Goal: Task Accomplishment & Management: Manage account settings

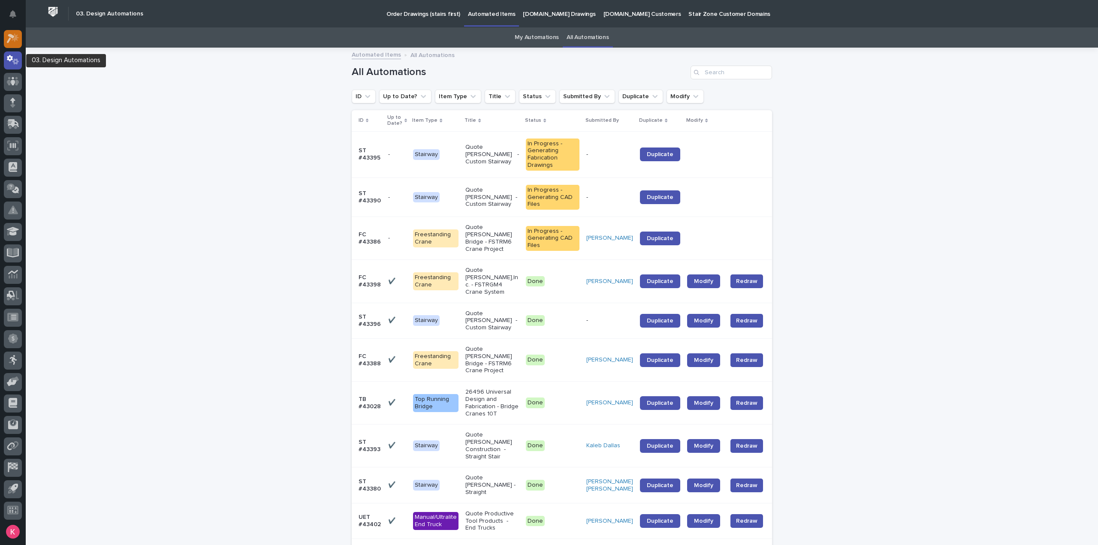
click at [13, 38] on icon at bounding box center [11, 38] width 8 height 9
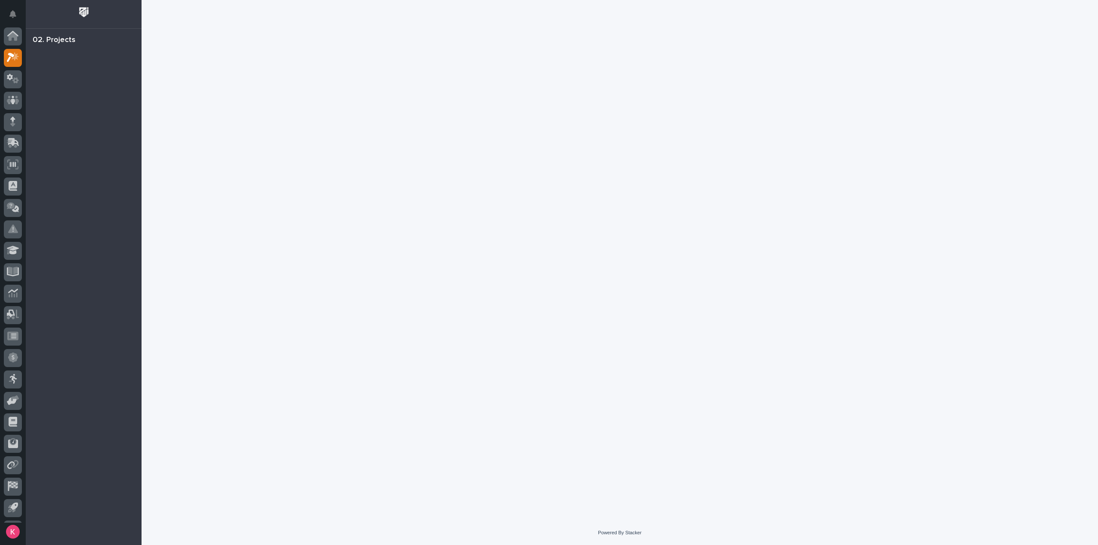
scroll to position [19, 0]
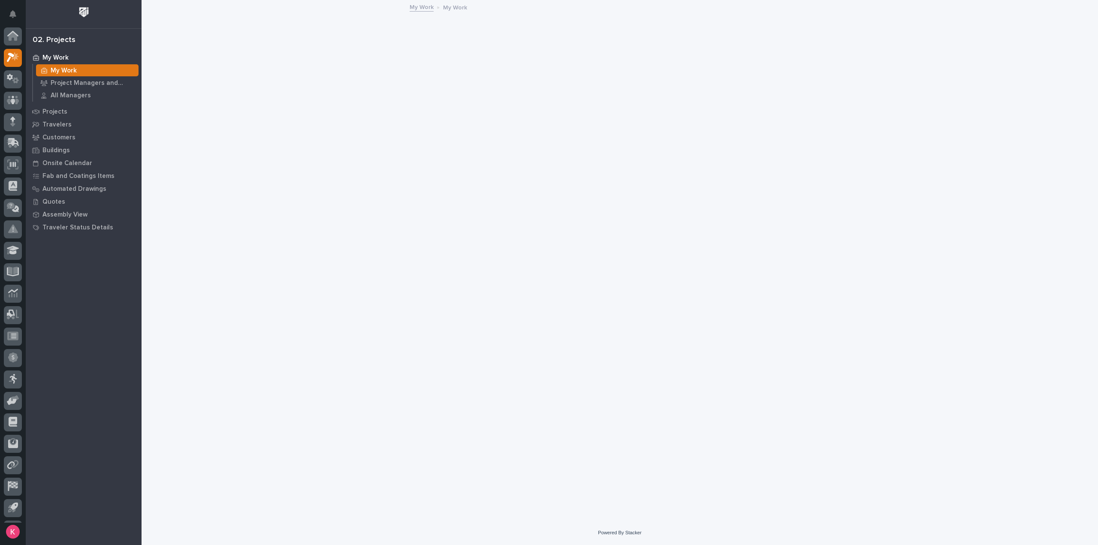
scroll to position [19, 0]
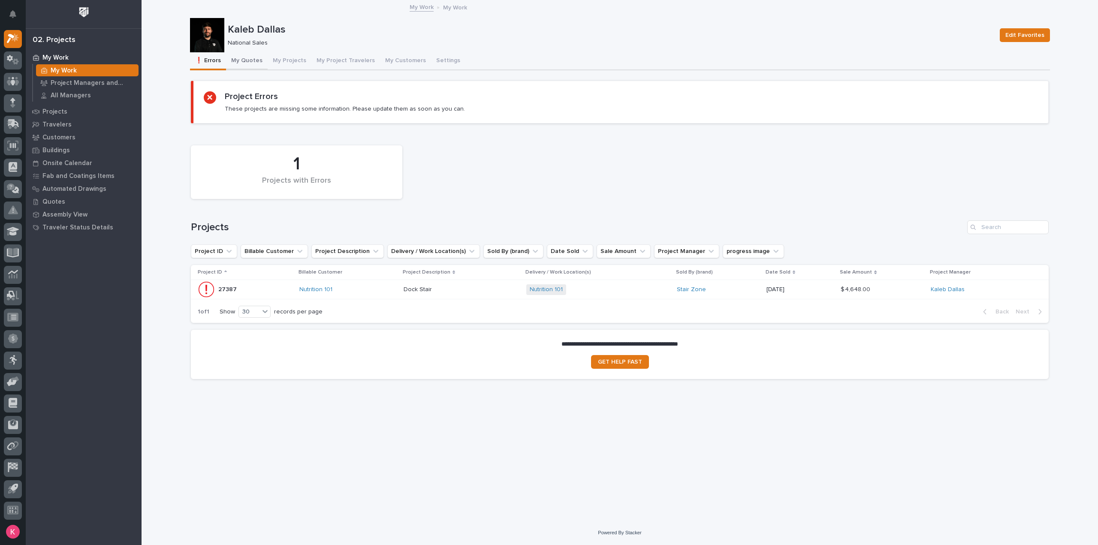
click at [258, 60] on button "My Quotes" at bounding box center [247, 61] width 42 height 18
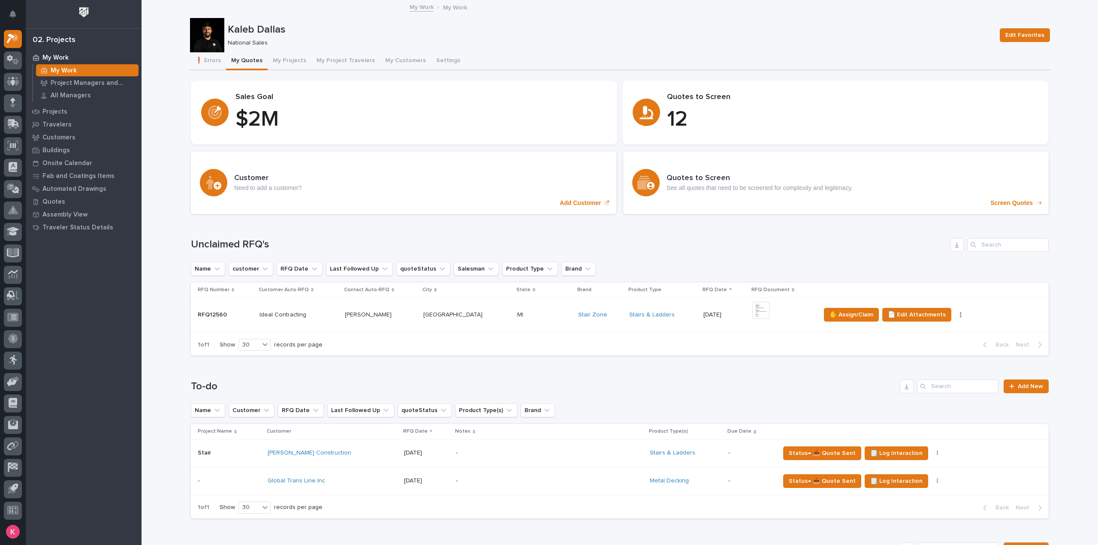
click at [653, 327] on td "Stairs & Ladders" at bounding box center [663, 315] width 74 height 35
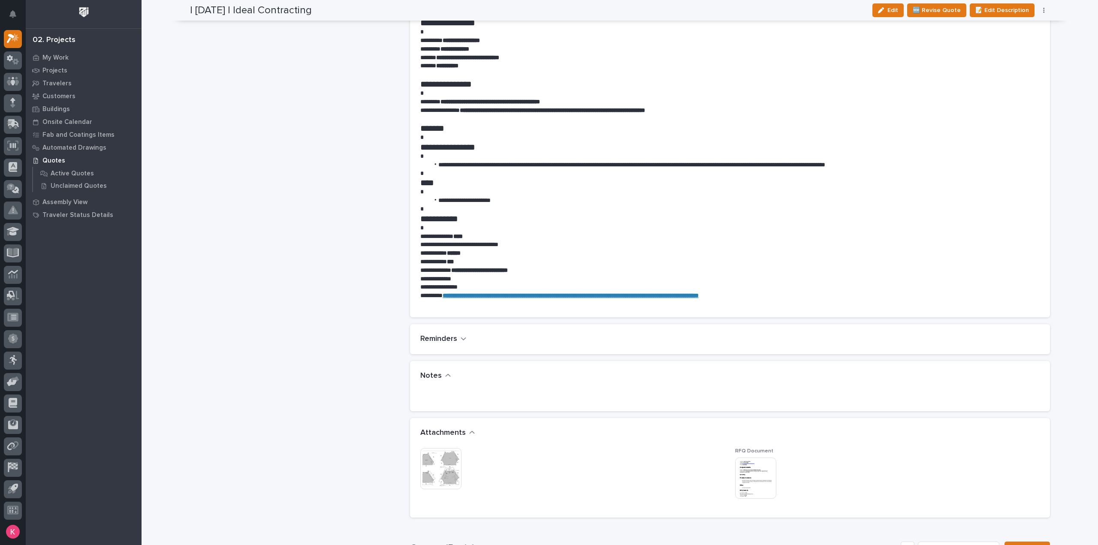
scroll to position [772, 0]
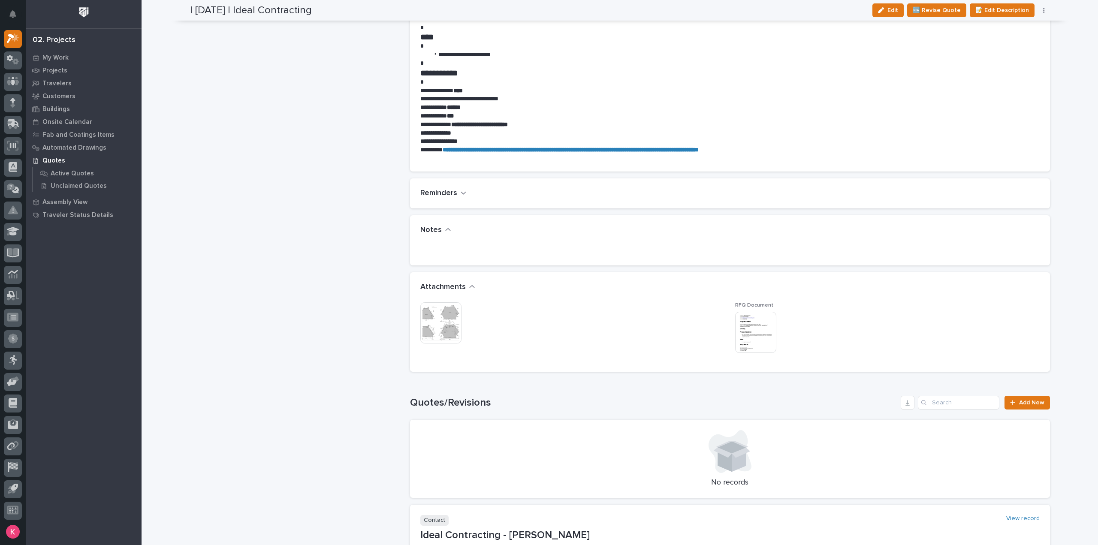
click at [440, 310] on img at bounding box center [440, 322] width 41 height 41
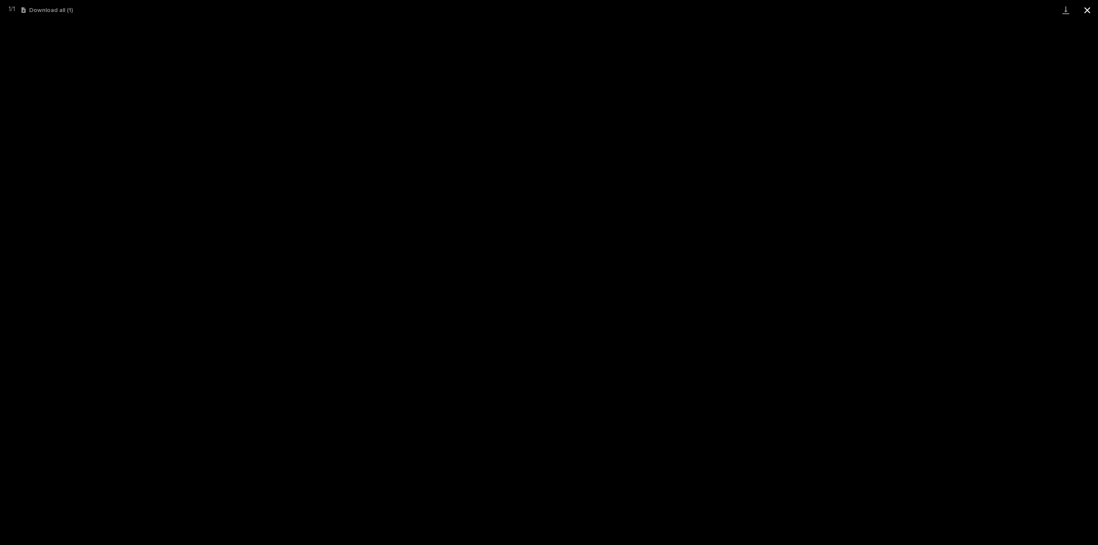
click at [1094, 10] on button "Close gallery" at bounding box center [1087, 10] width 21 height 20
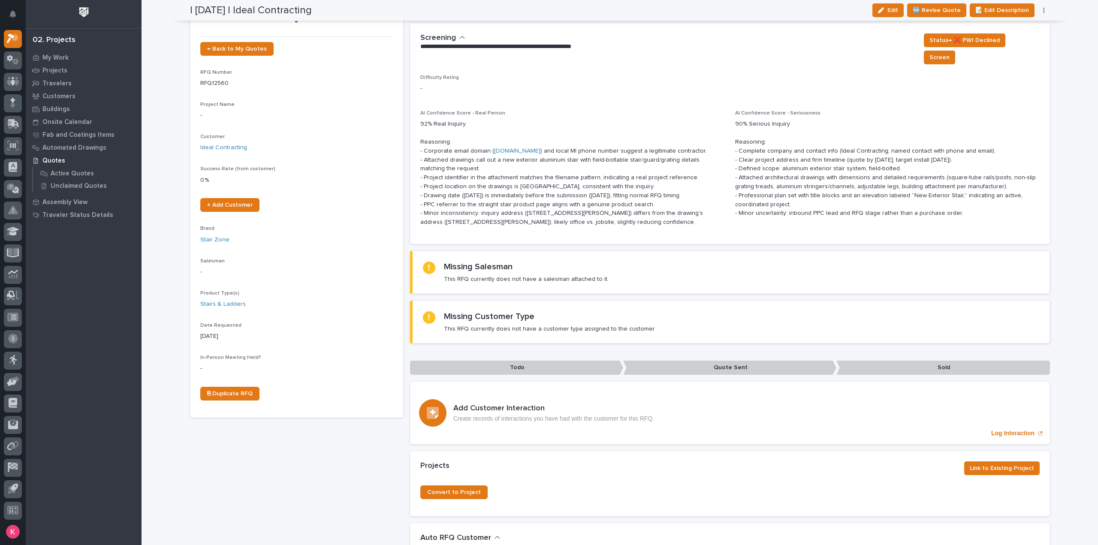
scroll to position [0, 0]
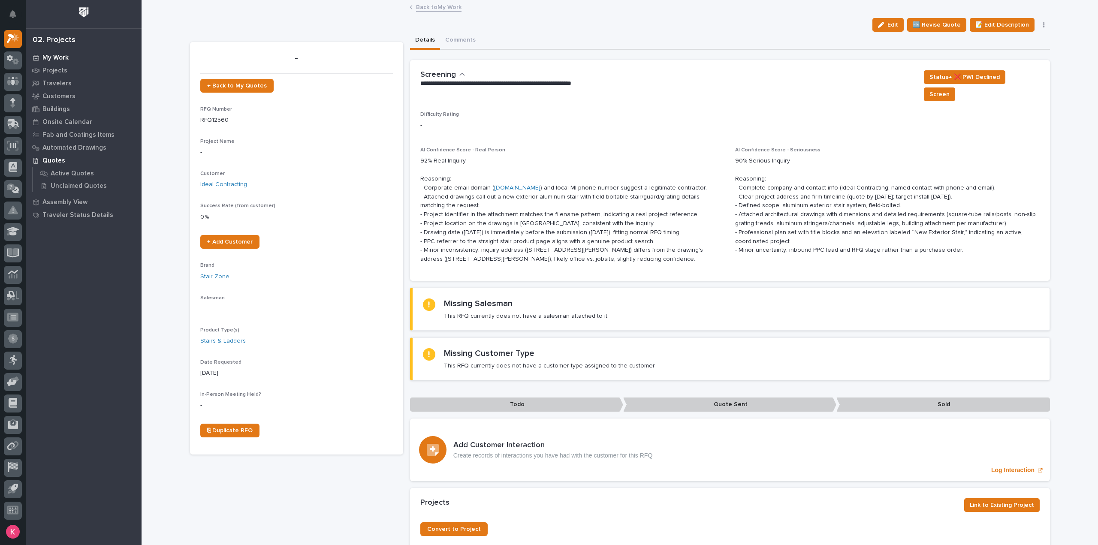
click at [45, 56] on p "My Work" at bounding box center [55, 58] width 26 height 8
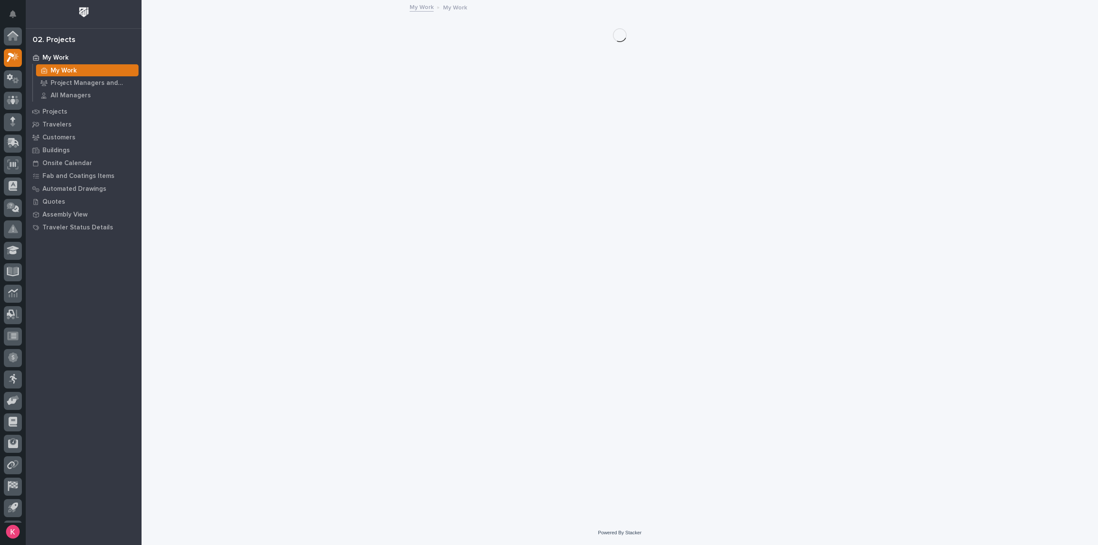
scroll to position [19, 0]
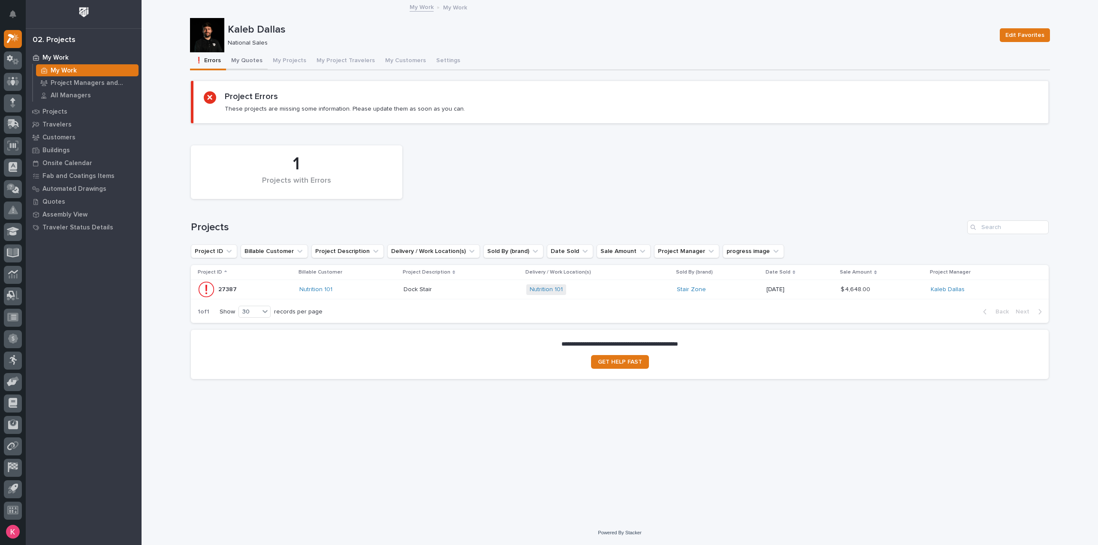
click at [238, 61] on button "My Quotes" at bounding box center [247, 61] width 42 height 18
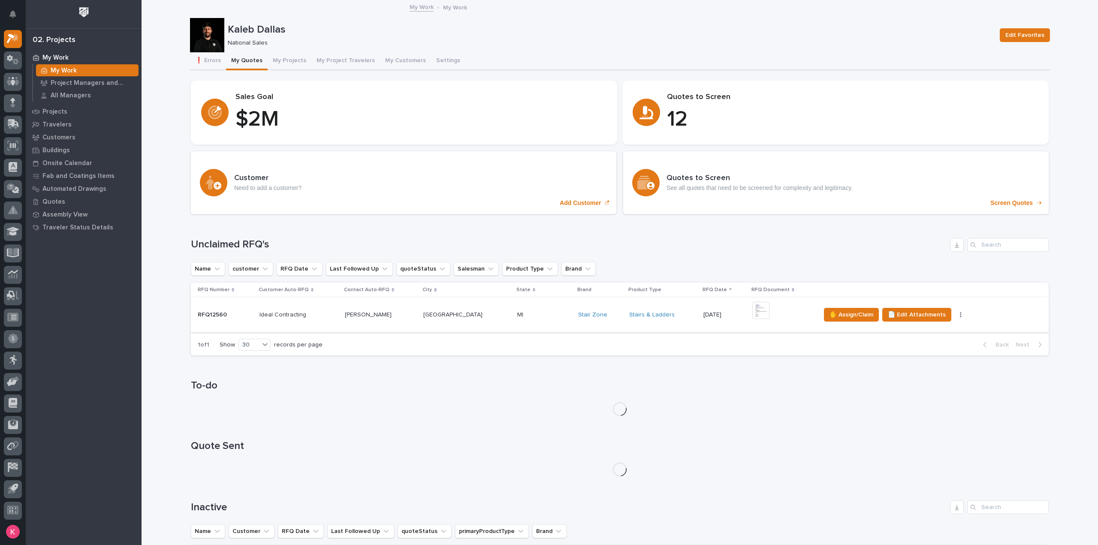
scroll to position [215, 0]
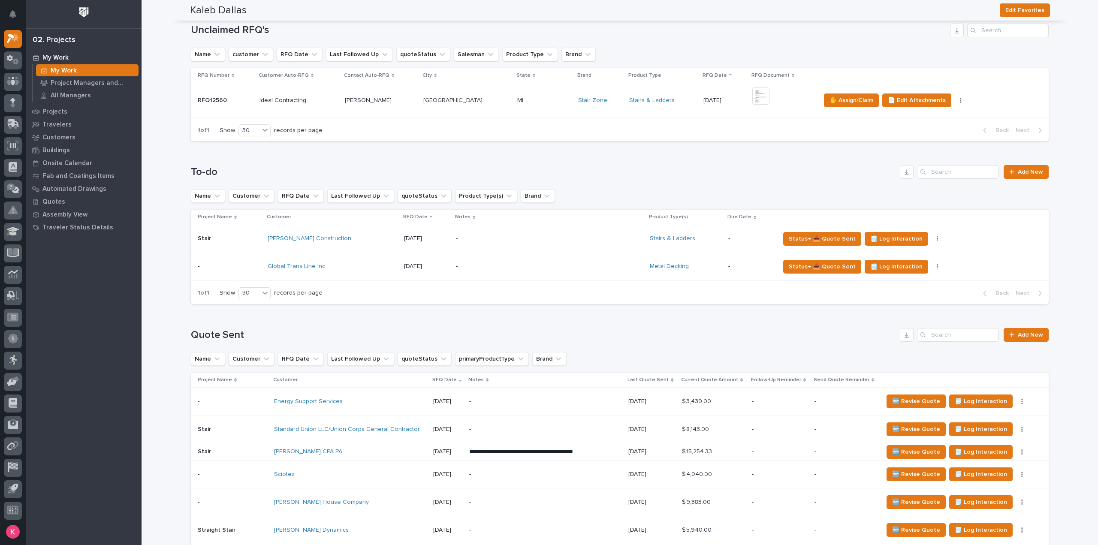
click at [494, 240] on p "-" at bounding box center [531, 238] width 150 height 7
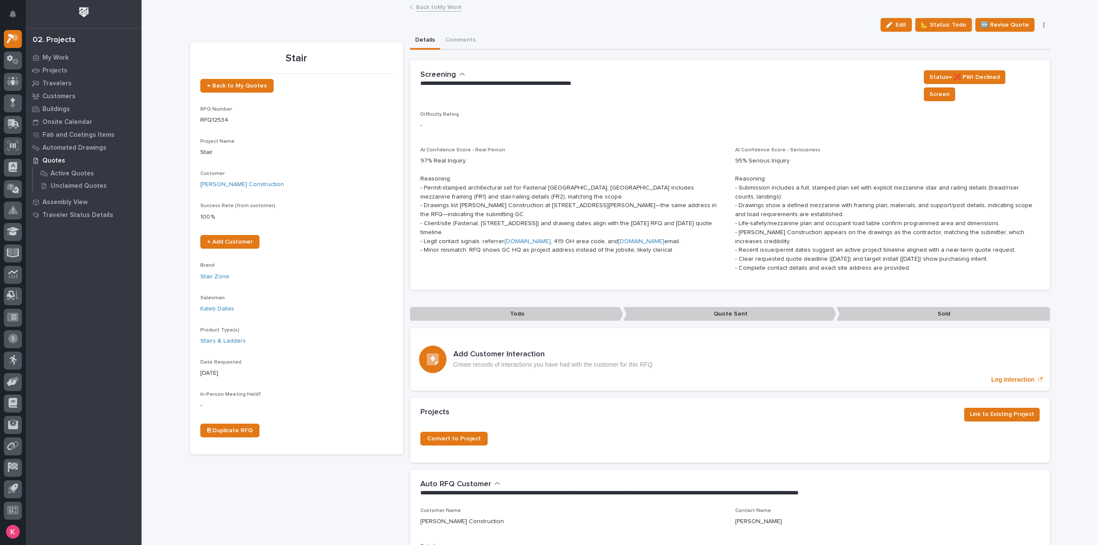
click at [448, 5] on link "Back to My Work" at bounding box center [438, 7] width 45 height 10
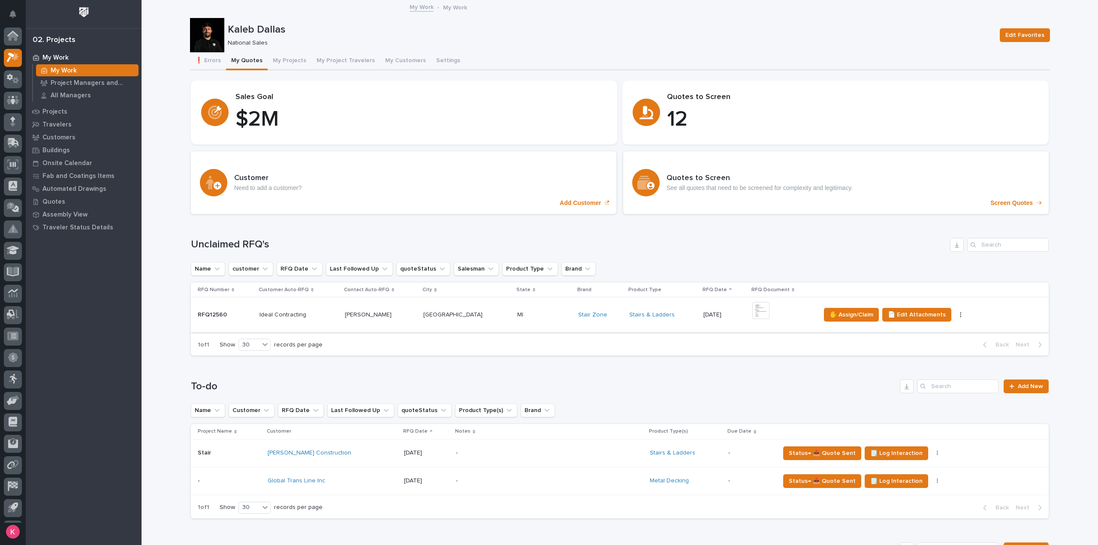
scroll to position [19, 0]
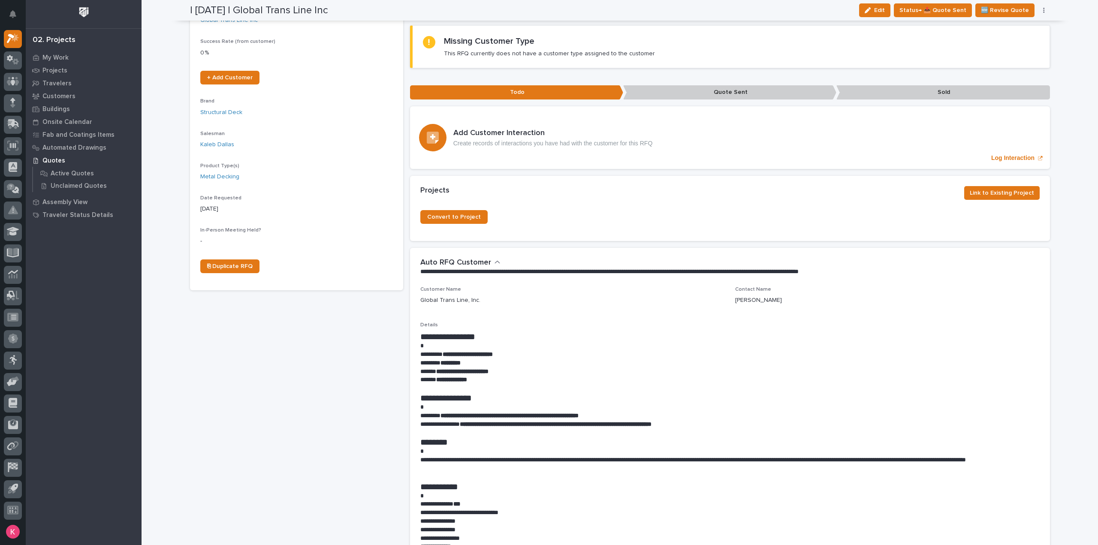
scroll to position [215, 0]
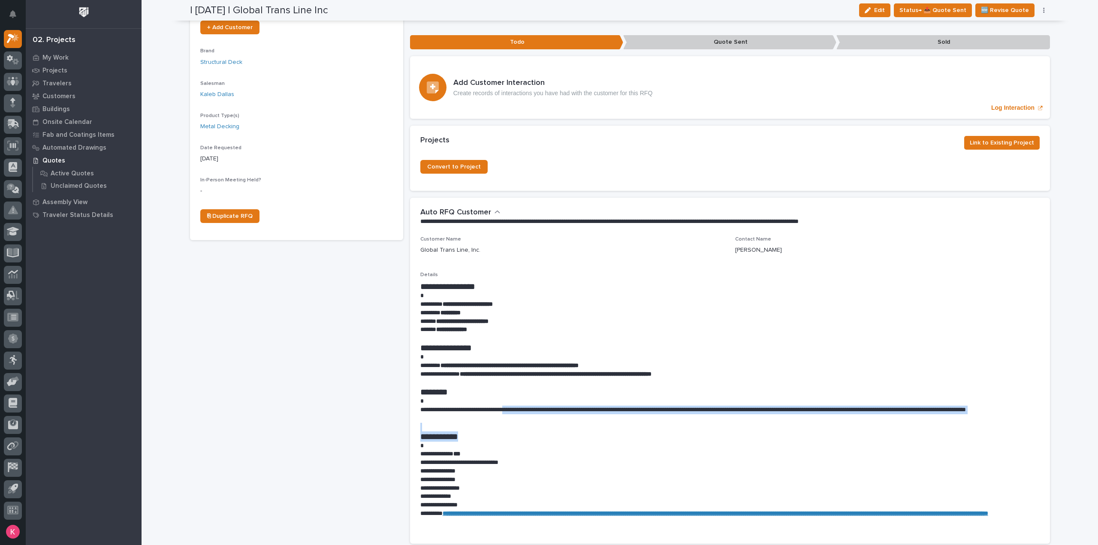
drag, startPoint x: 513, startPoint y: 396, endPoint x: 989, endPoint y: 419, distance: 476.8
click at [989, 419] on div "**********" at bounding box center [730, 403] width 620 height 245
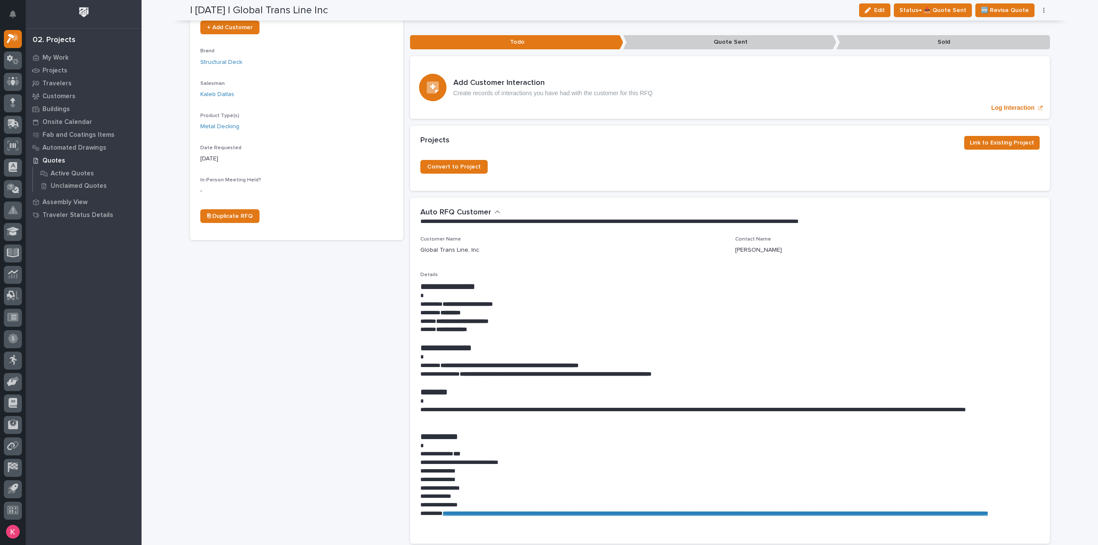
click at [510, 406] on p "**********" at bounding box center [730, 414] width 620 height 17
click at [504, 387] on h1 "********" at bounding box center [730, 392] width 620 height 10
drag, startPoint x: 506, startPoint y: 308, endPoint x: 434, endPoint y: 306, distance: 72.1
click at [434, 318] on p "**********" at bounding box center [730, 322] width 620 height 9
copy strong "**********"
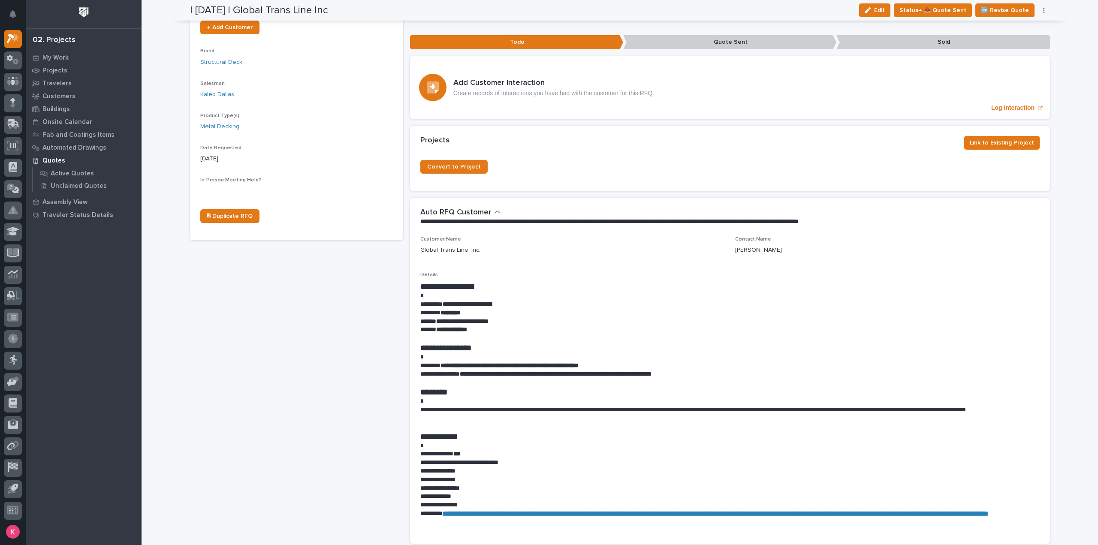
click at [1060, 226] on div "**********" at bounding box center [620, 408] width 957 height 1244
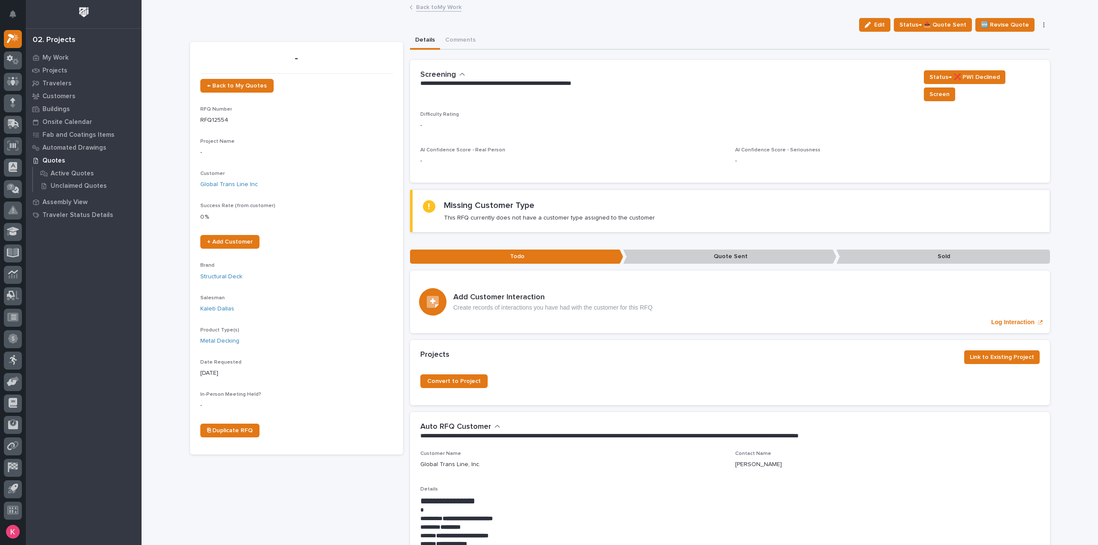
click at [433, 8] on link "Back to My Work" at bounding box center [438, 7] width 45 height 10
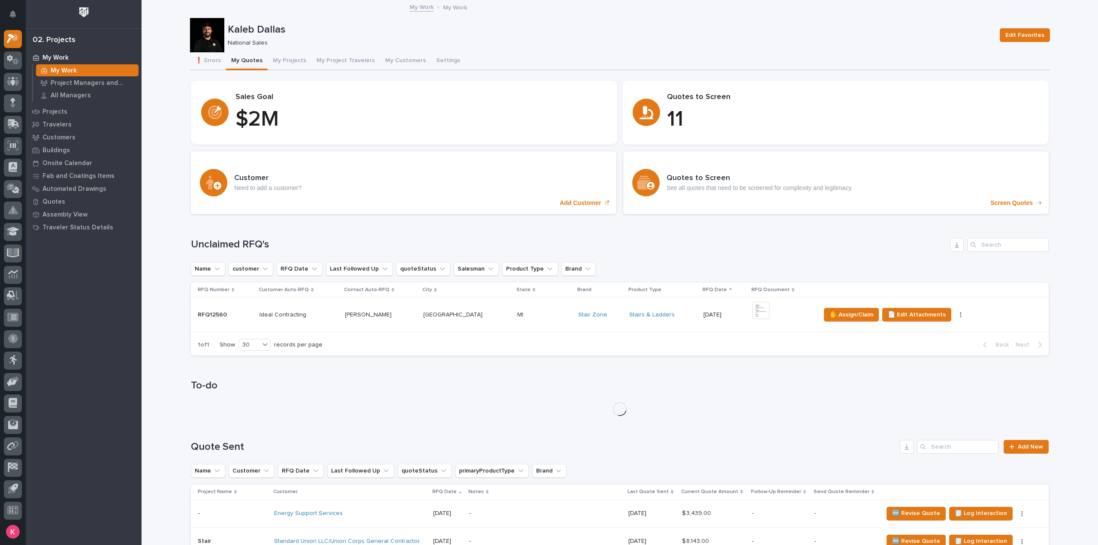
scroll to position [129, 0]
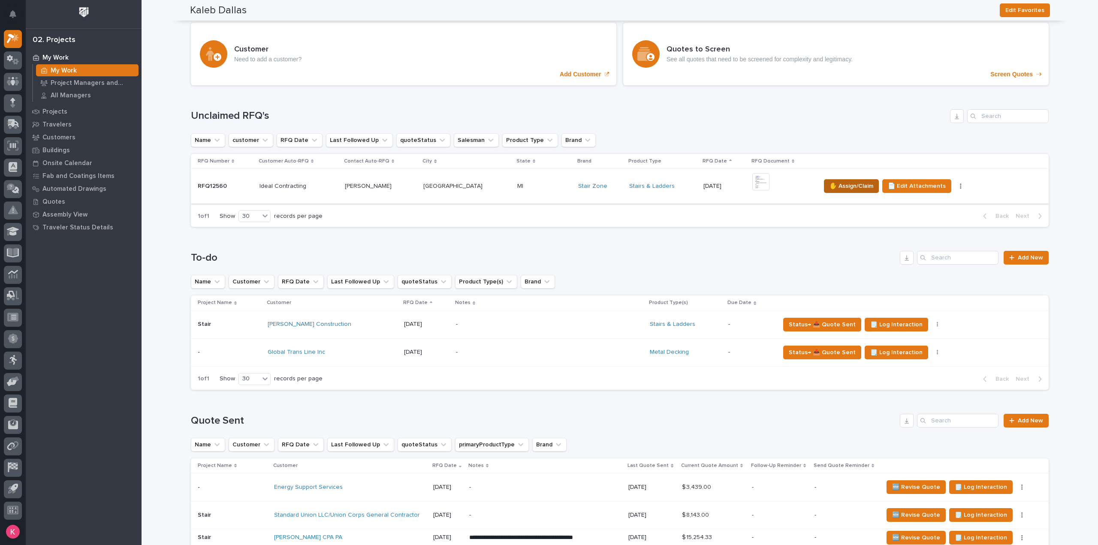
click at [830, 189] on span "✋ Assign/Claim" at bounding box center [852, 186] width 44 height 10
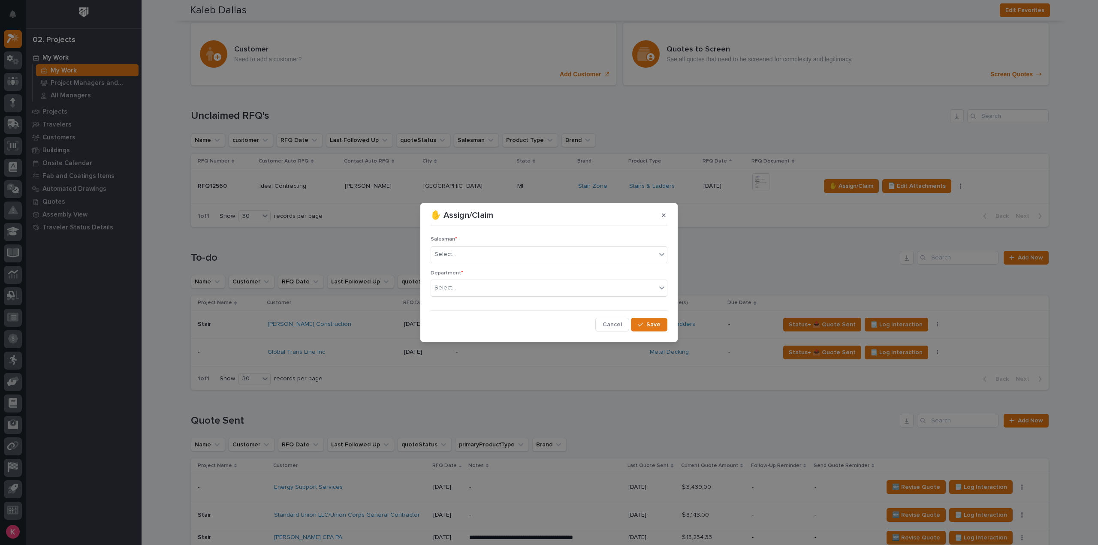
click at [663, 215] on icon "button" at bounding box center [664, 216] width 4 height 4
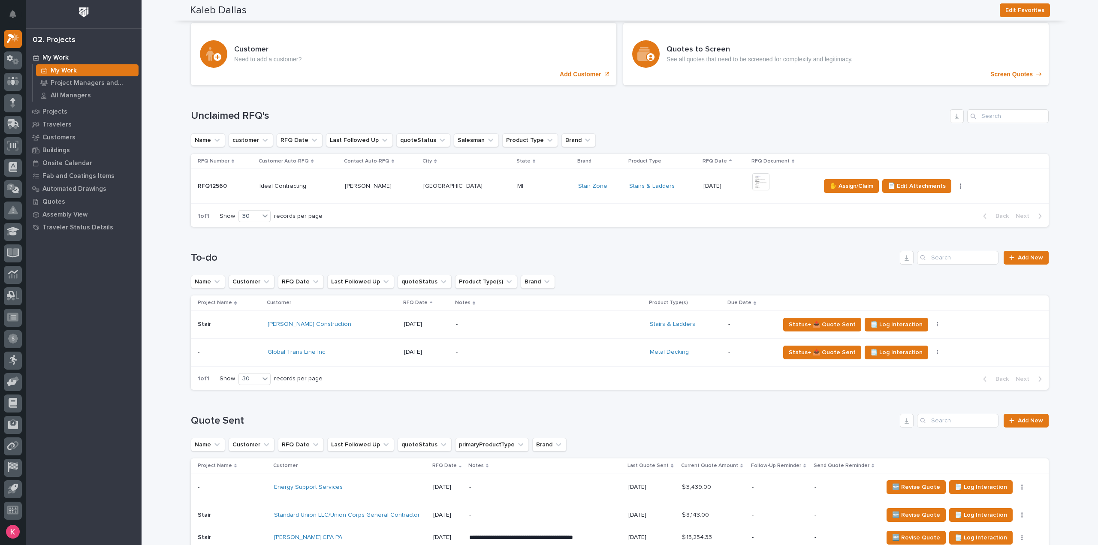
scroll to position [0, 0]
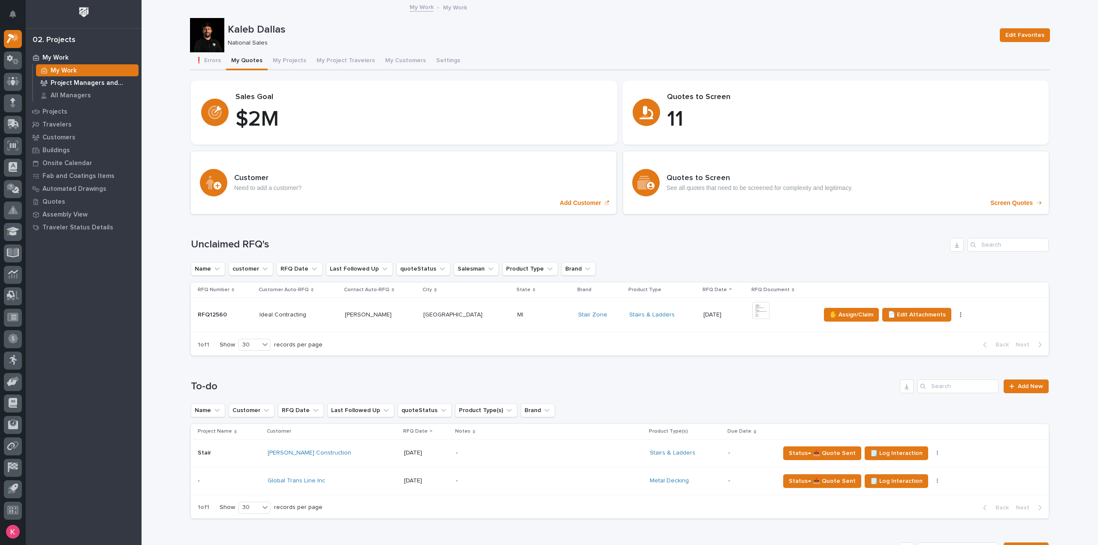
click at [79, 84] on p "Project Managers and Engineers" at bounding box center [93, 83] width 85 height 8
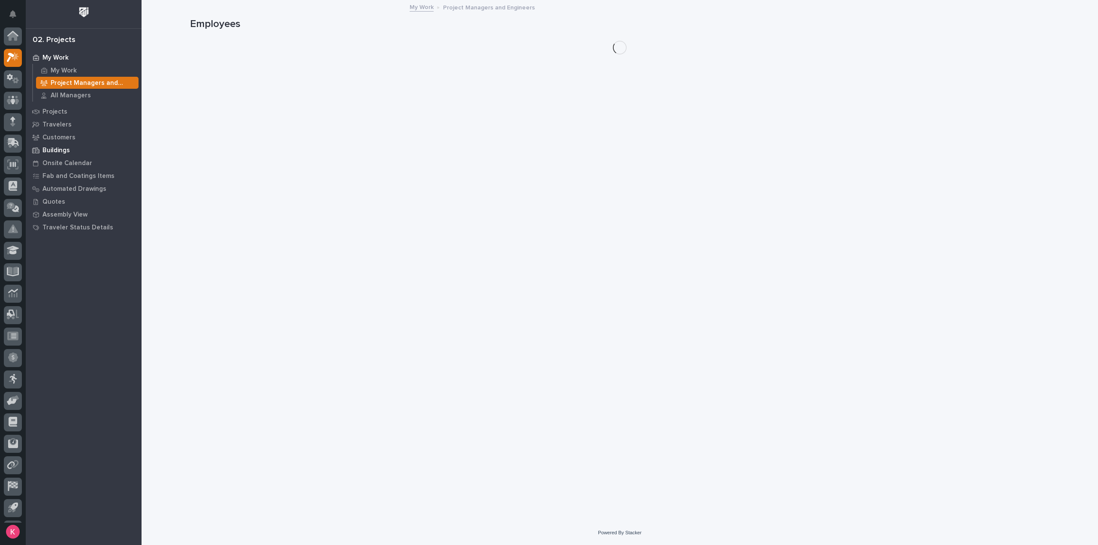
scroll to position [19, 0]
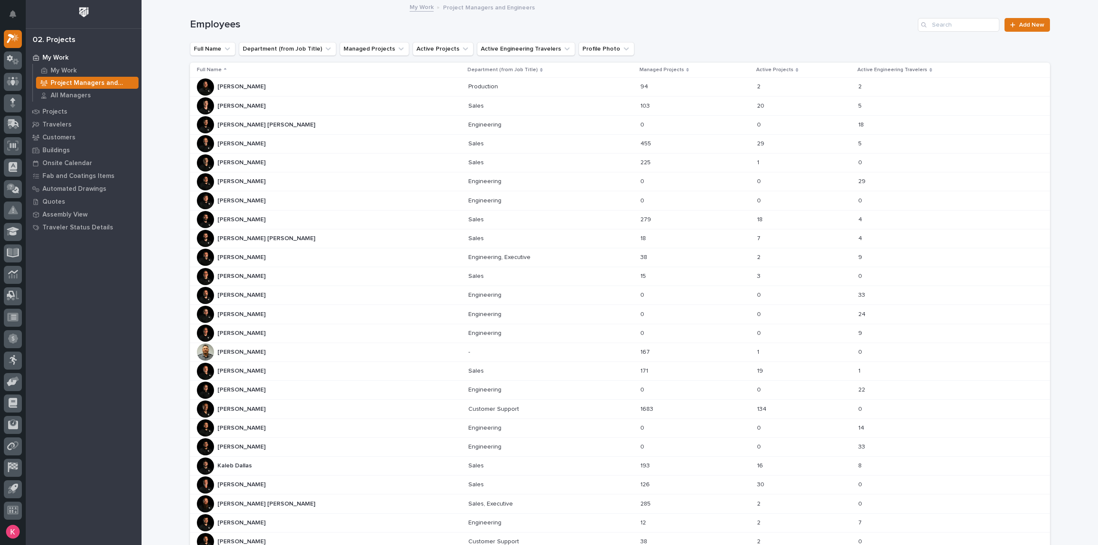
click at [270, 242] on div "Connor Matthes Connor Matthes" at bounding box center [329, 238] width 265 height 17
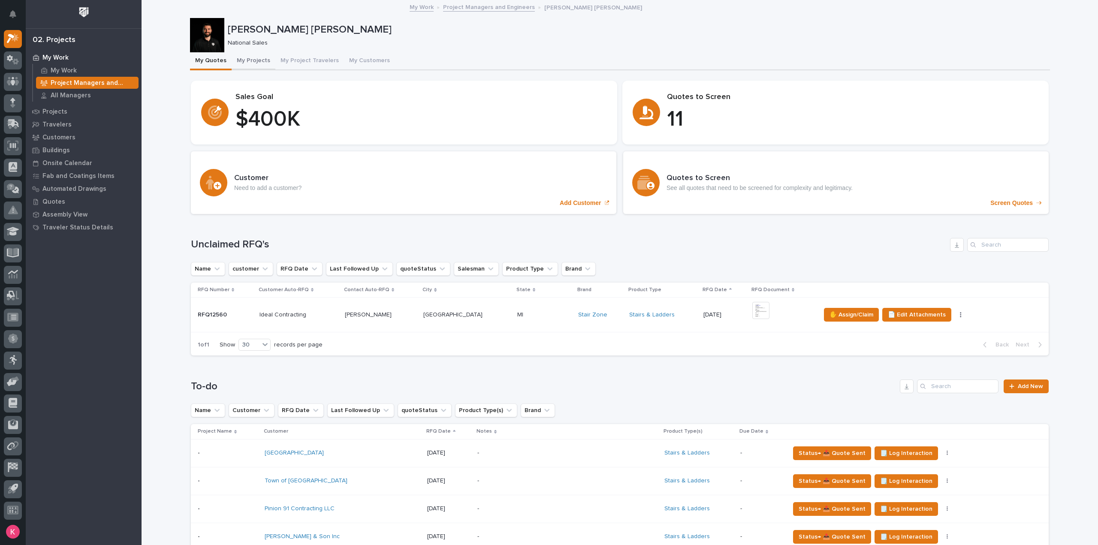
click at [249, 58] on button "My Projects" at bounding box center [254, 61] width 44 height 18
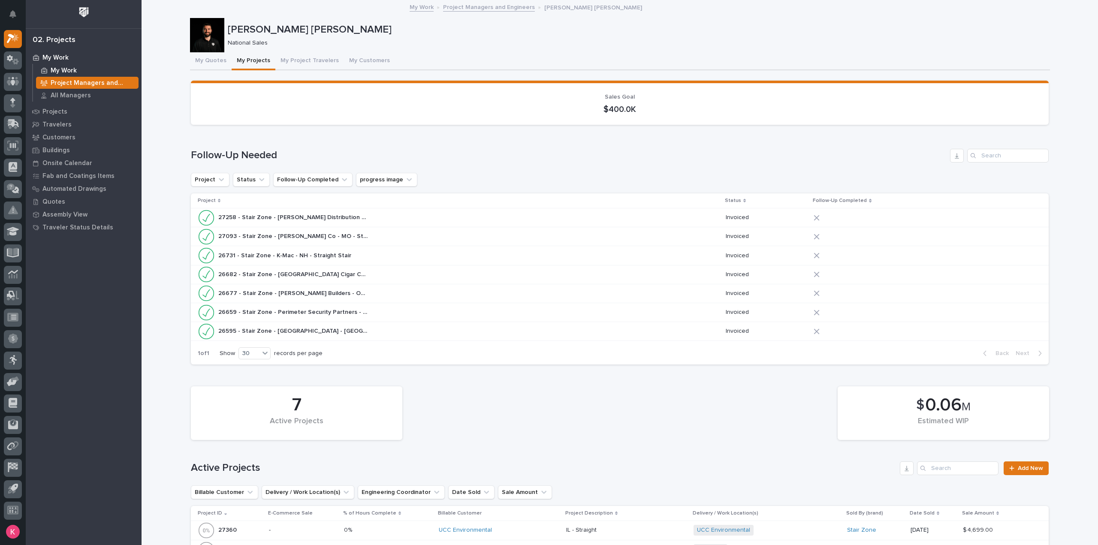
click at [70, 65] on div "My Work" at bounding box center [87, 70] width 103 height 12
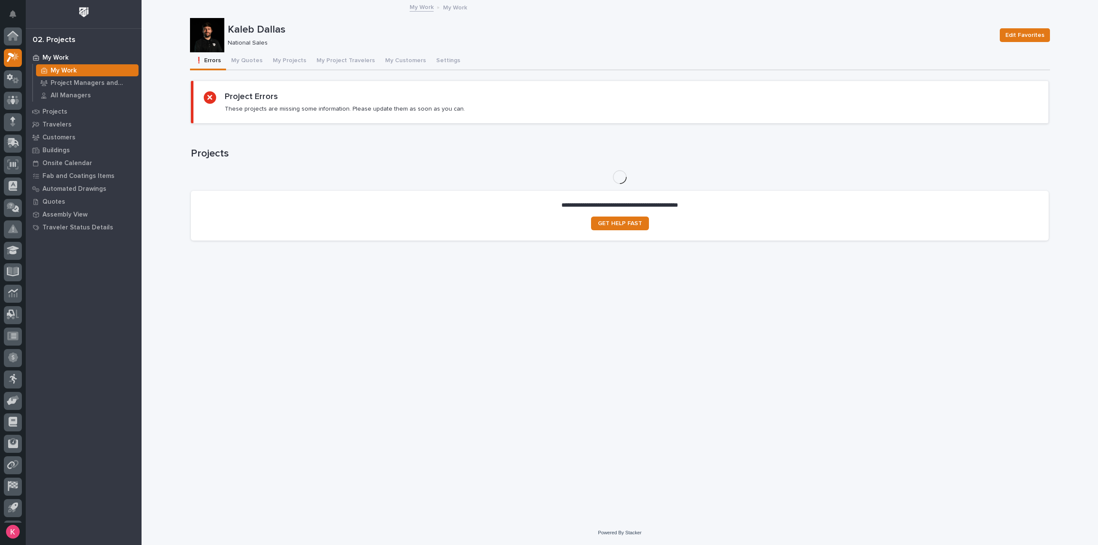
scroll to position [19, 0]
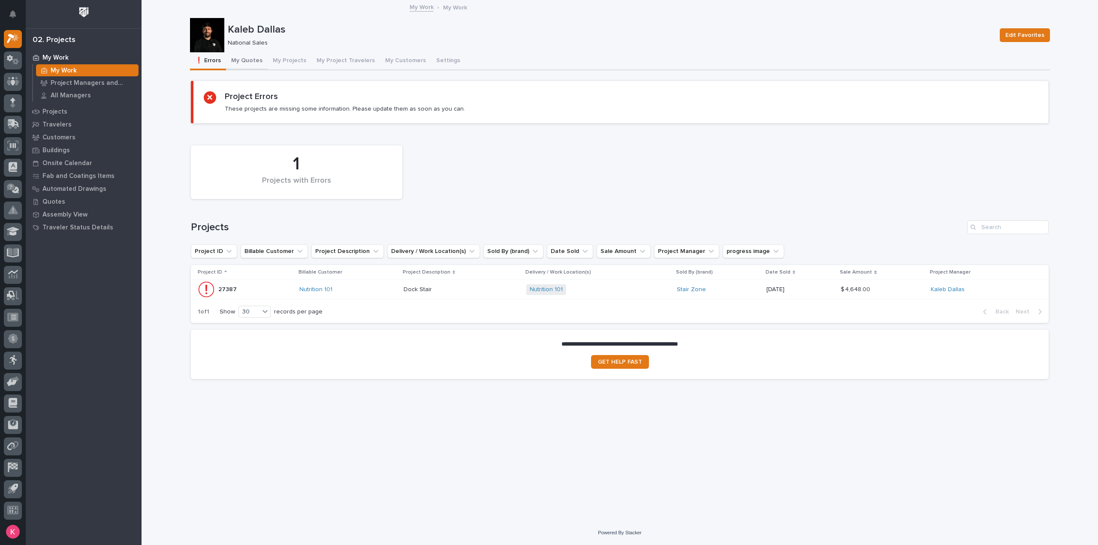
click at [248, 61] on button "My Quotes" at bounding box center [247, 61] width 42 height 18
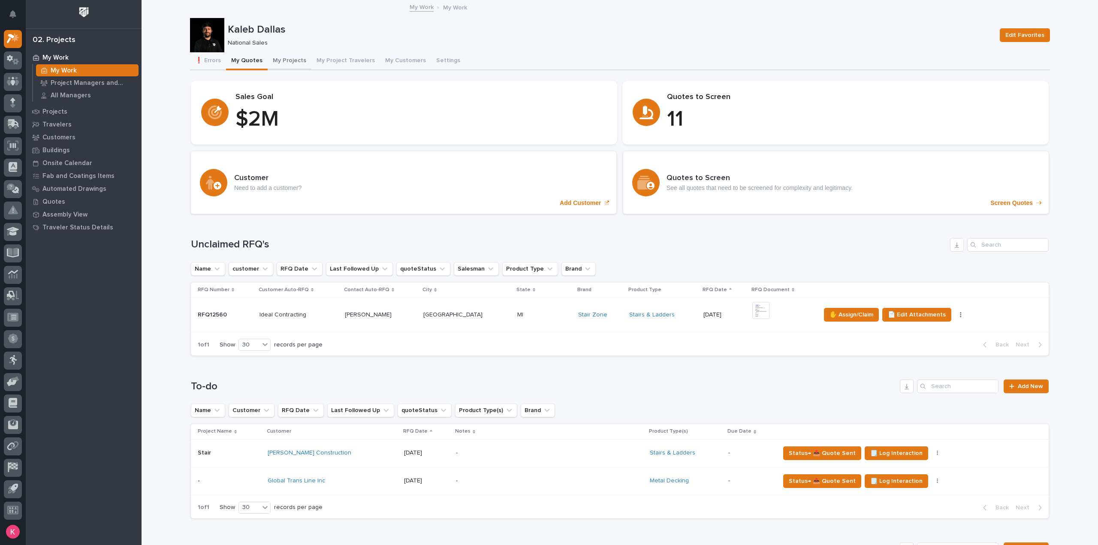
click at [275, 65] on button "My Projects" at bounding box center [290, 61] width 44 height 18
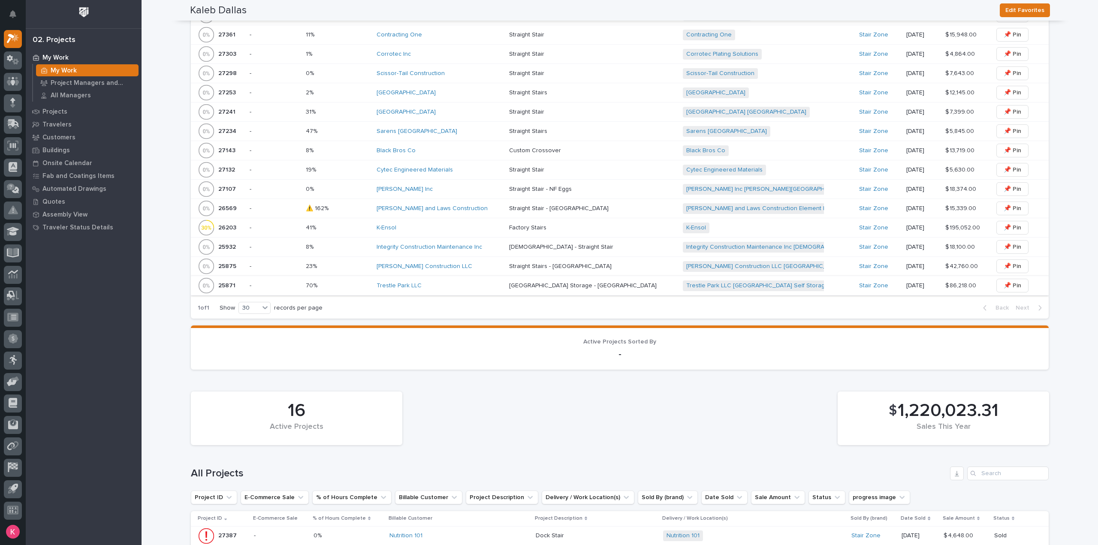
scroll to position [257, 0]
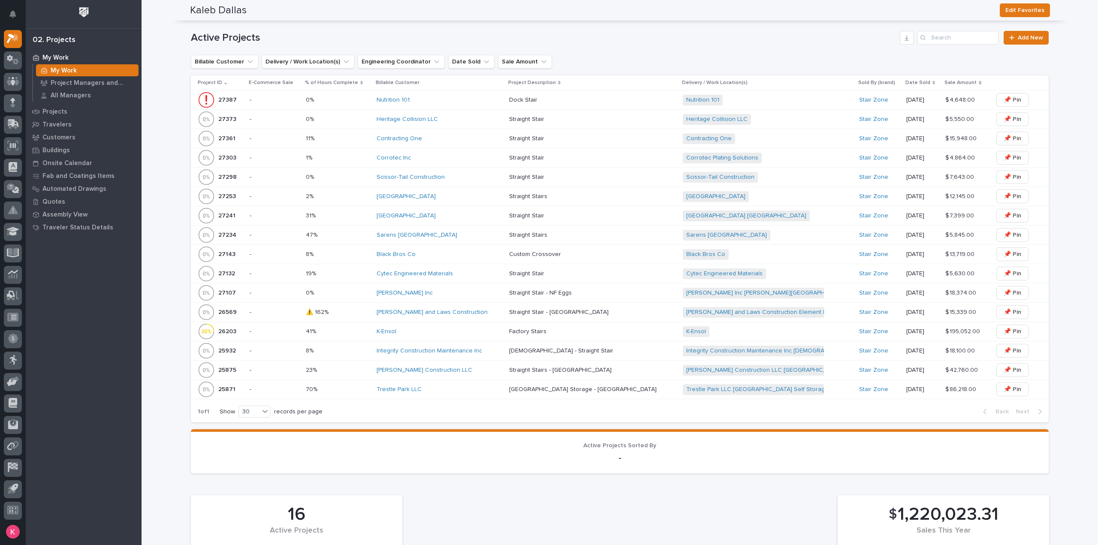
click at [617, 386] on p at bounding box center [584, 389] width 150 height 7
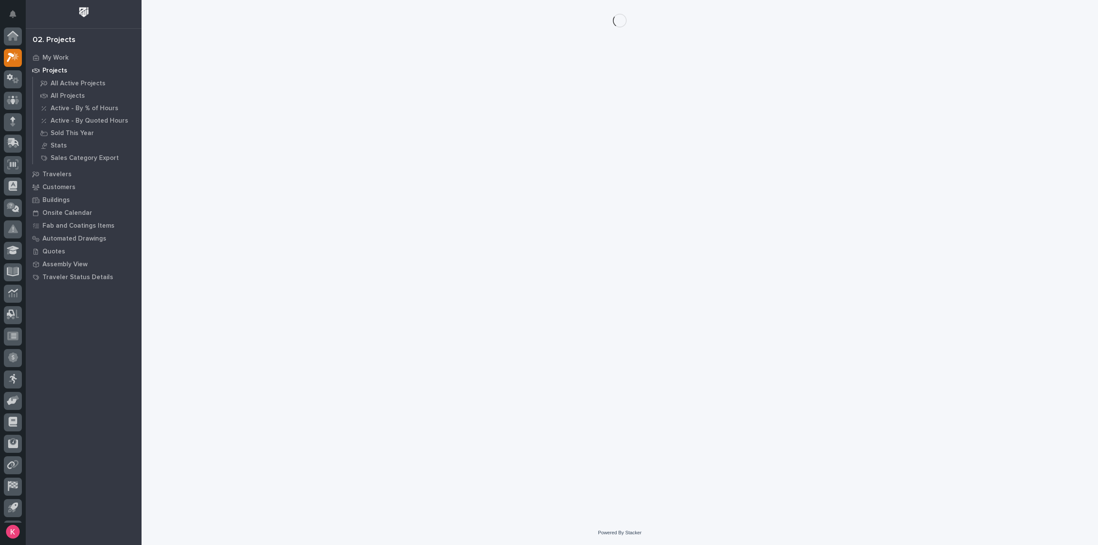
scroll to position [19, 0]
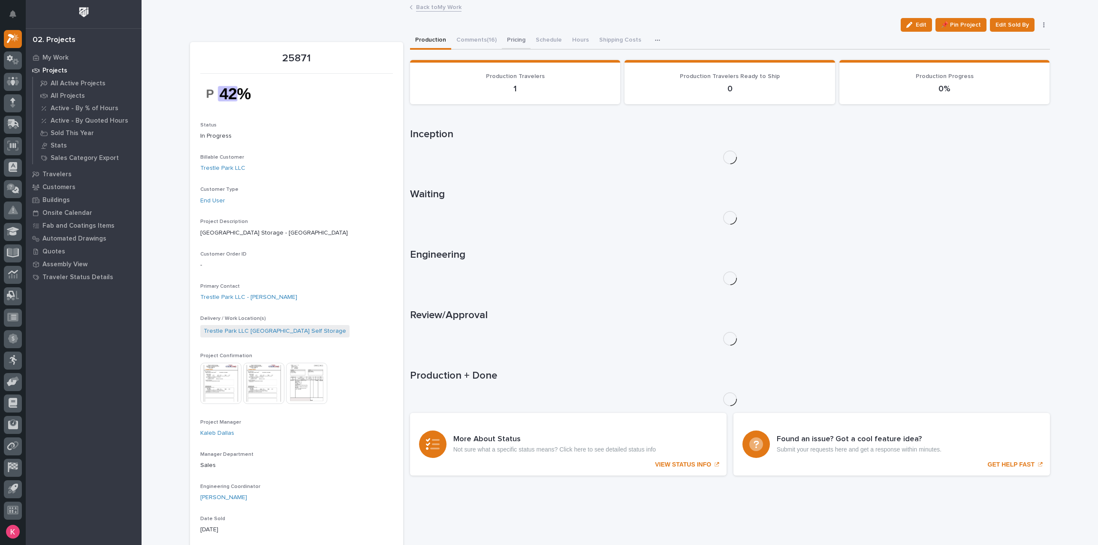
click at [515, 39] on button "Pricing" at bounding box center [516, 41] width 29 height 18
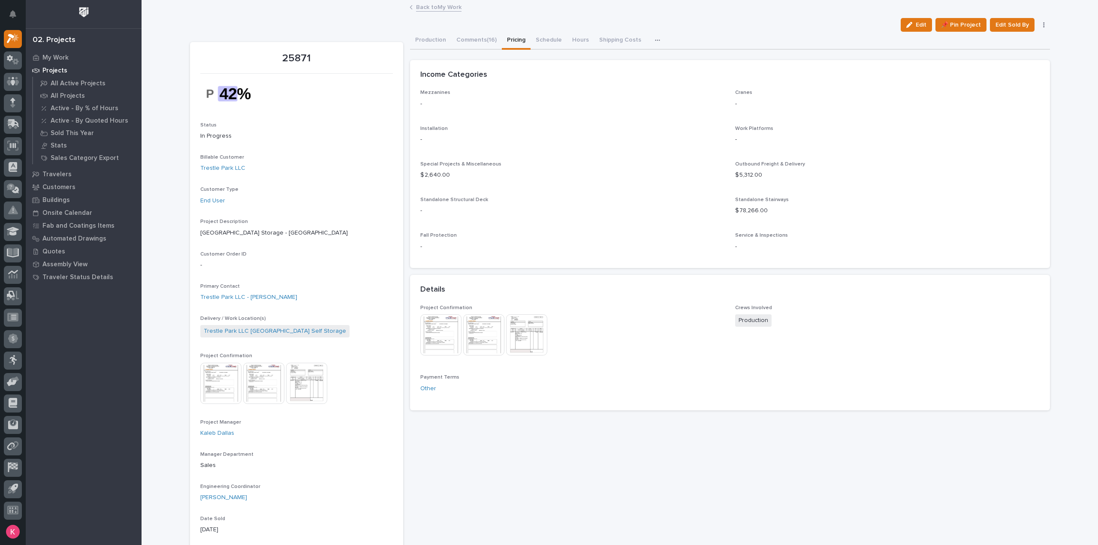
click at [529, 331] on img at bounding box center [526, 335] width 41 height 41
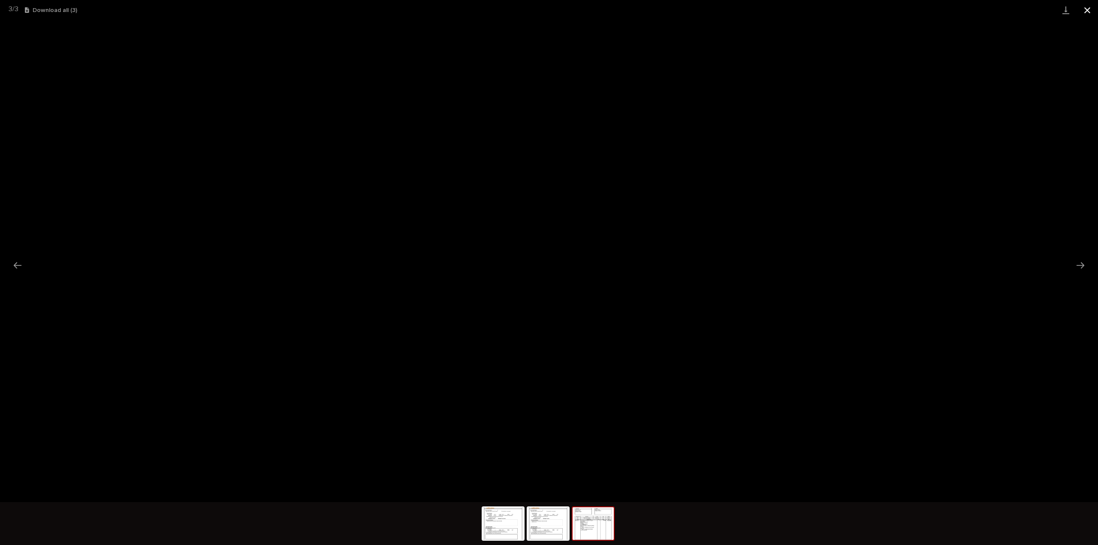
click at [1083, 11] on button "Close gallery" at bounding box center [1087, 10] width 21 height 20
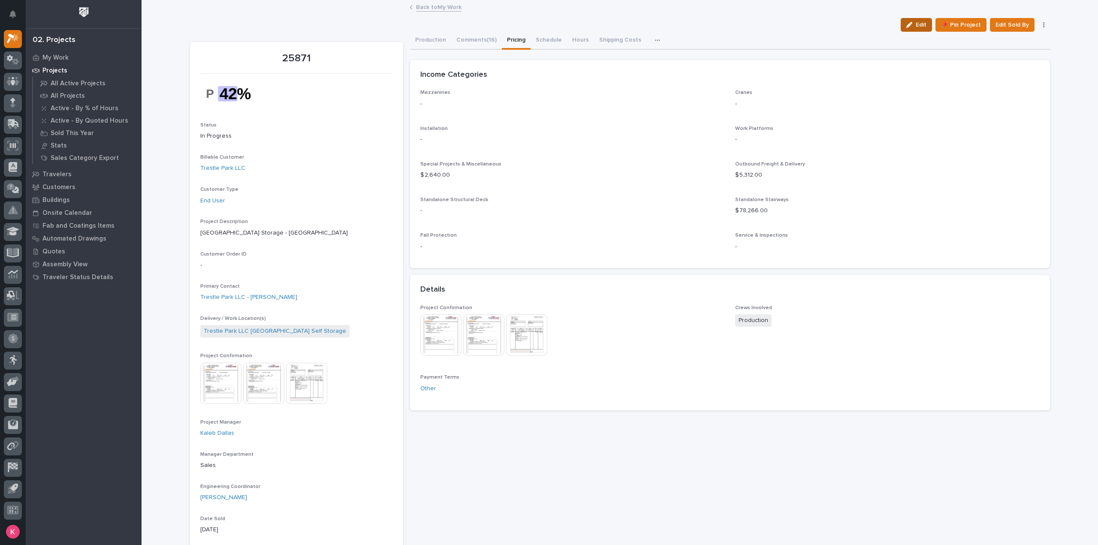
click at [917, 22] on span "Edit" at bounding box center [921, 25] width 11 height 8
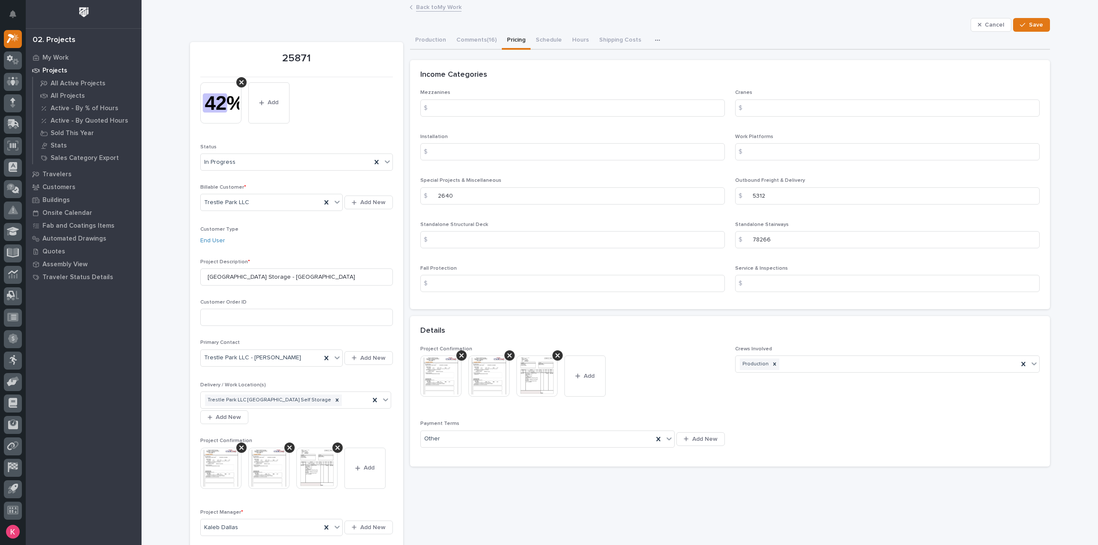
click at [990, 24] on span "Cancel" at bounding box center [994, 25] width 19 height 8
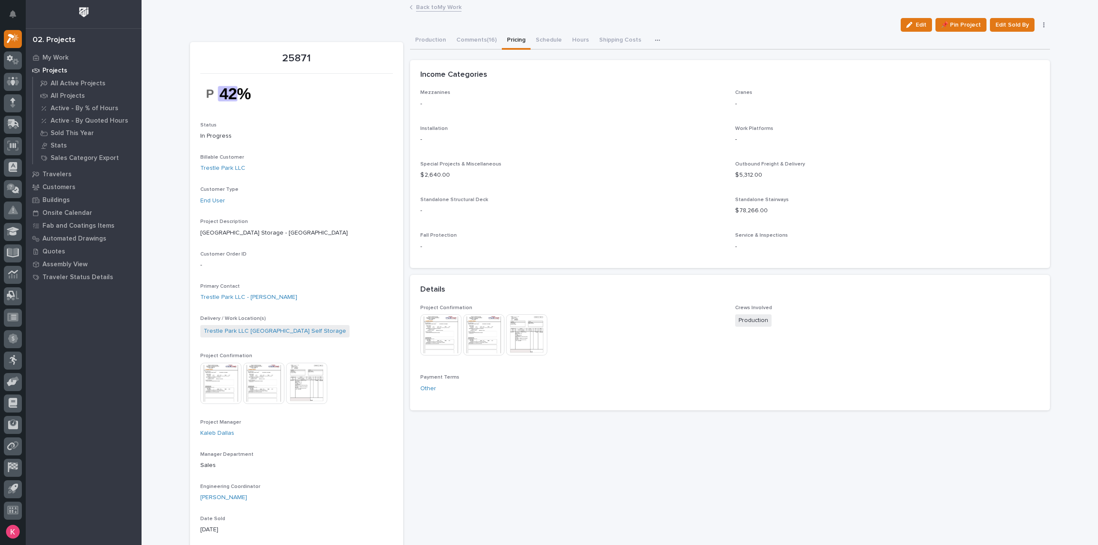
click at [433, 8] on link "Back to My Work" at bounding box center [438, 7] width 45 height 10
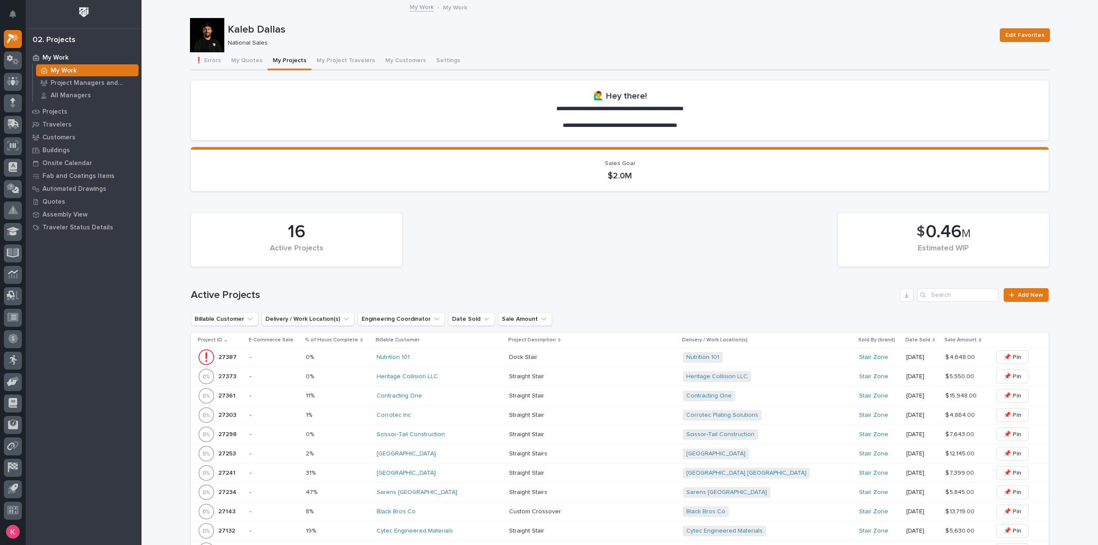
scroll to position [300, 0]
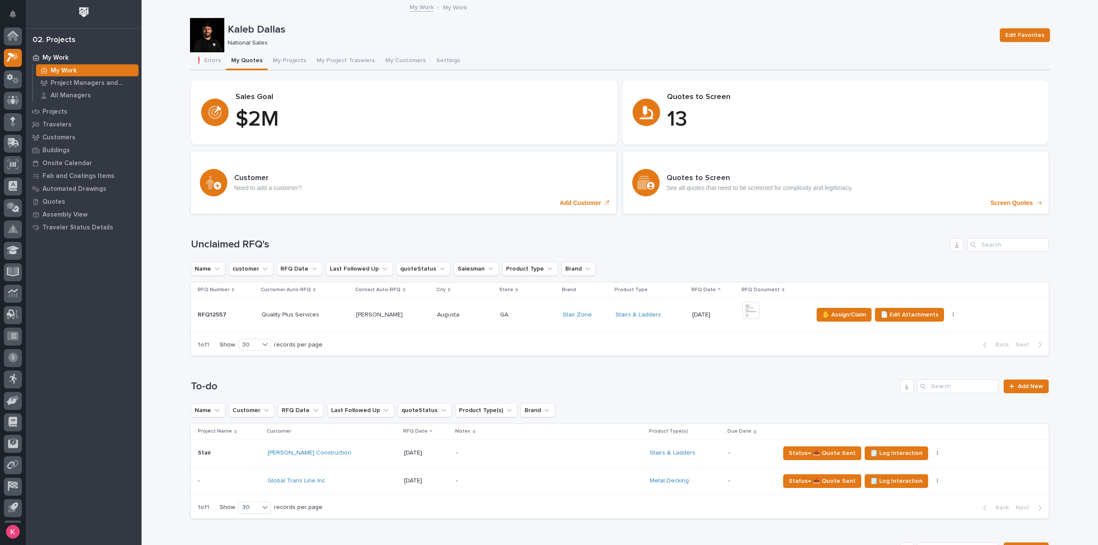
scroll to position [19, 0]
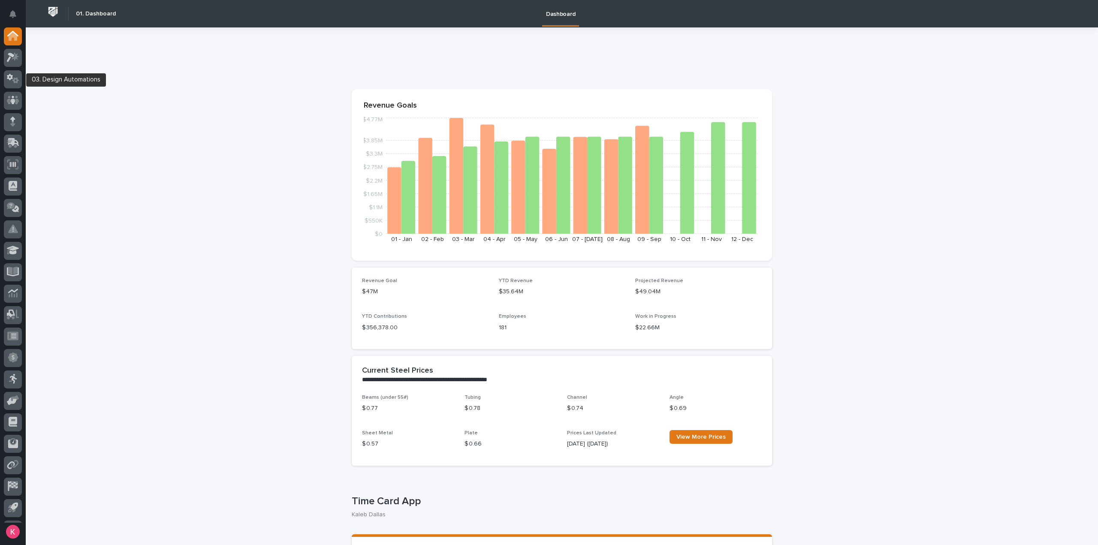
click at [4, 70] on div at bounding box center [13, 59] width 18 height 21
click at [6, 77] on div at bounding box center [13, 79] width 18 height 18
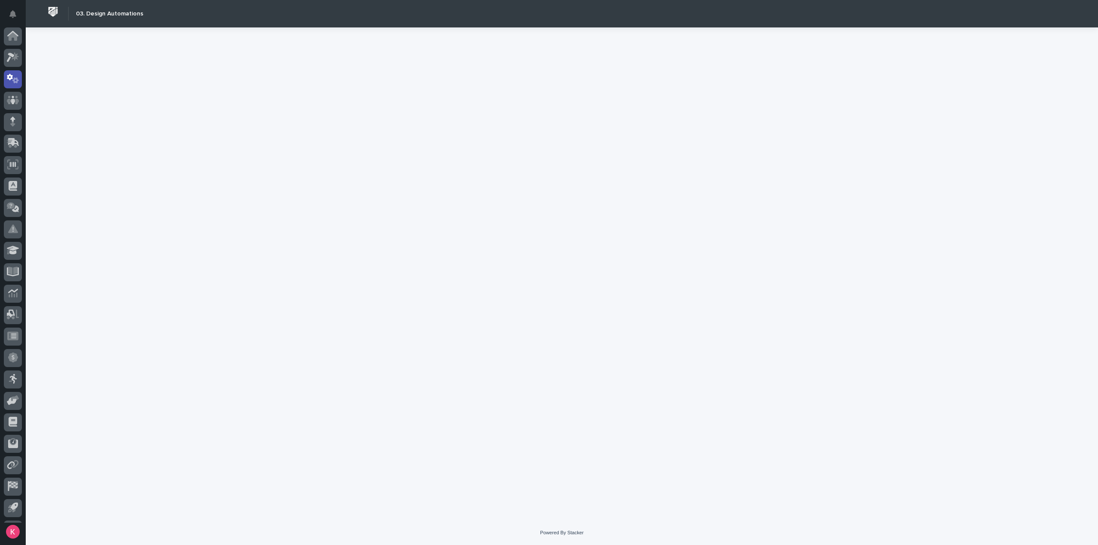
scroll to position [19, 0]
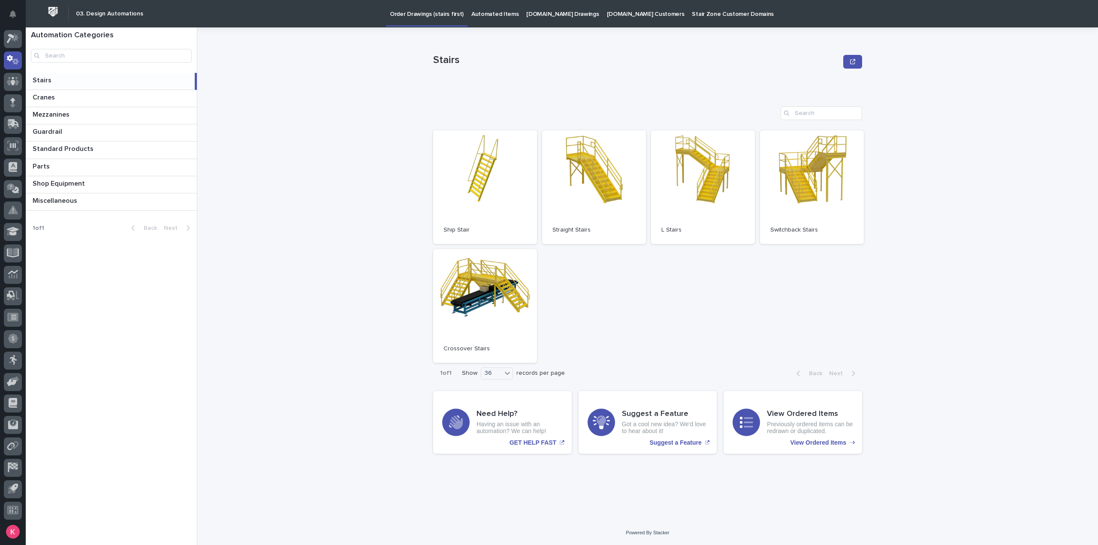
click at [475, 22] on link "Automated Items" at bounding box center [495, 13] width 55 height 27
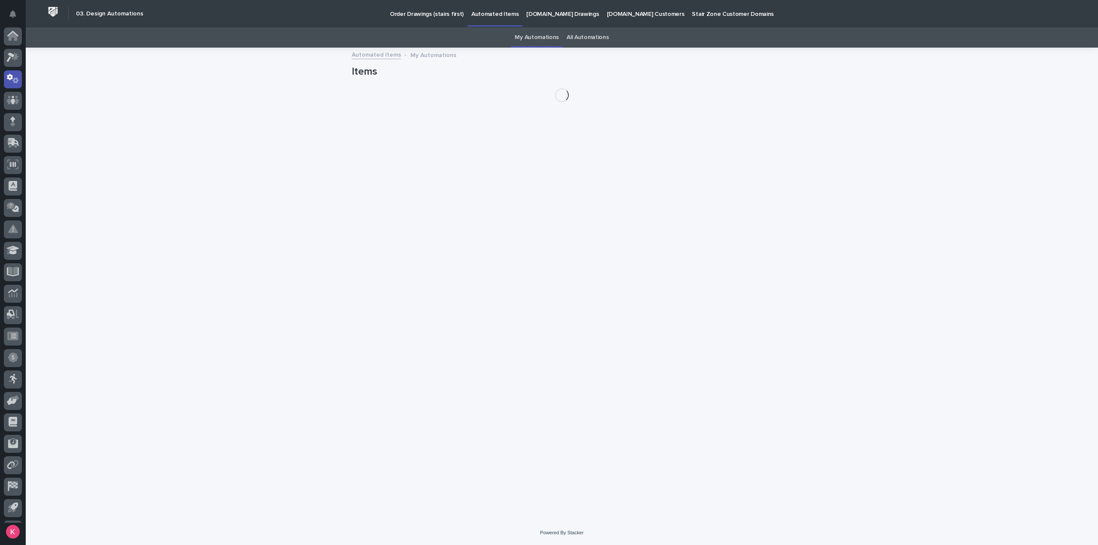
scroll to position [19, 0]
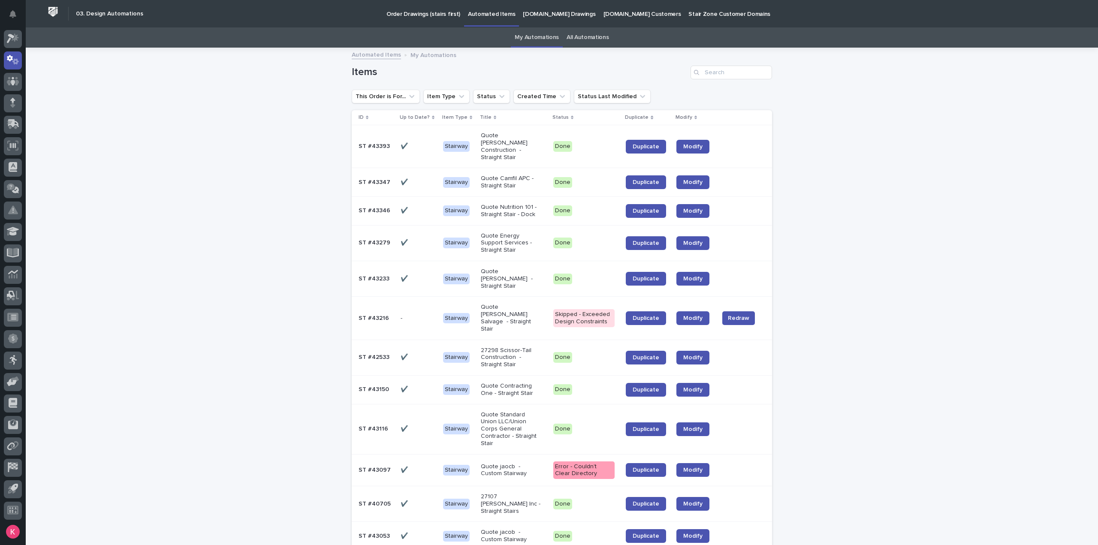
click at [530, 16] on p "[DOMAIN_NAME] Drawings" at bounding box center [559, 9] width 73 height 18
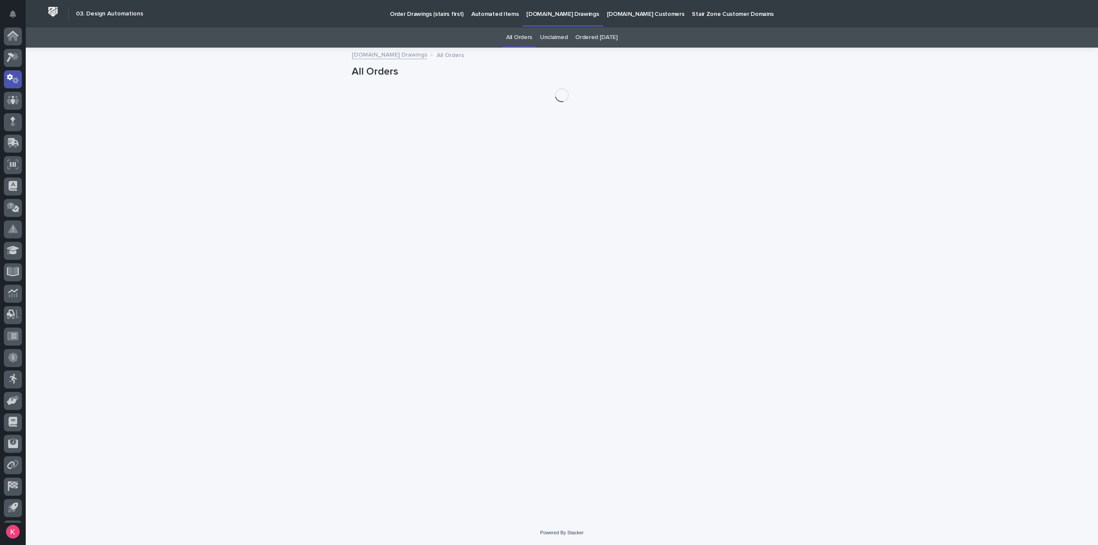
scroll to position [19, 0]
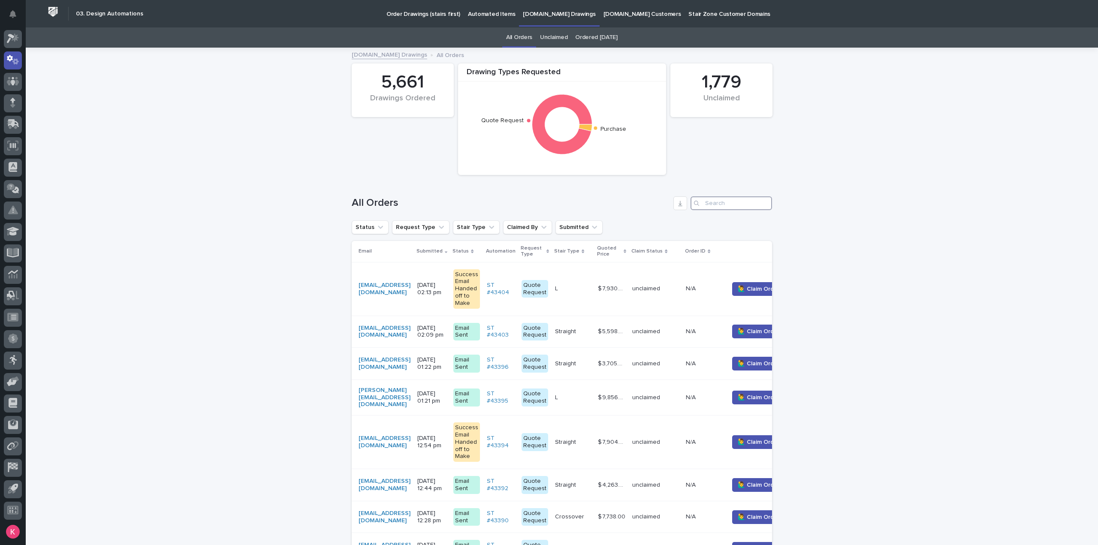
click at [717, 202] on input "Search" at bounding box center [732, 204] width 82 height 14
paste input "gprosnier@hotmail.com"
type input "gprosnier@hotmail.com"
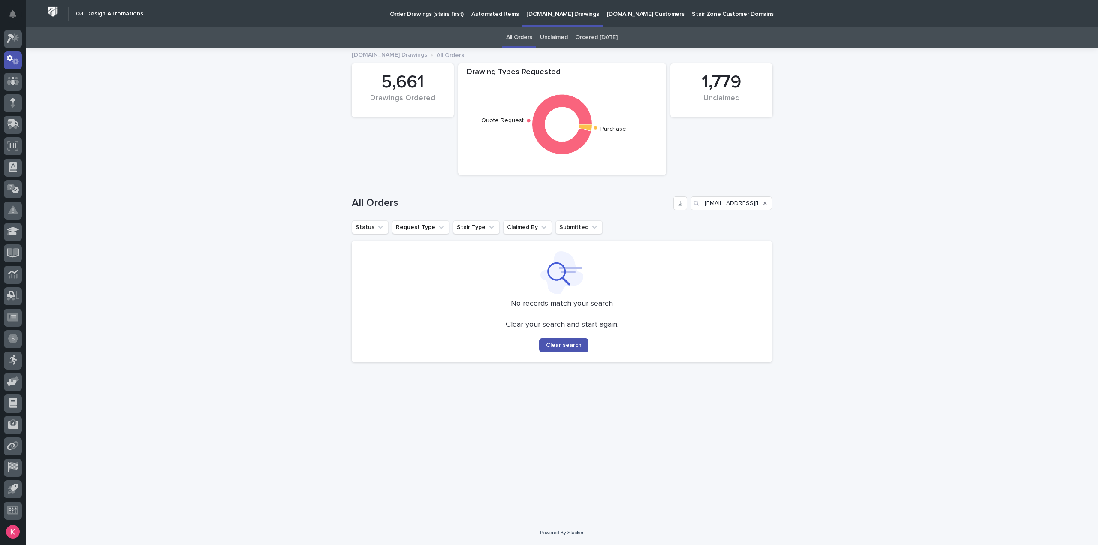
click at [766, 205] on icon "Search" at bounding box center [765, 203] width 3 height 5
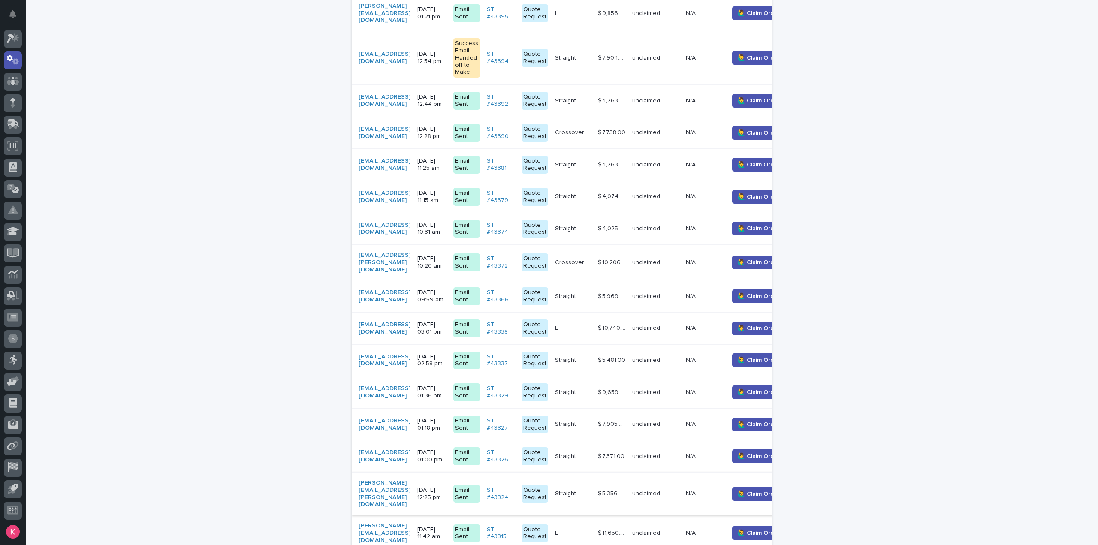
scroll to position [343, 0]
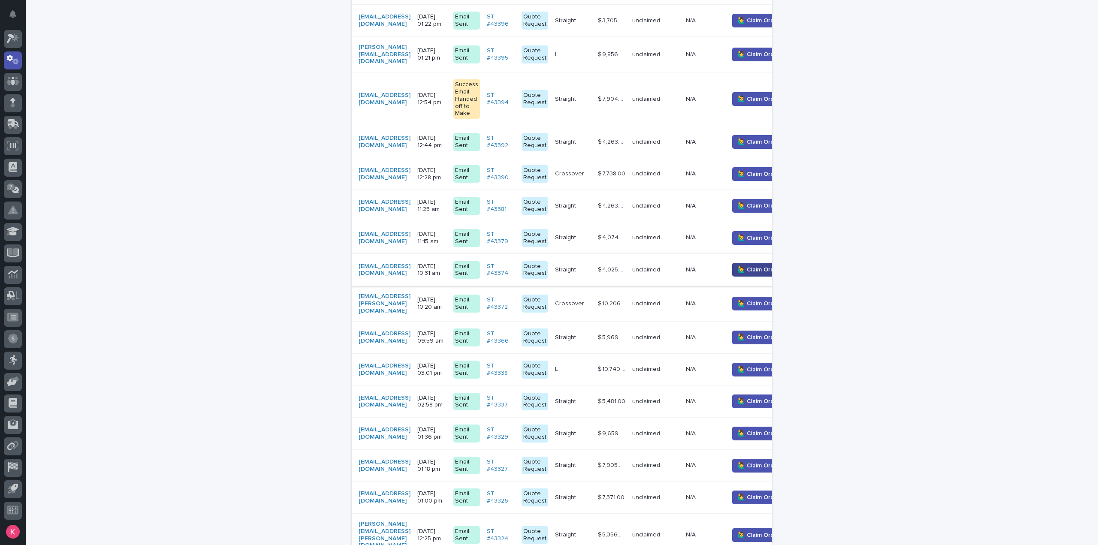
click at [765, 266] on span "🙋‍♂️ Claim Order" at bounding box center [759, 270] width 42 height 9
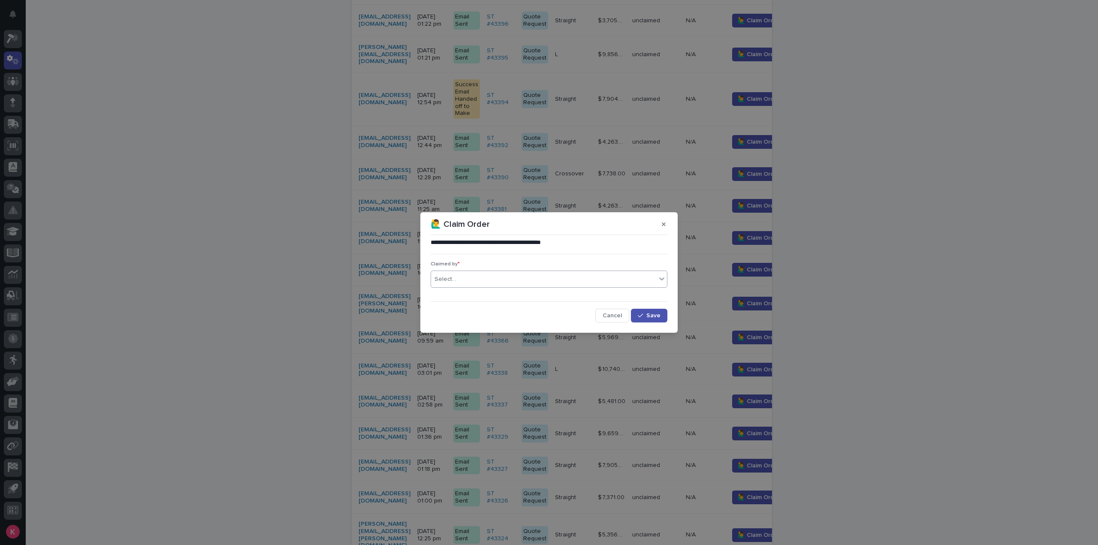
click at [488, 280] on div "Select..." at bounding box center [543, 279] width 225 height 14
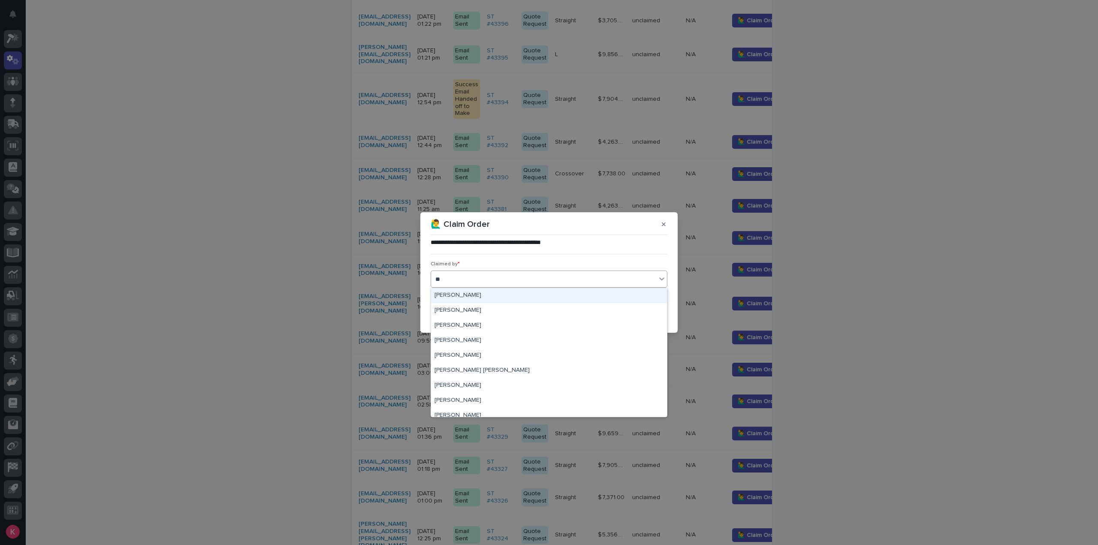
type input "***"
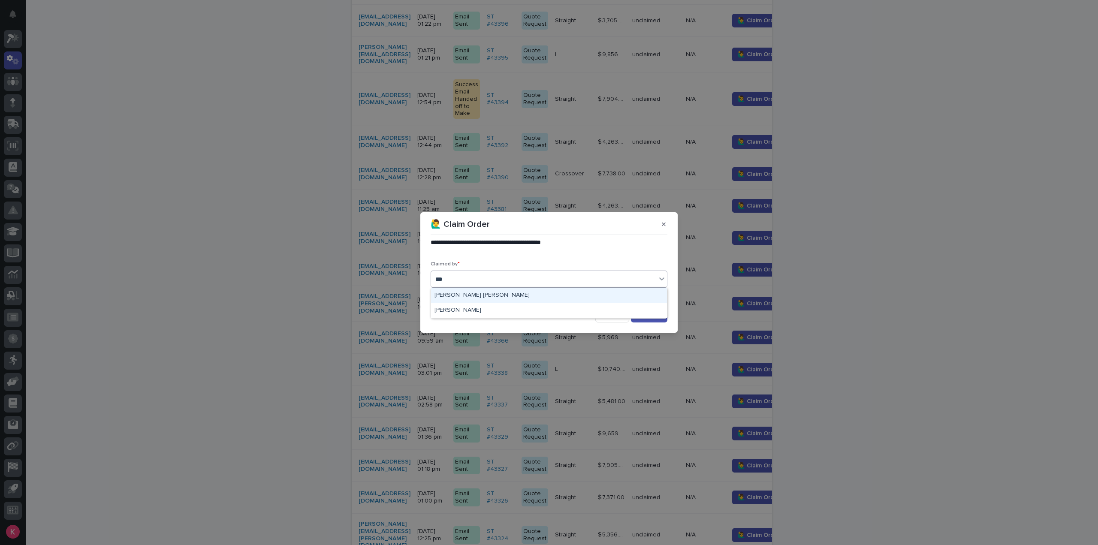
click at [493, 297] on div "Connor Matthes" at bounding box center [549, 295] width 236 height 15
click at [647, 315] on div "button" at bounding box center [642, 316] width 9 height 6
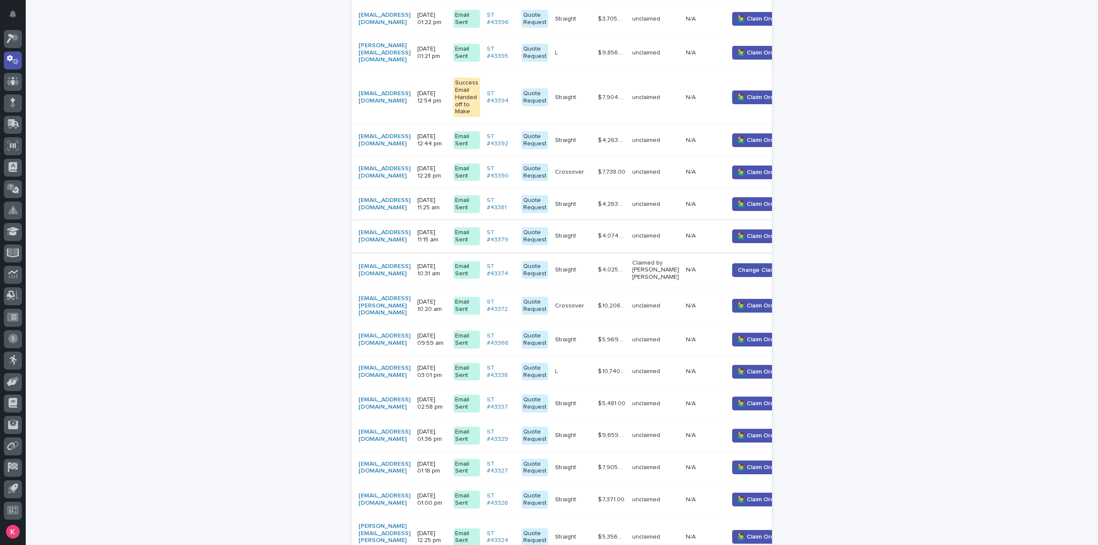
scroll to position [130, 0]
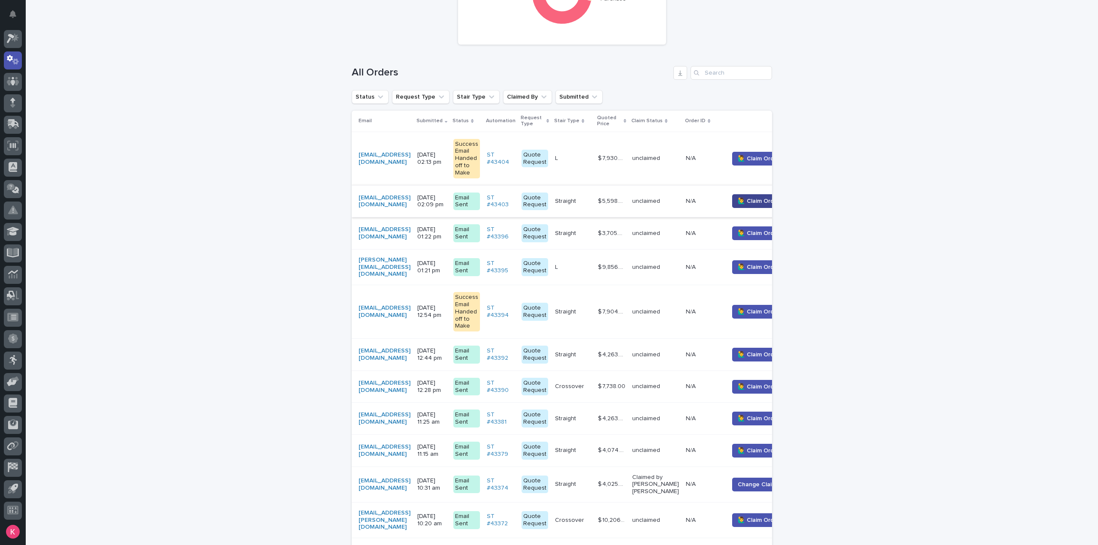
click at [762, 200] on span "🙋‍♂️ Claim Order" at bounding box center [759, 201] width 42 height 9
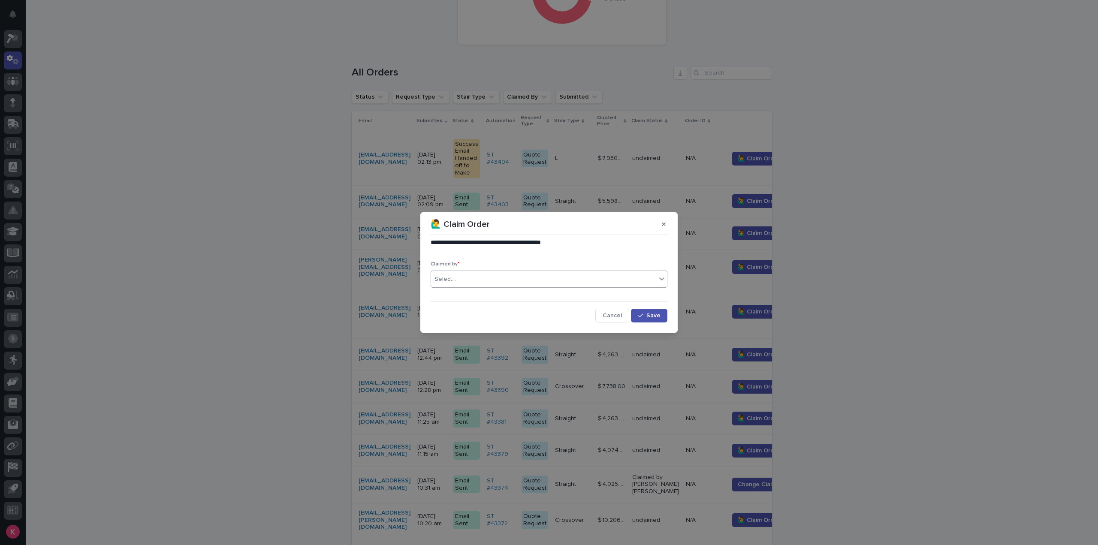
click at [510, 275] on div "Select..." at bounding box center [543, 279] width 225 height 14
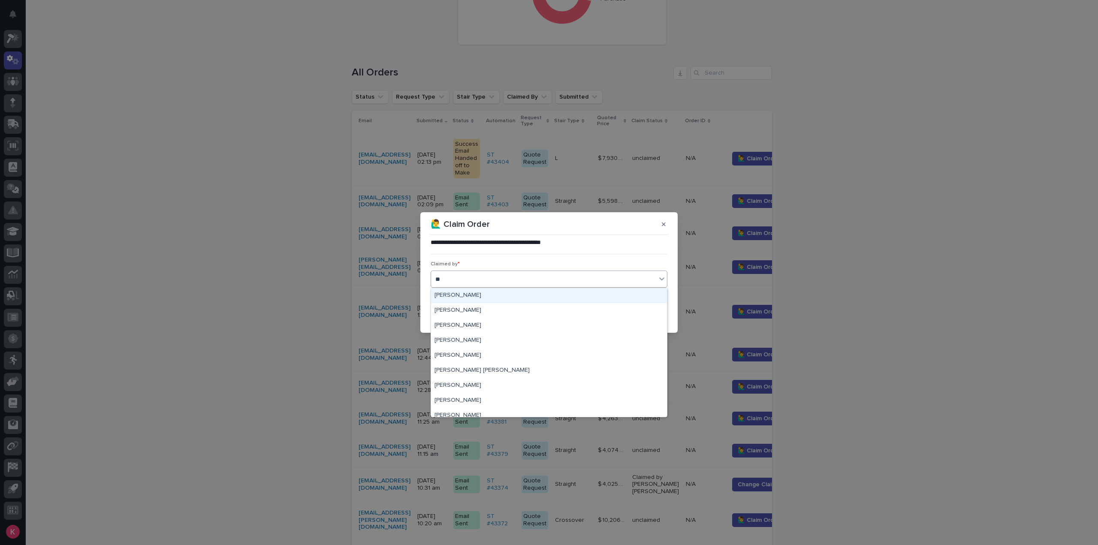
type input "***"
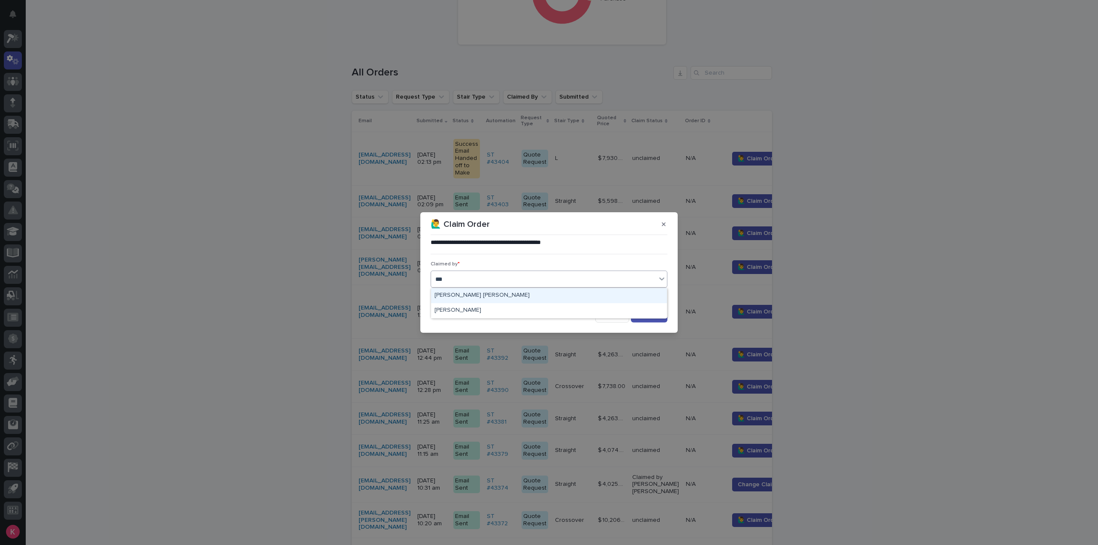
click at [542, 296] on div "Connor Matthes" at bounding box center [549, 295] width 236 height 15
click at [668, 317] on div "**********" at bounding box center [549, 280] width 241 height 88
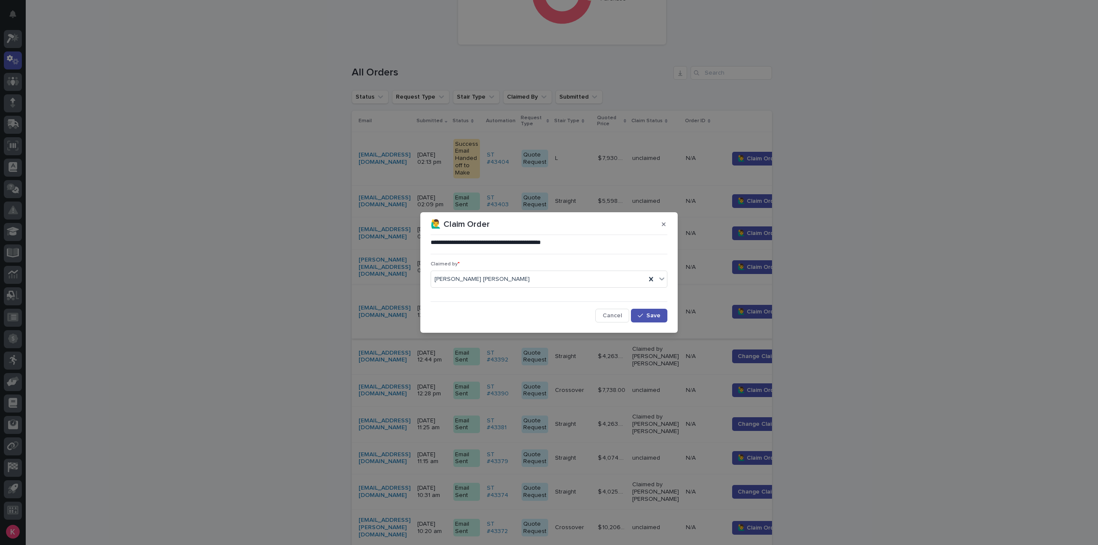
click at [613, 321] on button "Cancel" at bounding box center [613, 316] width 34 height 14
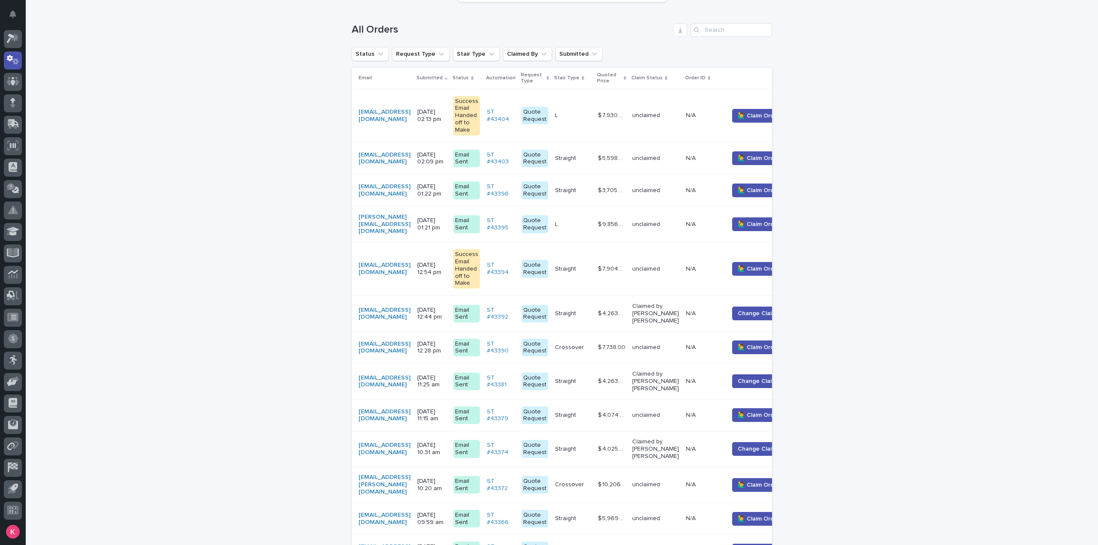
scroll to position [0, 0]
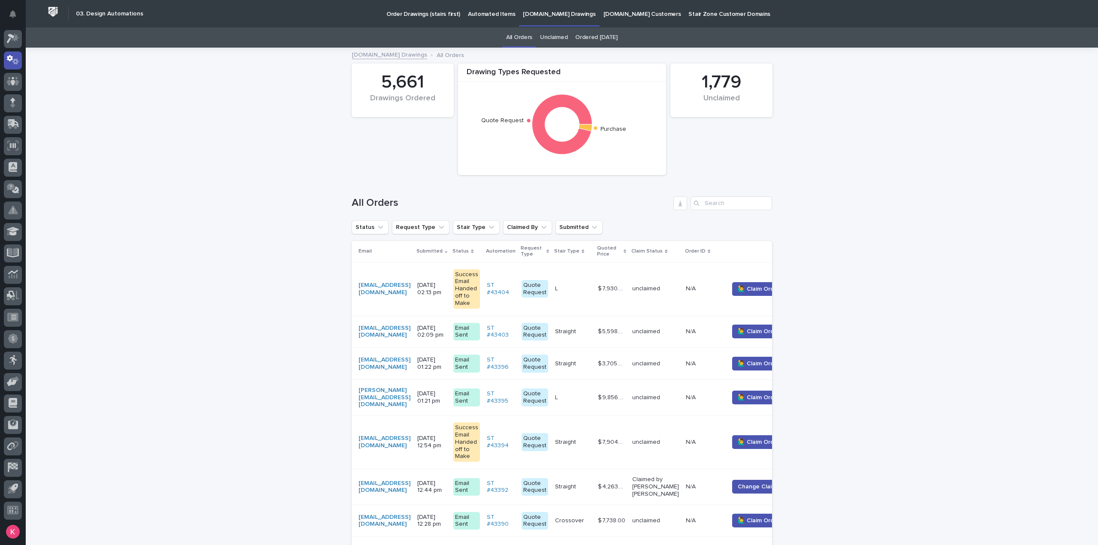
click at [483, 17] on p "Automated Items" at bounding box center [491, 9] width 47 height 18
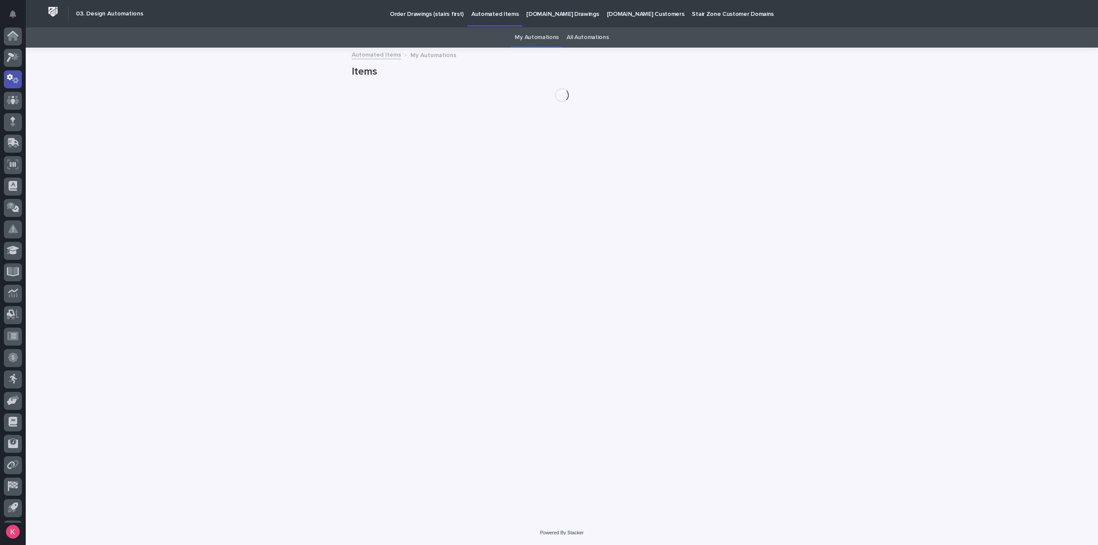
scroll to position [19, 0]
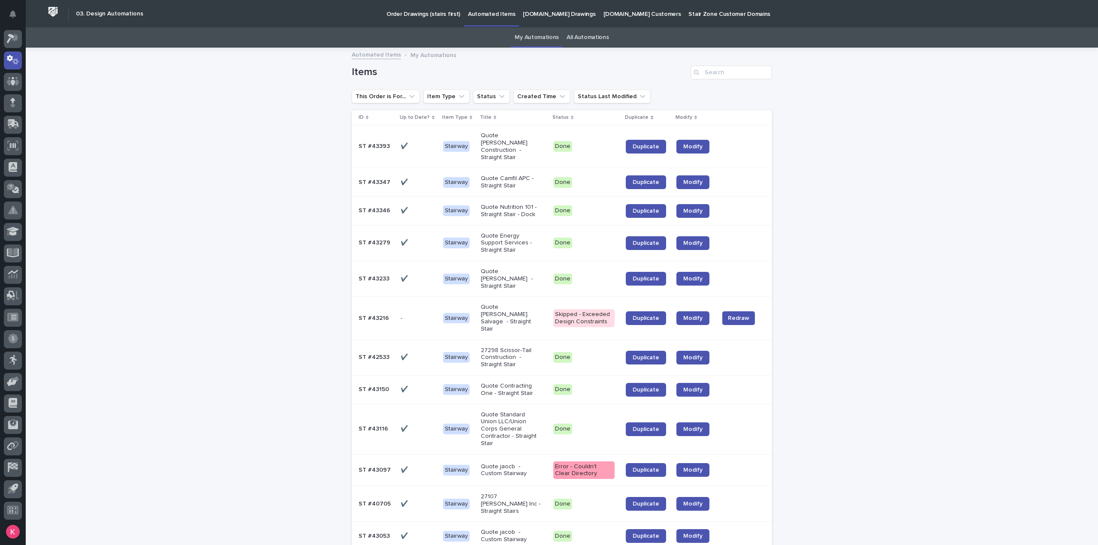
click at [413, 18] on p "Order Drawings (stairs first)" at bounding box center [424, 9] width 74 height 18
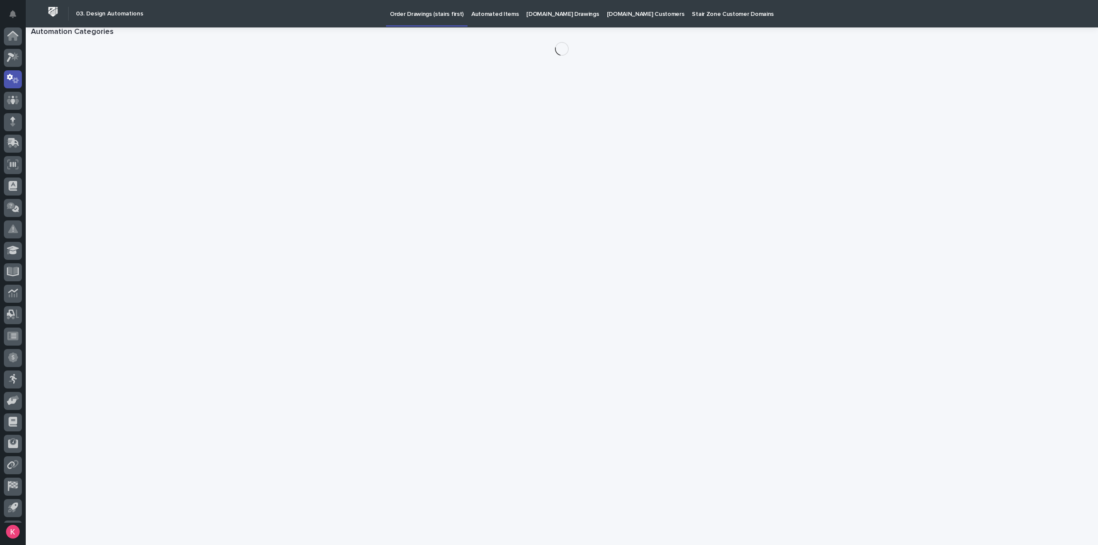
scroll to position [19, 0]
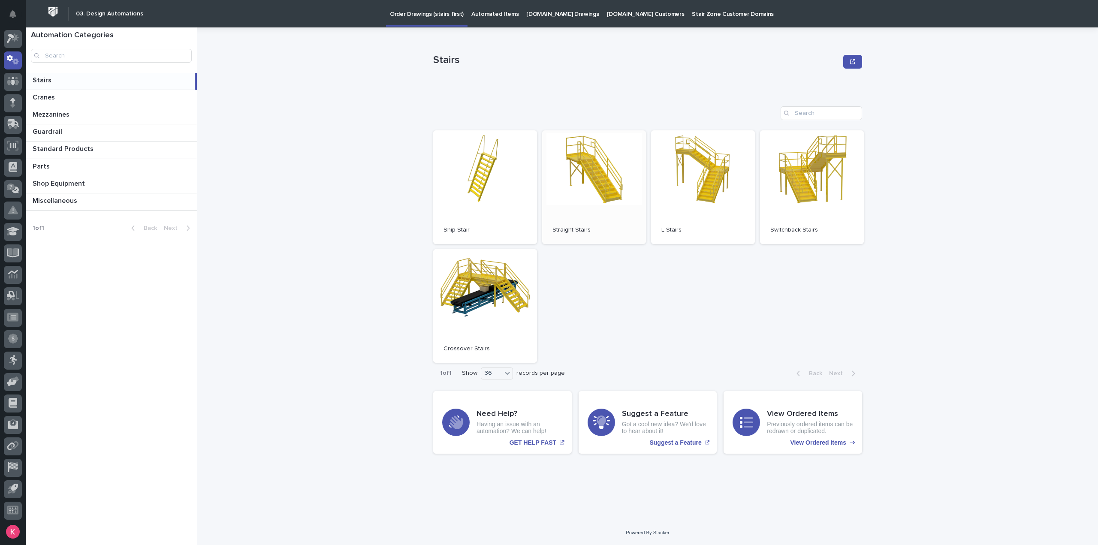
click at [619, 188] on link "Open" at bounding box center [594, 187] width 104 height 114
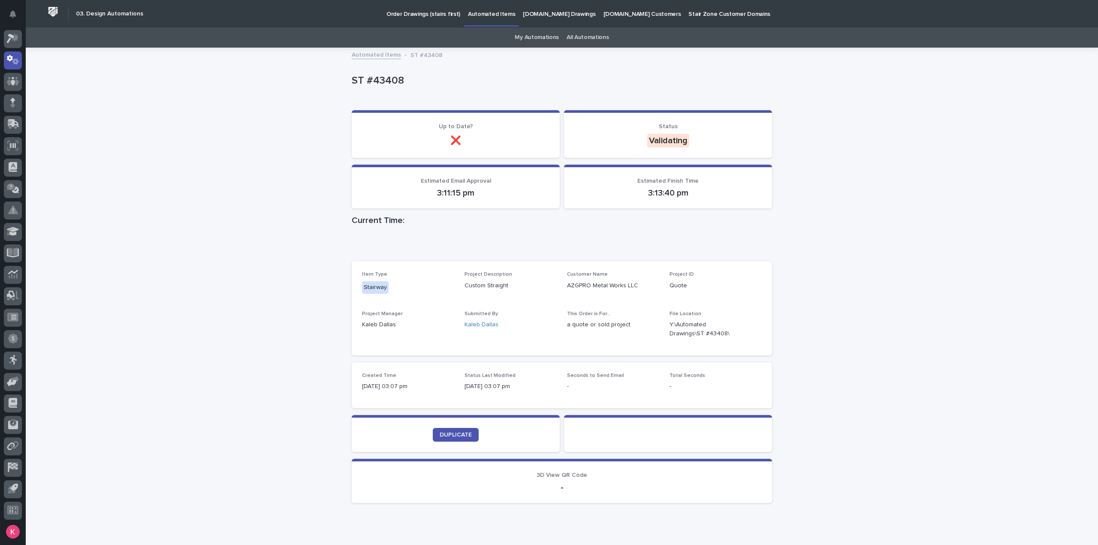
click at [442, 442] on section "DUPLICATE" at bounding box center [456, 433] width 208 height 37
click at [451, 433] on span "DUPLICATE" at bounding box center [456, 435] width 32 height 6
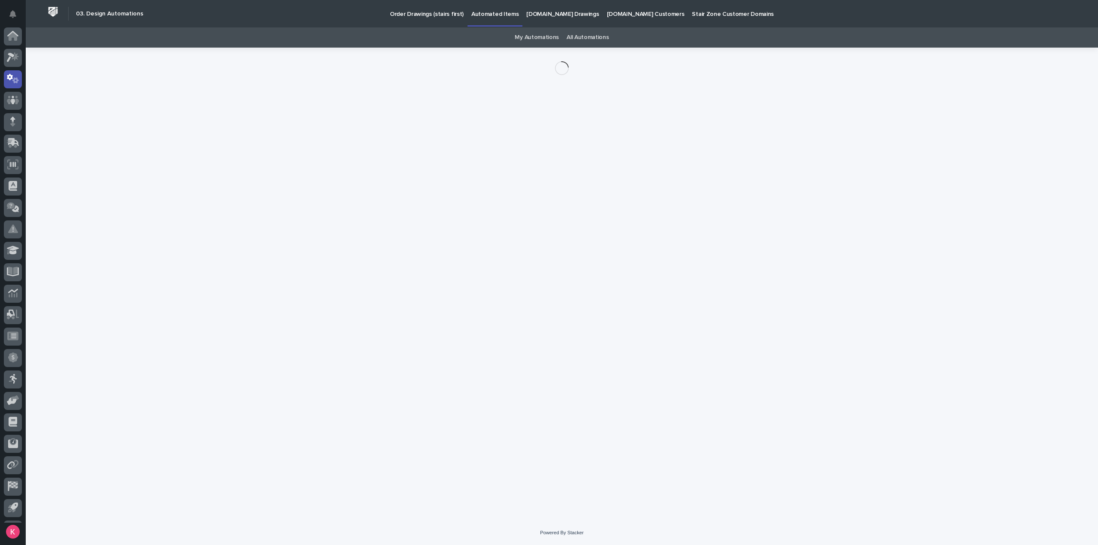
scroll to position [19, 0]
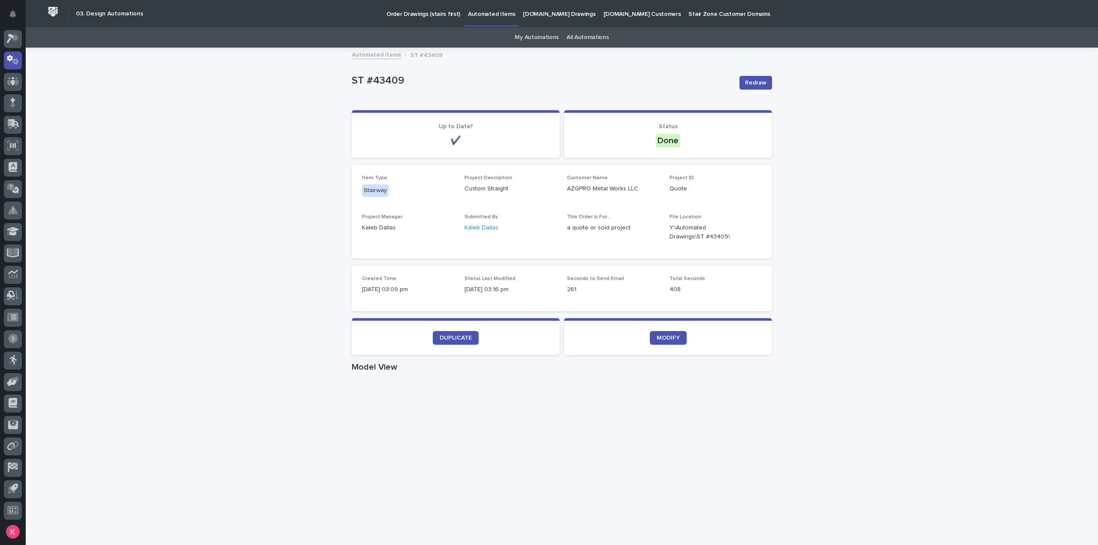
drag, startPoint x: 918, startPoint y: 103, endPoint x: 889, endPoint y: 108, distance: 29.3
click at [918, 101] on div "Loading... Saving… Loading... Saving… ST #43409 Redraw ST #43409 Redraw Sorry, …" at bounding box center [562, 496] width 1073 height 897
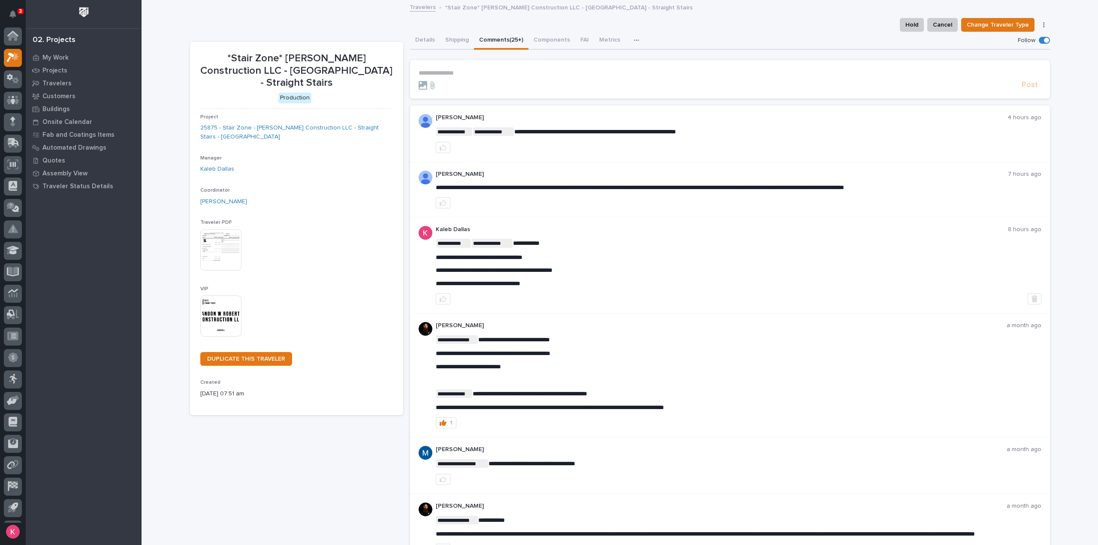
scroll to position [19, 0]
click at [58, 56] on p "My Work" at bounding box center [55, 58] width 26 height 8
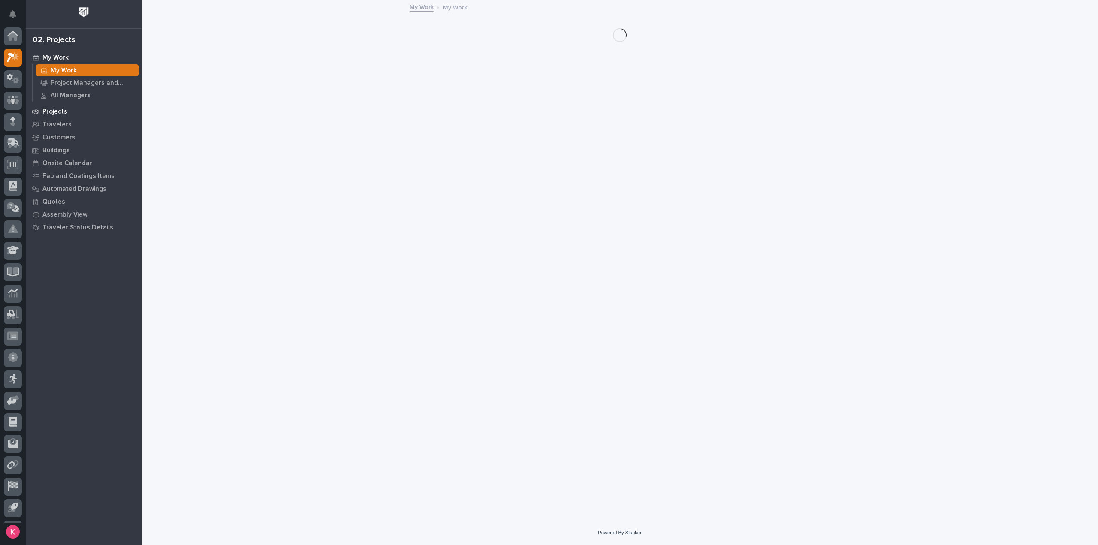
scroll to position [19, 0]
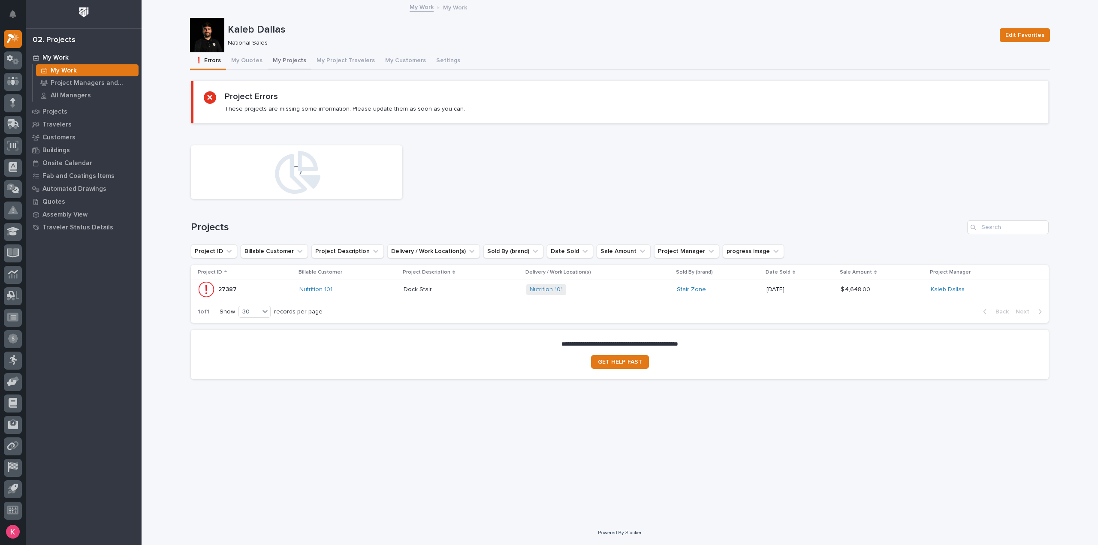
click at [275, 62] on button "My Projects" at bounding box center [290, 61] width 44 height 18
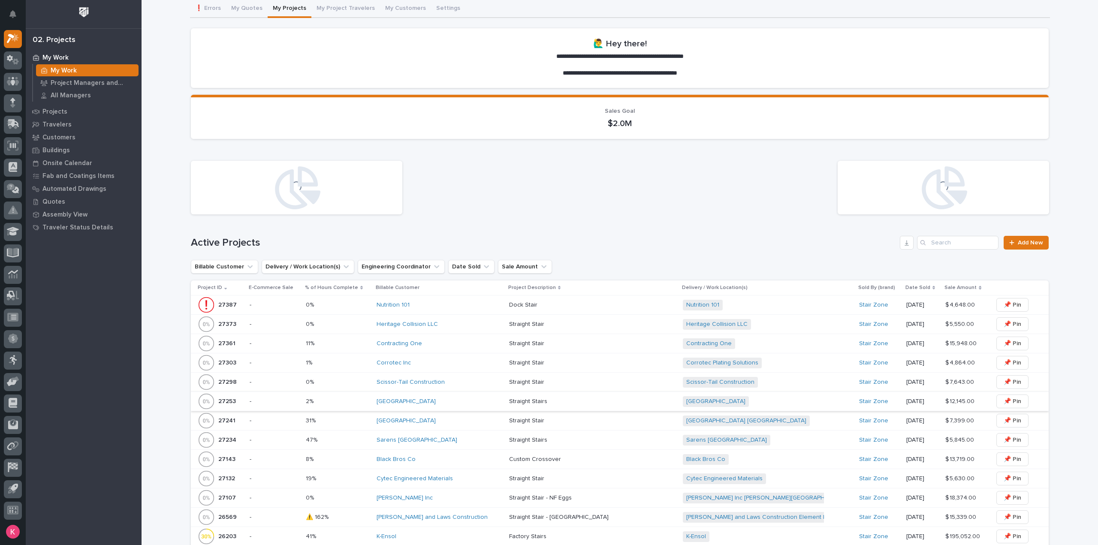
scroll to position [172, 0]
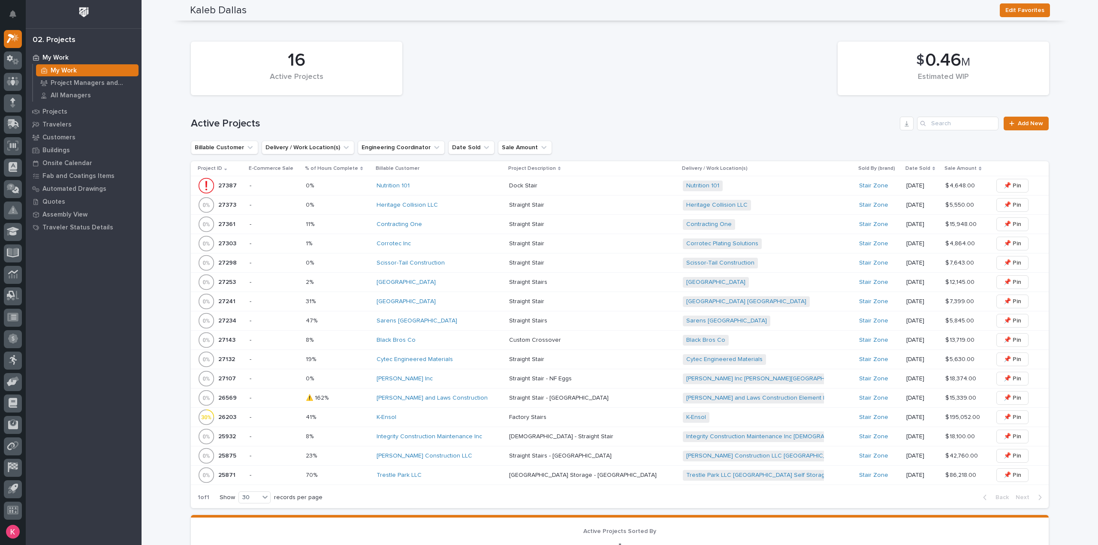
click at [451, 215] on td "Contracting One" at bounding box center [439, 224] width 133 height 19
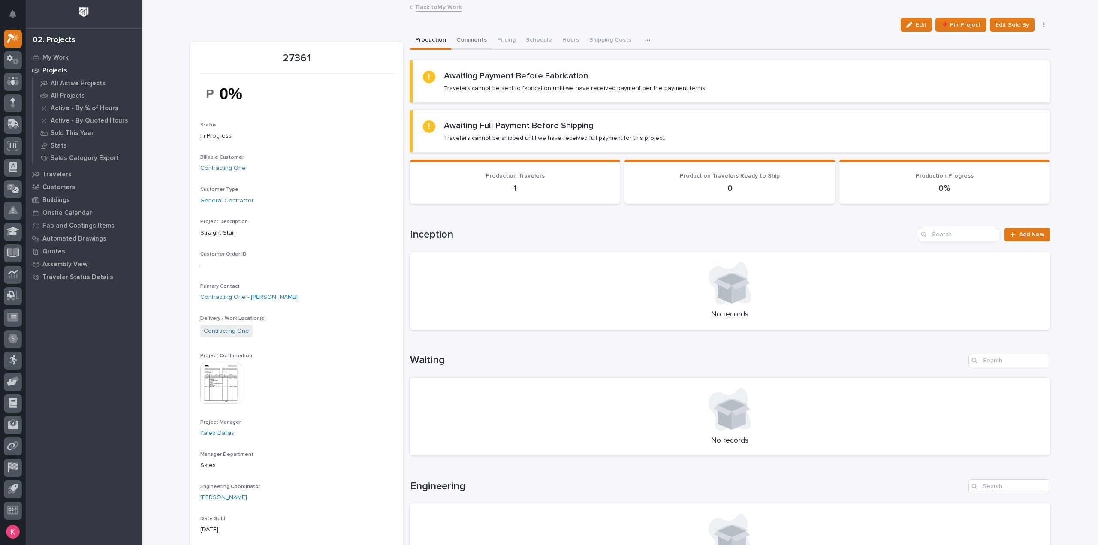
click at [470, 39] on button "Comments" at bounding box center [471, 41] width 41 height 18
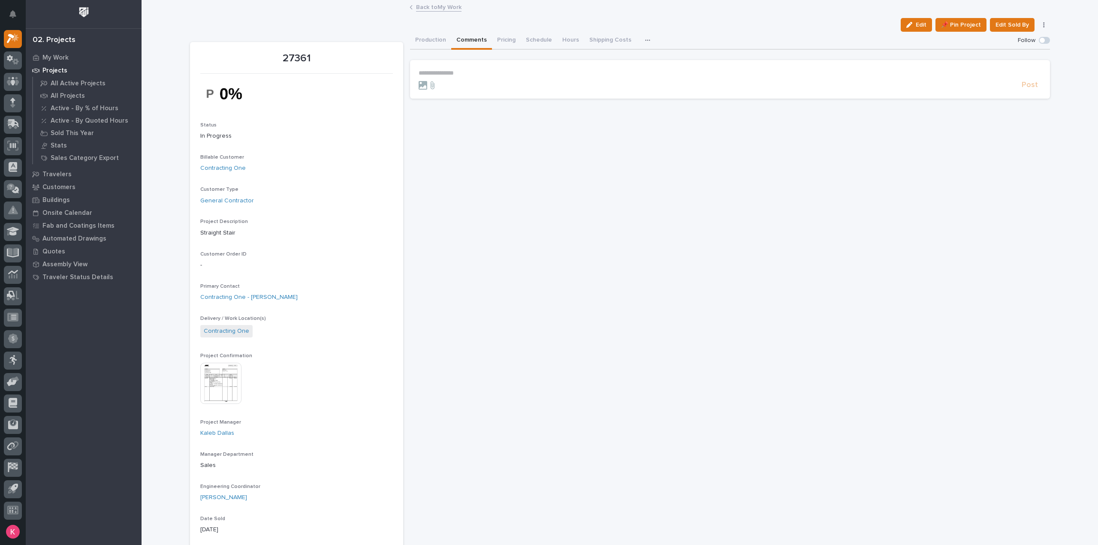
click at [433, 44] on button "Production" at bounding box center [430, 41] width 41 height 18
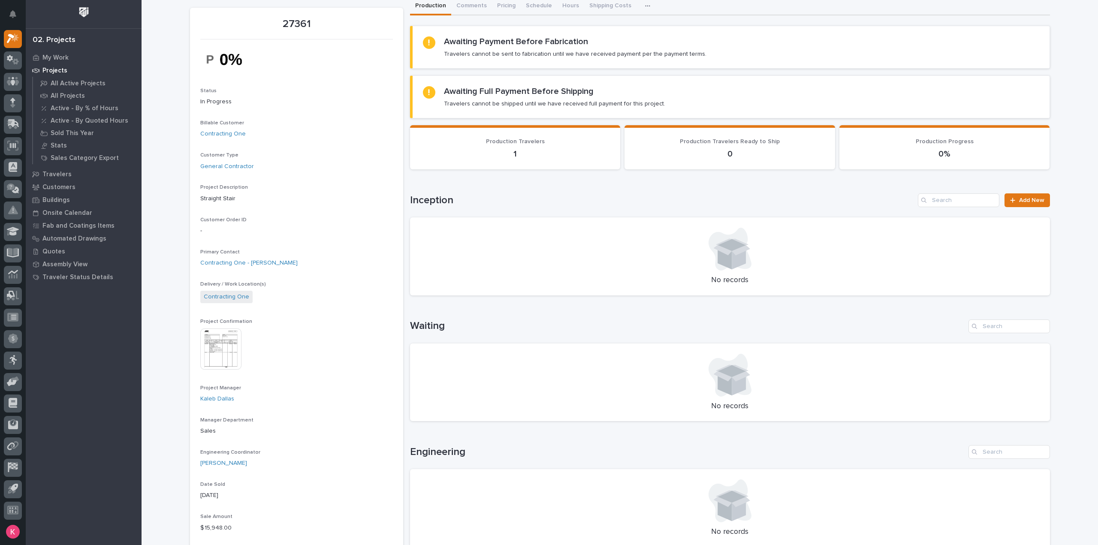
scroll to position [86, 0]
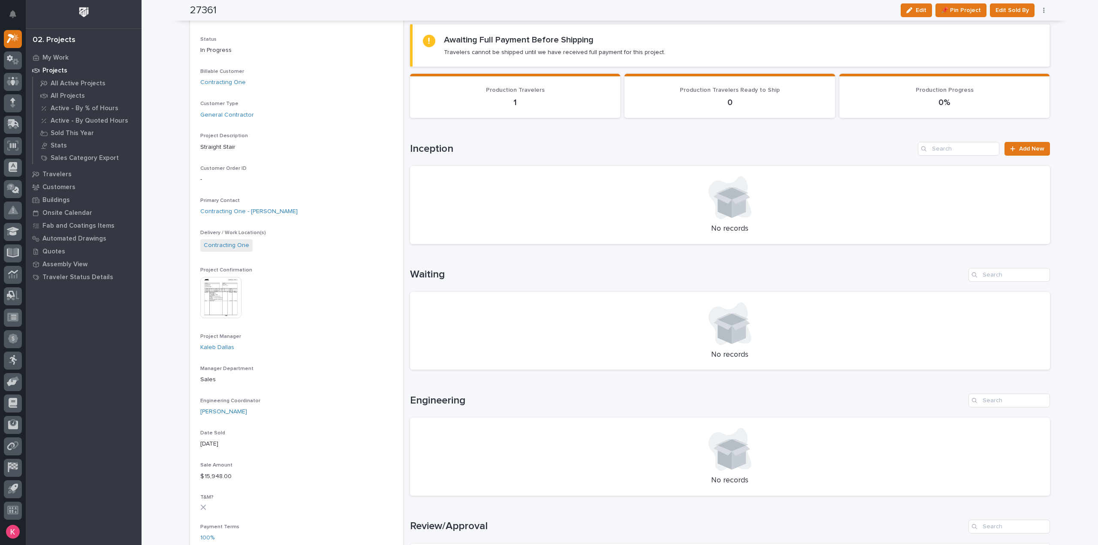
click at [921, 10] on span "Edit" at bounding box center [921, 10] width 11 height 8
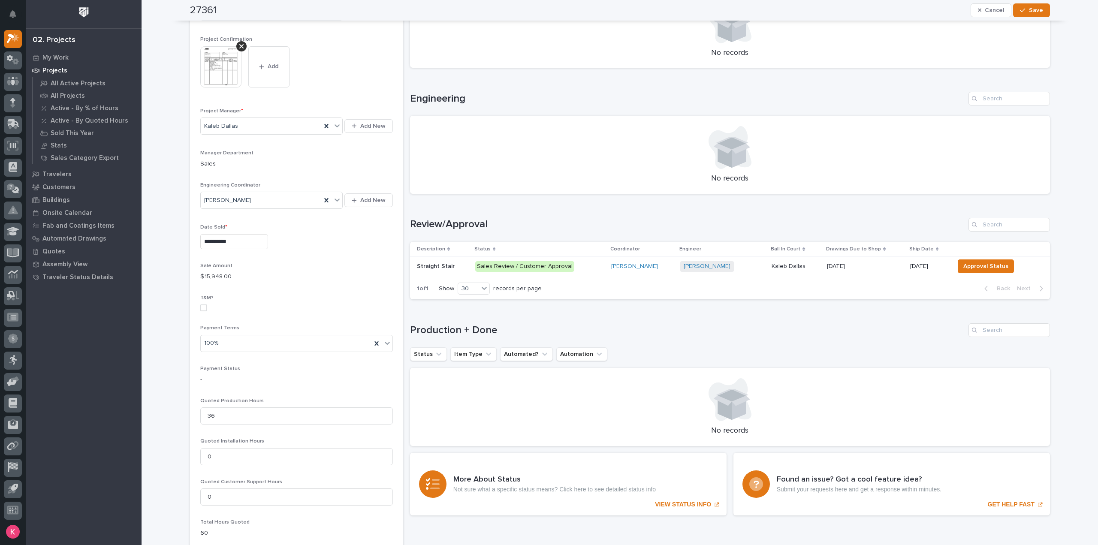
scroll to position [388, 0]
click at [372, 343] on icon at bounding box center [376, 343] width 9 height 9
click at [382, 344] on div at bounding box center [387, 342] width 10 height 15
click at [253, 407] on div "50/50" at bounding box center [293, 402] width 192 height 15
click at [1033, 9] on span "Save" at bounding box center [1036, 10] width 14 height 8
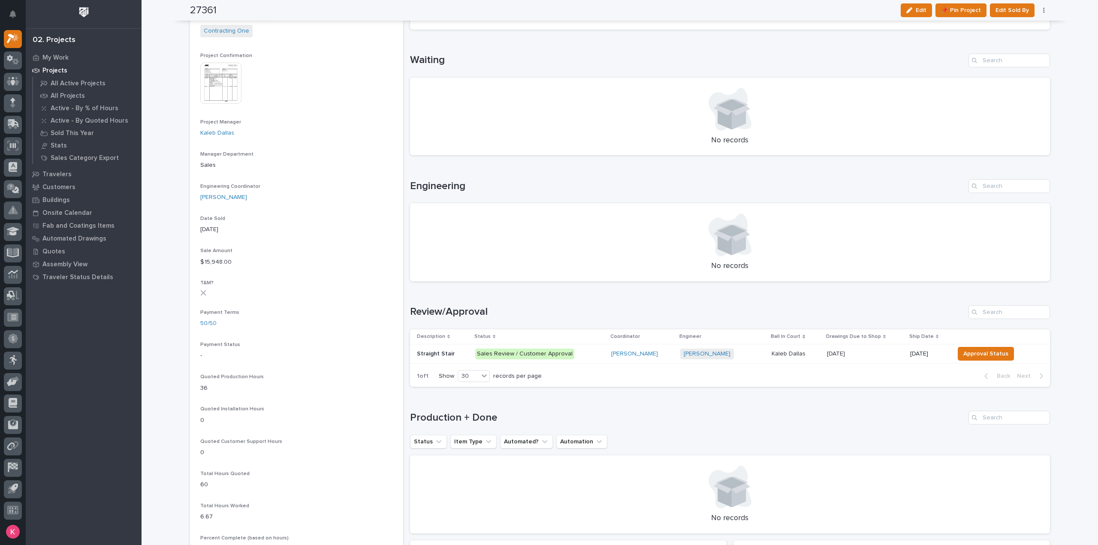
scroll to position [86, 0]
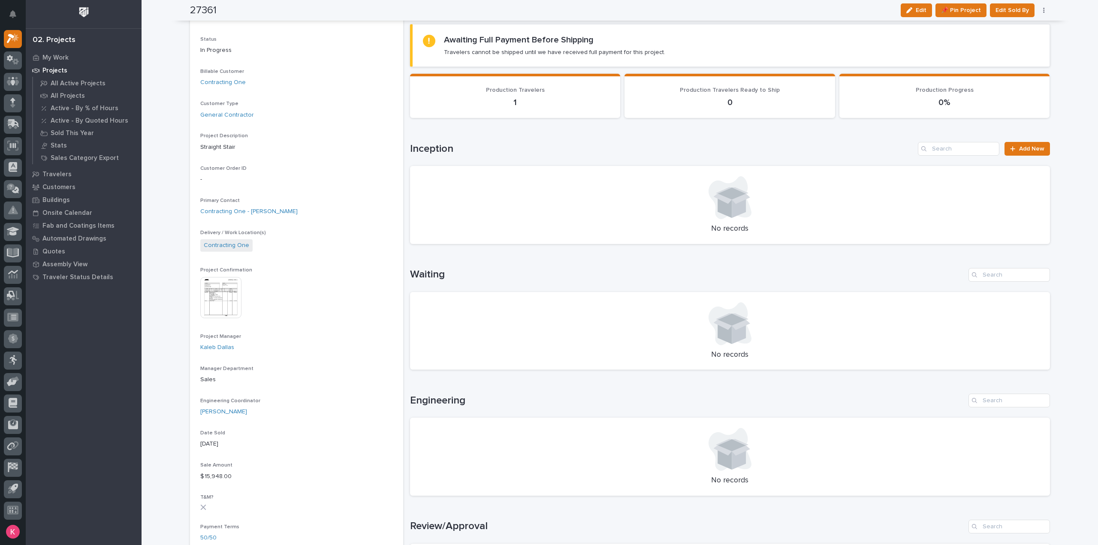
click at [213, 284] on img at bounding box center [220, 297] width 41 height 41
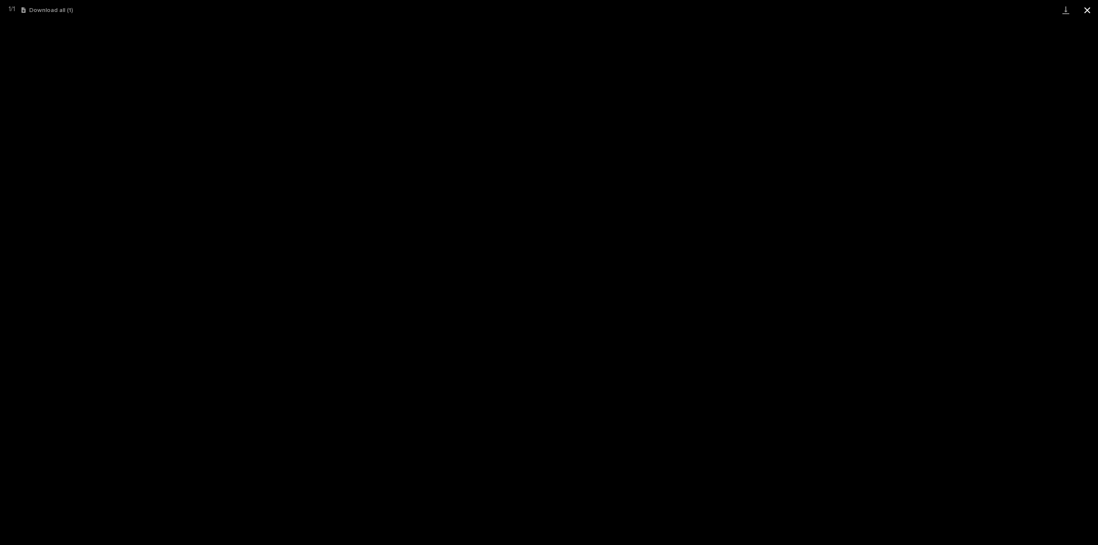
click at [1086, 8] on button "Close gallery" at bounding box center [1087, 10] width 21 height 20
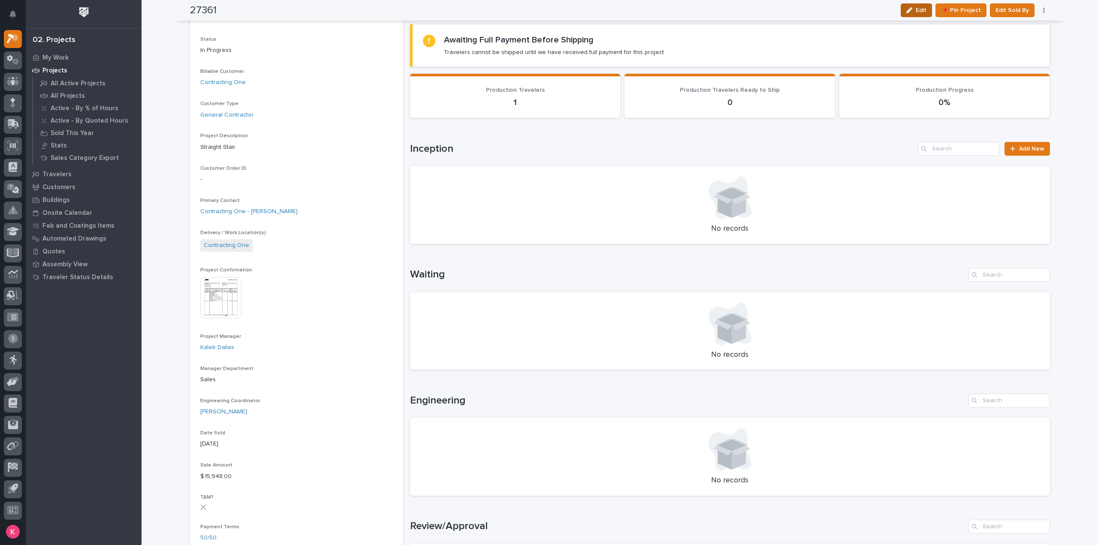
click at [916, 10] on button "Edit" at bounding box center [916, 10] width 31 height 14
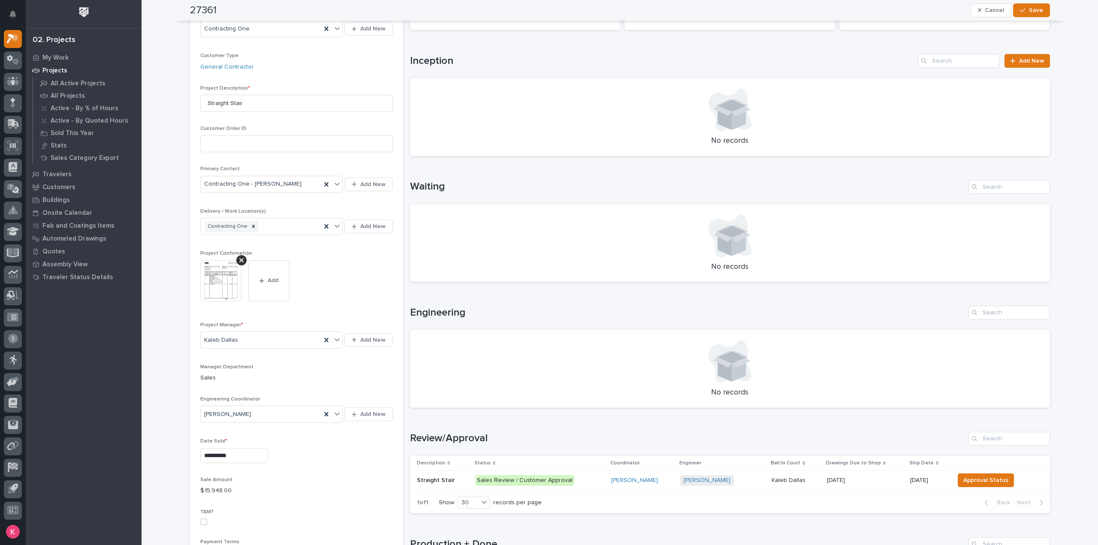
click at [239, 259] on icon at bounding box center [241, 260] width 4 height 7
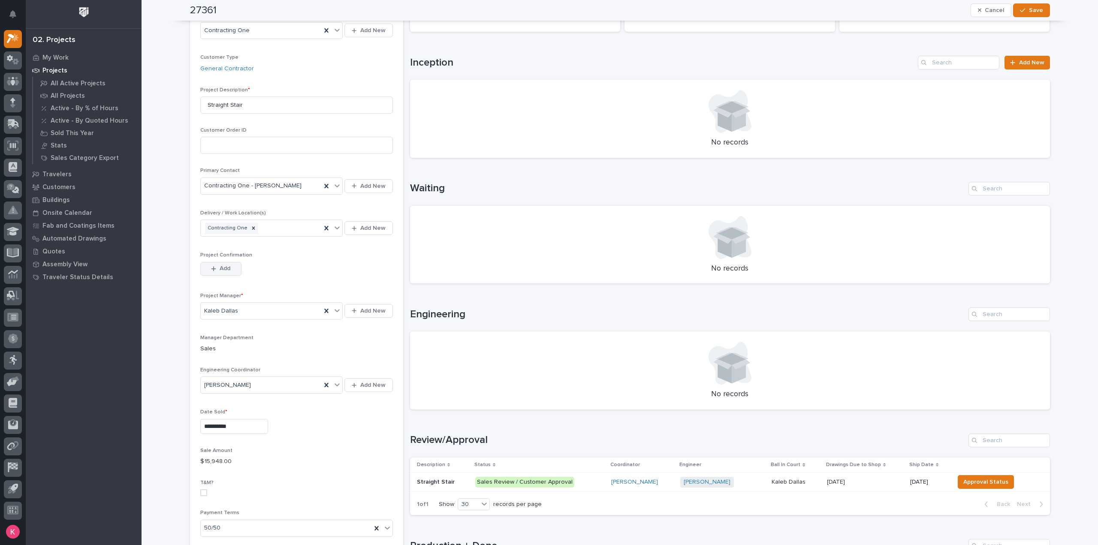
scroll to position [158, 0]
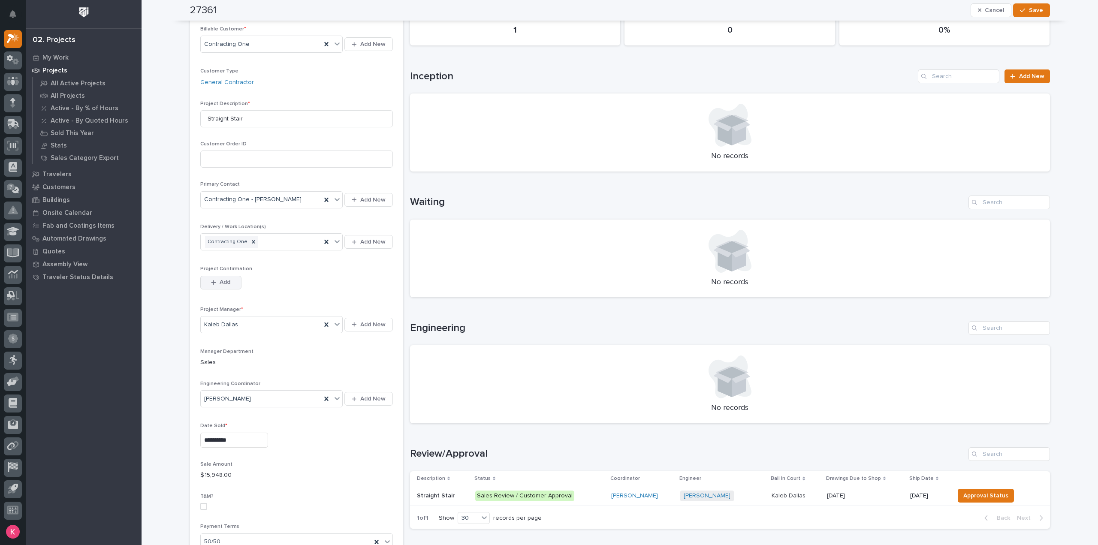
click at [220, 279] on span "Add" at bounding box center [225, 282] width 11 height 8
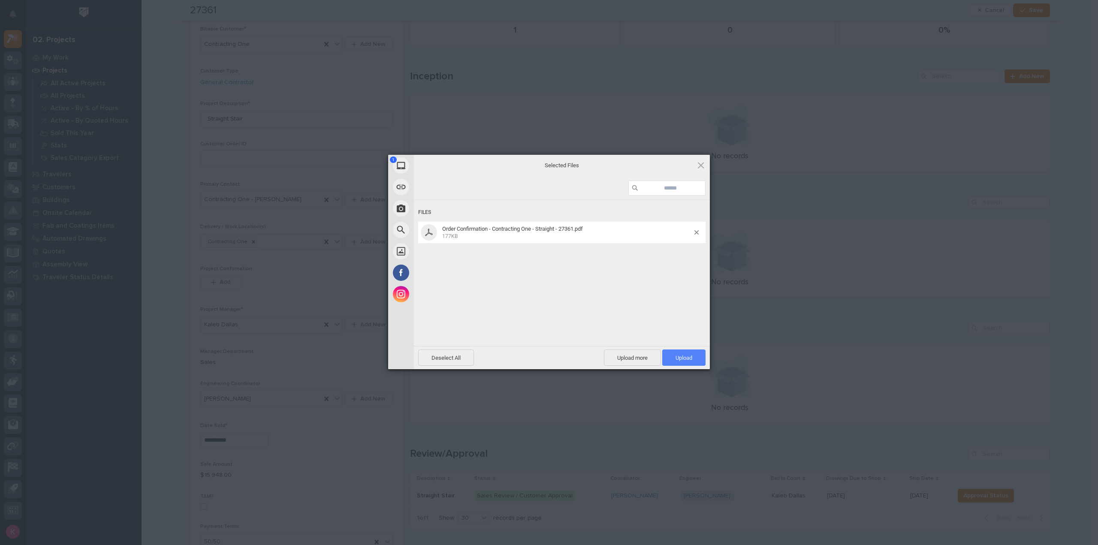
click at [675, 351] on span "Upload 1" at bounding box center [683, 358] width 43 height 16
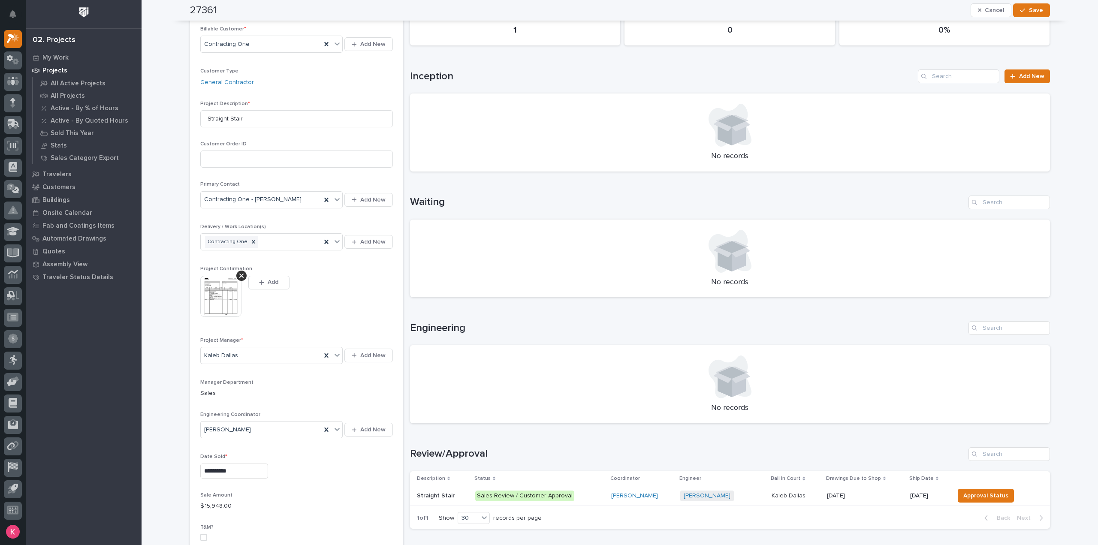
scroll to position [174, 0]
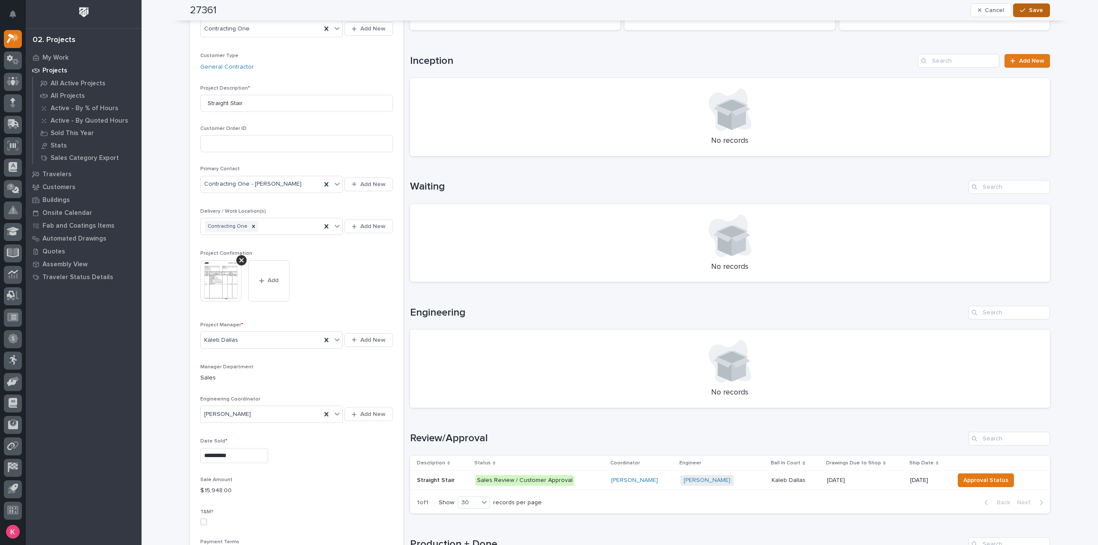
click at [1041, 14] on div "27361 Cancel Save" at bounding box center [620, 10] width 860 height 21
click at [1042, 12] on button "Save" at bounding box center [1031, 10] width 36 height 14
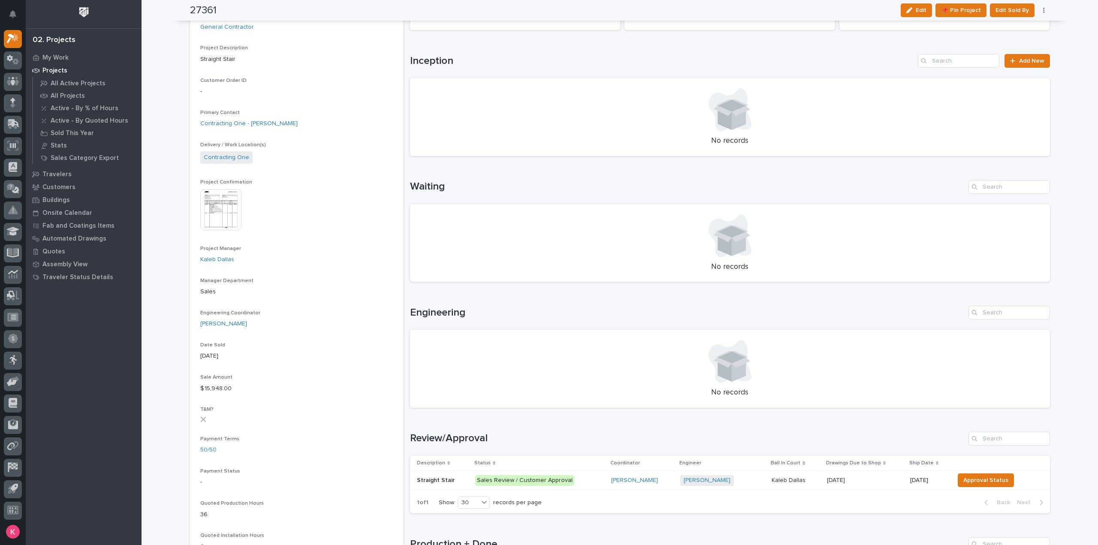
scroll to position [86, 0]
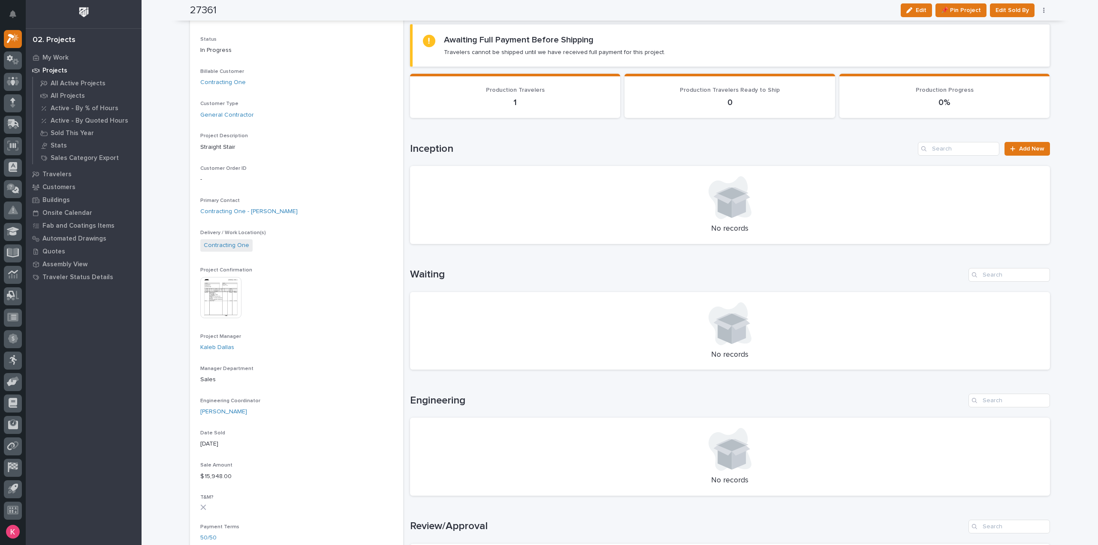
click at [219, 294] on img at bounding box center [220, 297] width 41 height 41
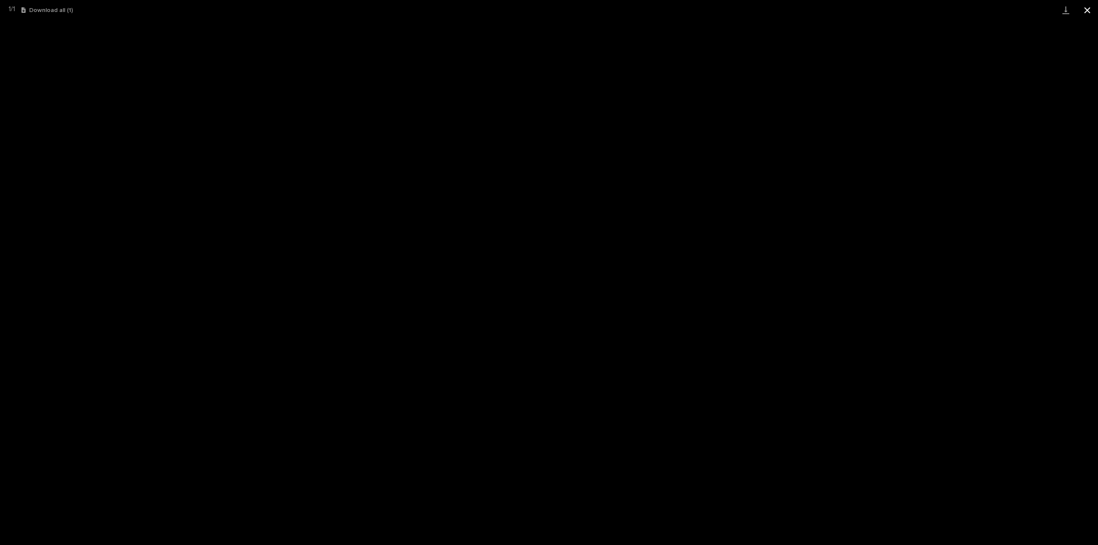
click at [1089, 1] on button "Close gallery" at bounding box center [1087, 10] width 21 height 20
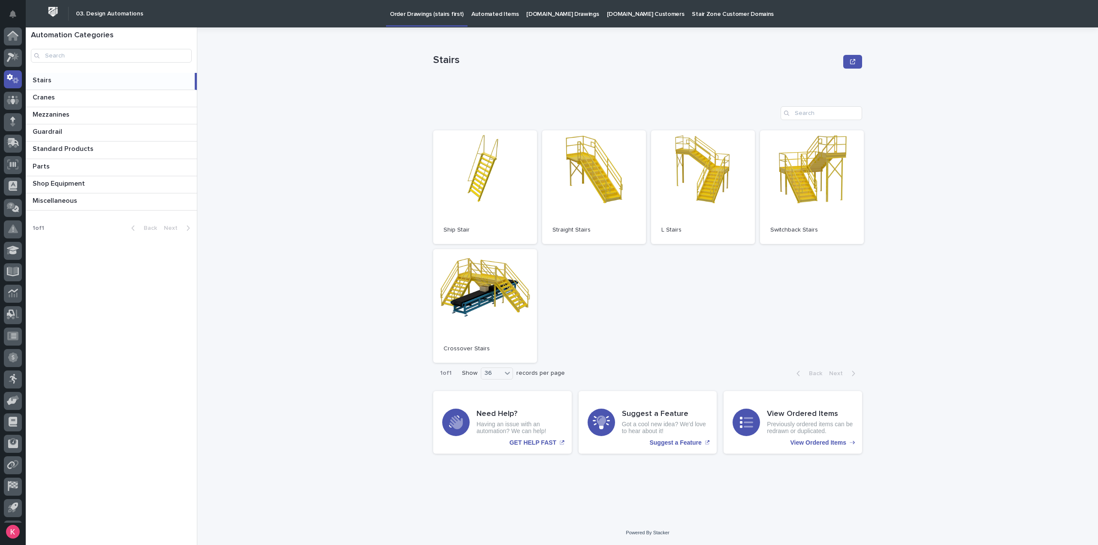
scroll to position [19, 0]
click at [540, 75] on div "Stairs" at bounding box center [647, 62] width 429 height 34
click at [5, 35] on div at bounding box center [13, 39] width 18 height 18
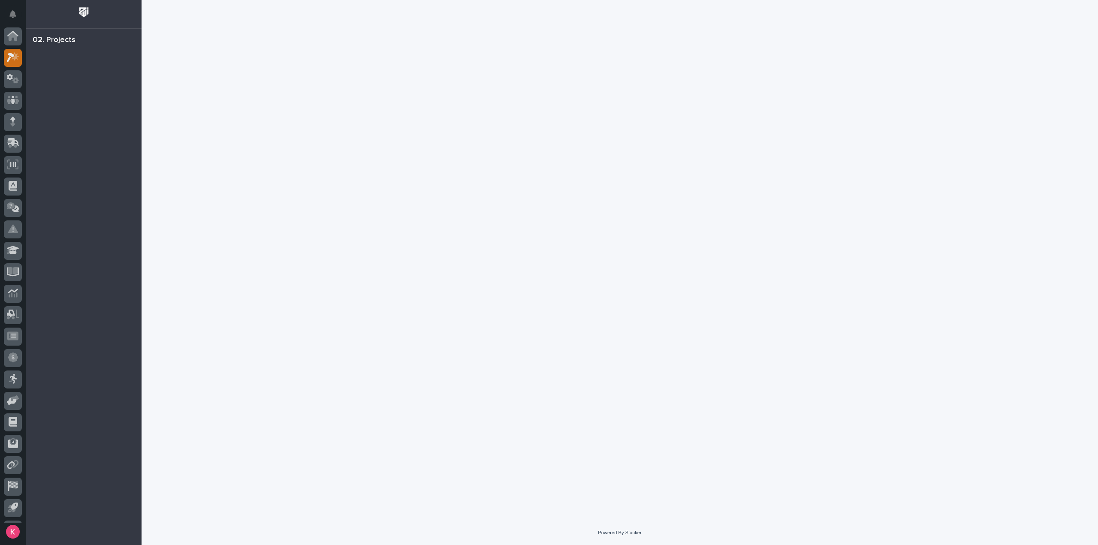
scroll to position [19, 0]
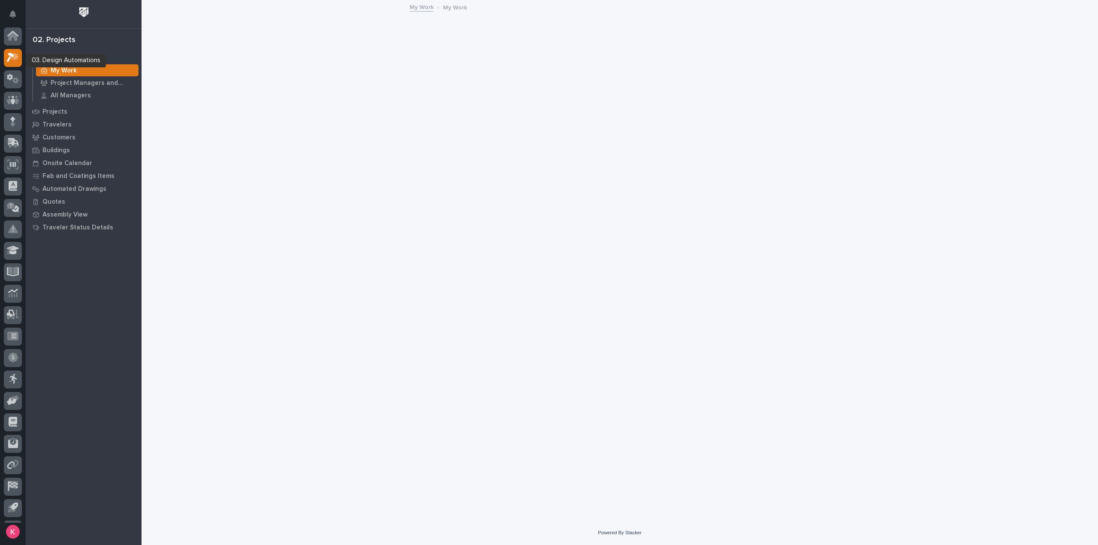
scroll to position [19, 0]
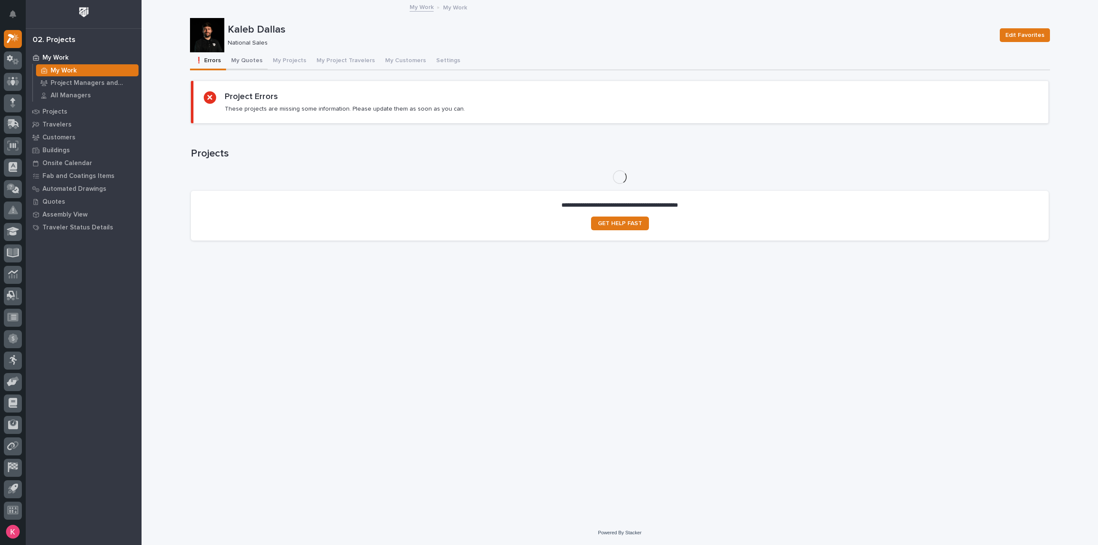
click at [252, 59] on button "My Quotes" at bounding box center [247, 61] width 42 height 18
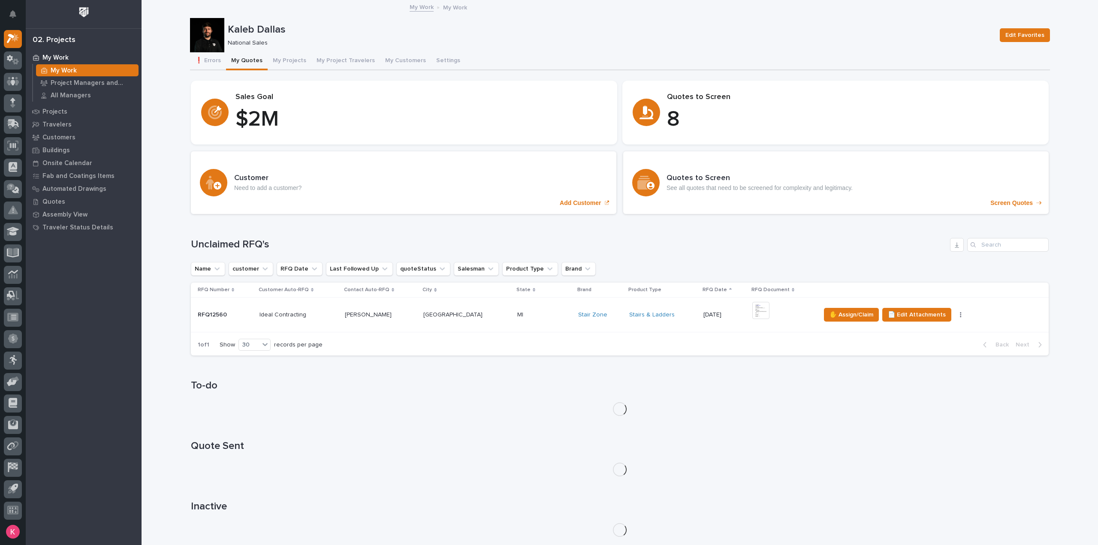
click at [274, 50] on div "Kaleb Dallas National Sales Edit Favorites" at bounding box center [620, 35] width 860 height 34
click at [277, 60] on button "My Projects" at bounding box center [290, 61] width 44 height 18
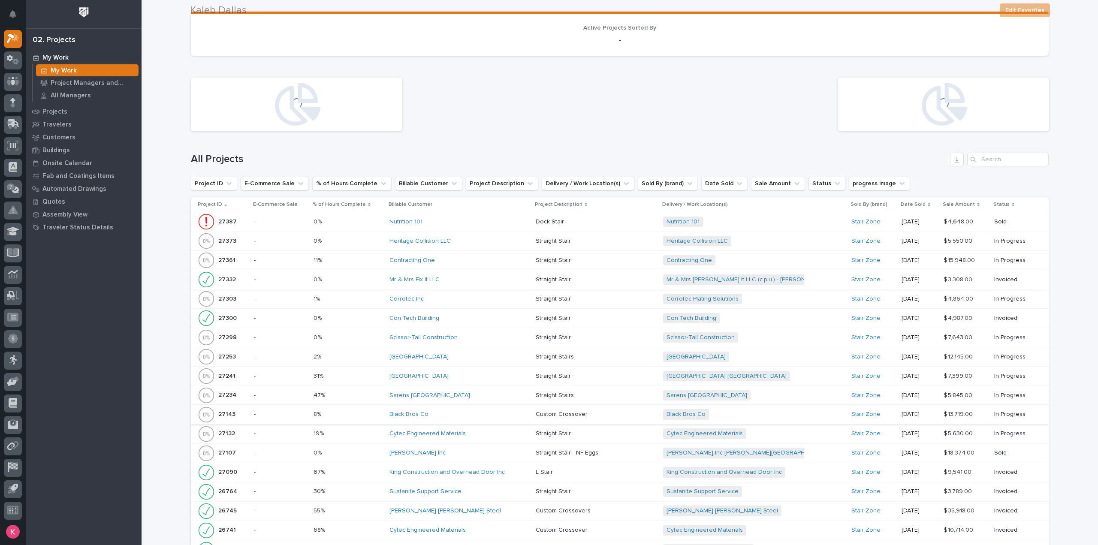
scroll to position [300, 0]
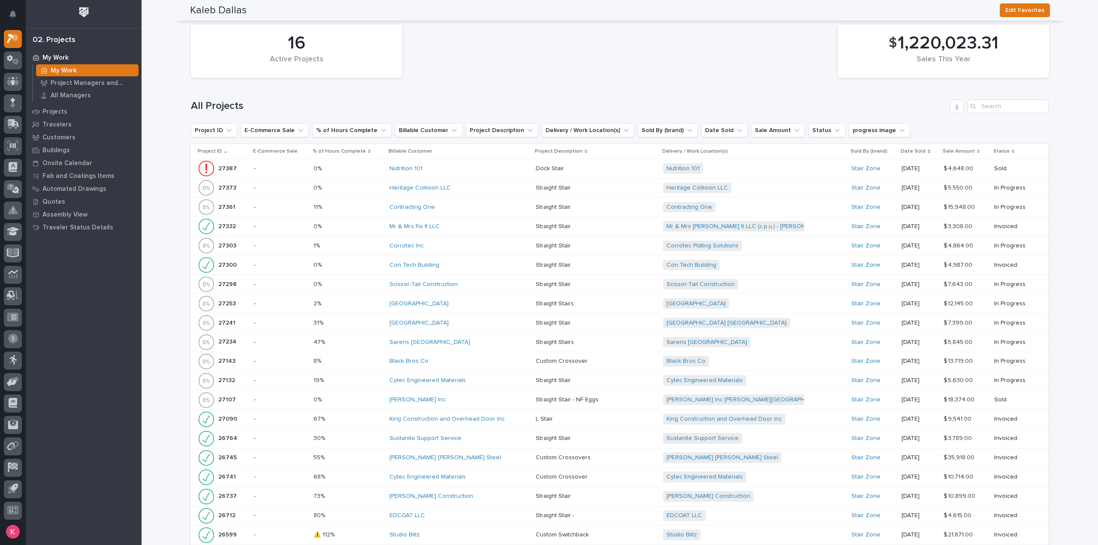
click at [452, 362] on div "Black Bros Co" at bounding box center [460, 361] width 140 height 7
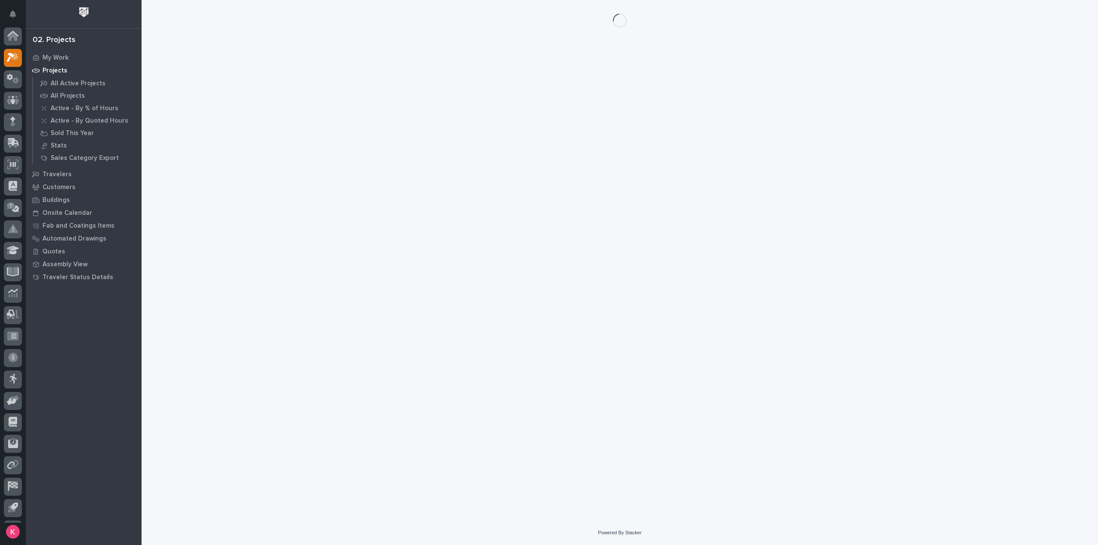
scroll to position [19, 0]
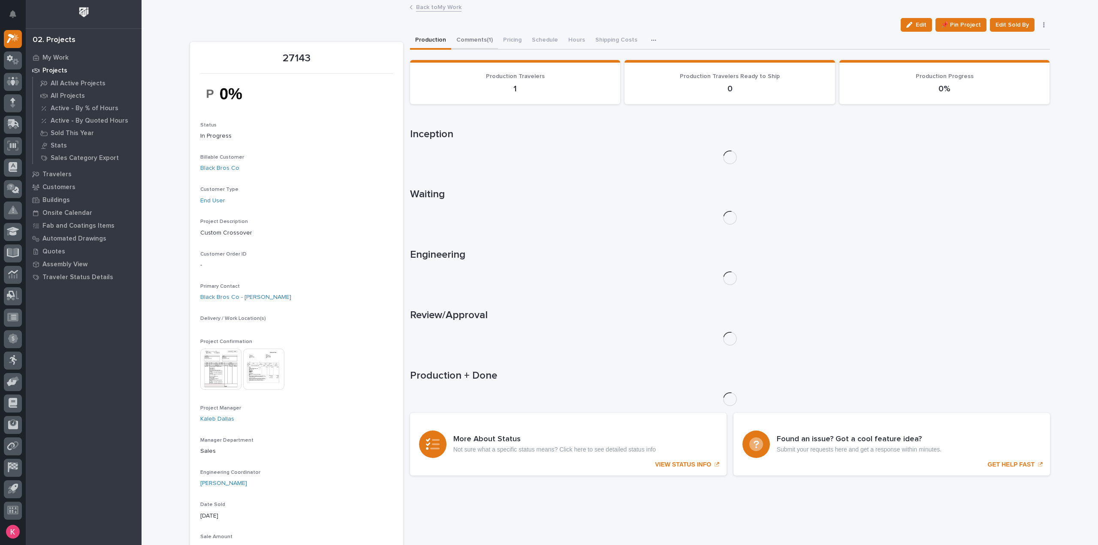
click at [475, 43] on button "Comments (1)" at bounding box center [474, 41] width 47 height 18
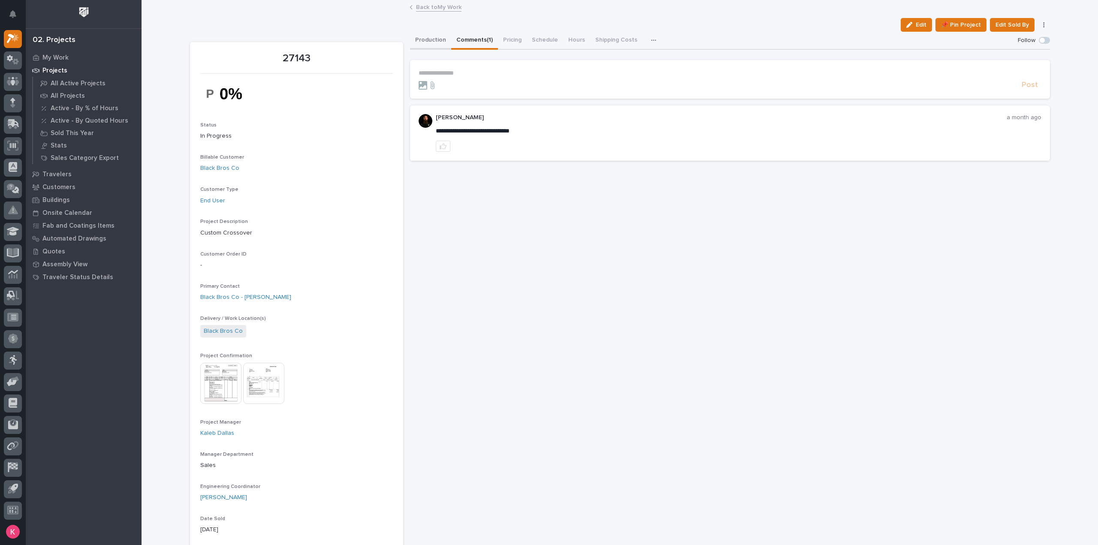
click at [428, 36] on button "Production" at bounding box center [430, 41] width 41 height 18
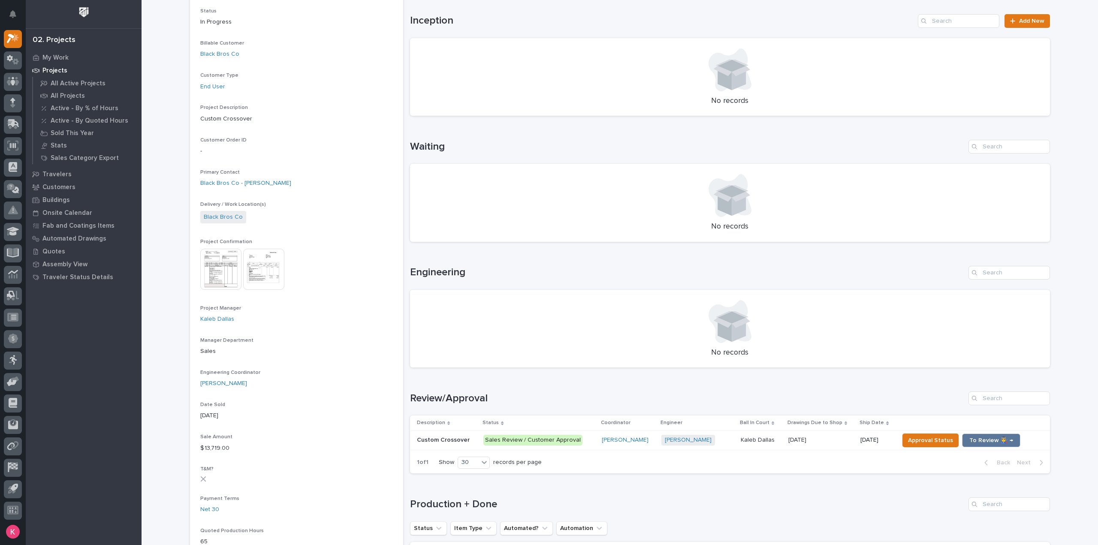
scroll to position [257, 0]
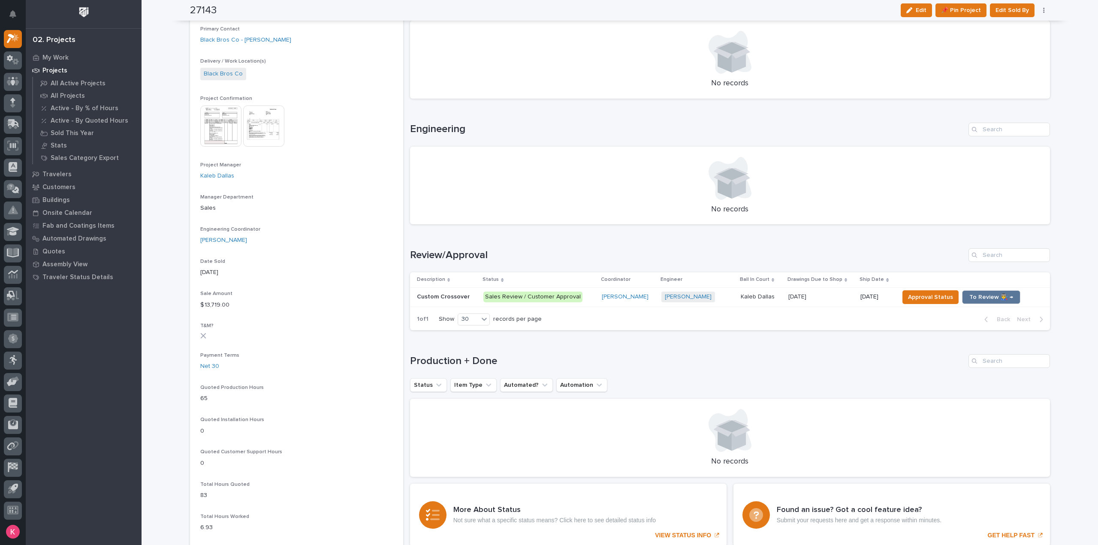
click at [587, 303] on div "Sales Review / Customer Approval" at bounding box center [539, 297] width 111 height 18
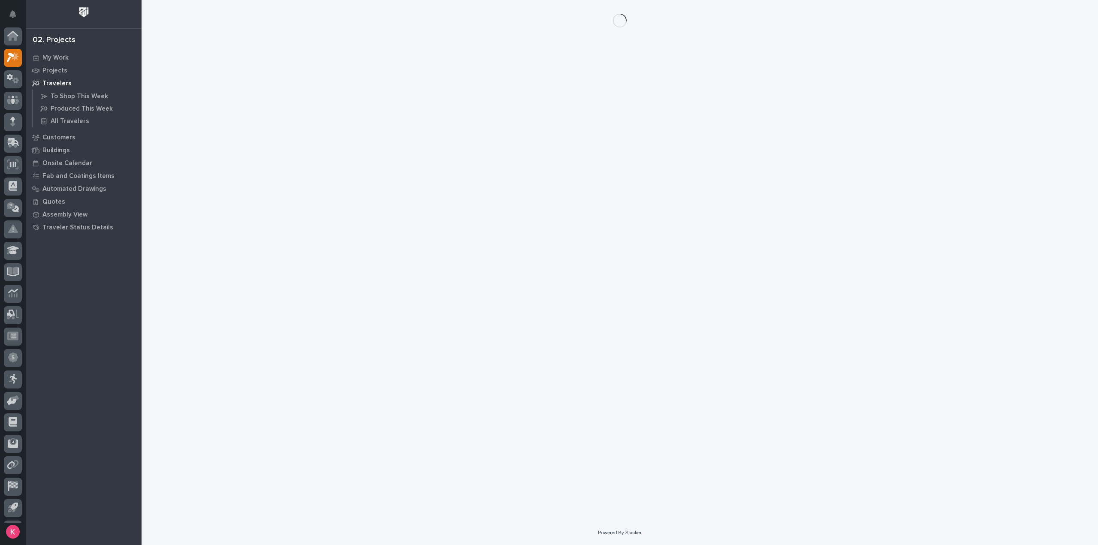
scroll to position [19, 0]
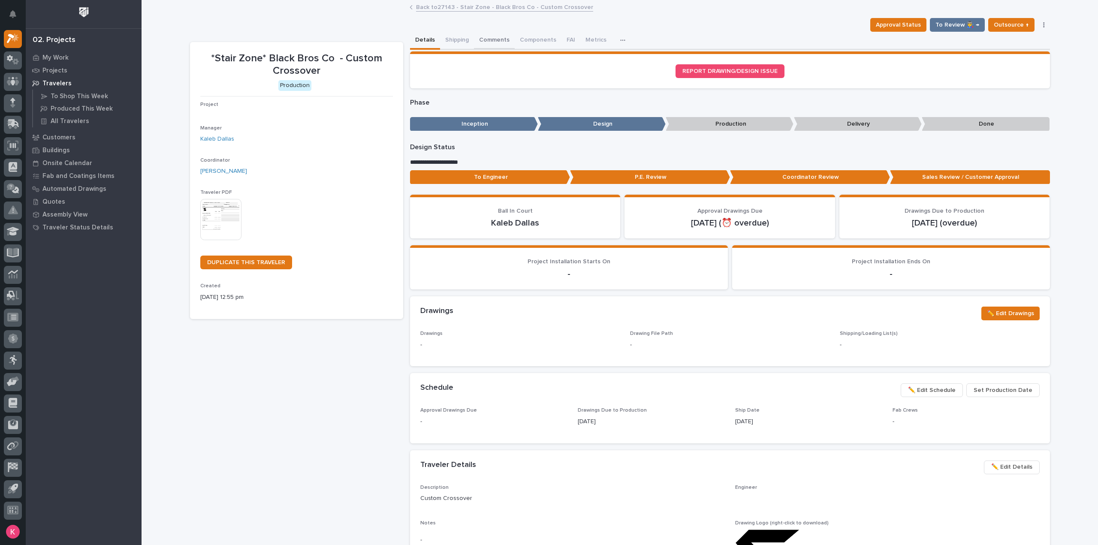
click at [479, 36] on button "Comments" at bounding box center [494, 41] width 41 height 18
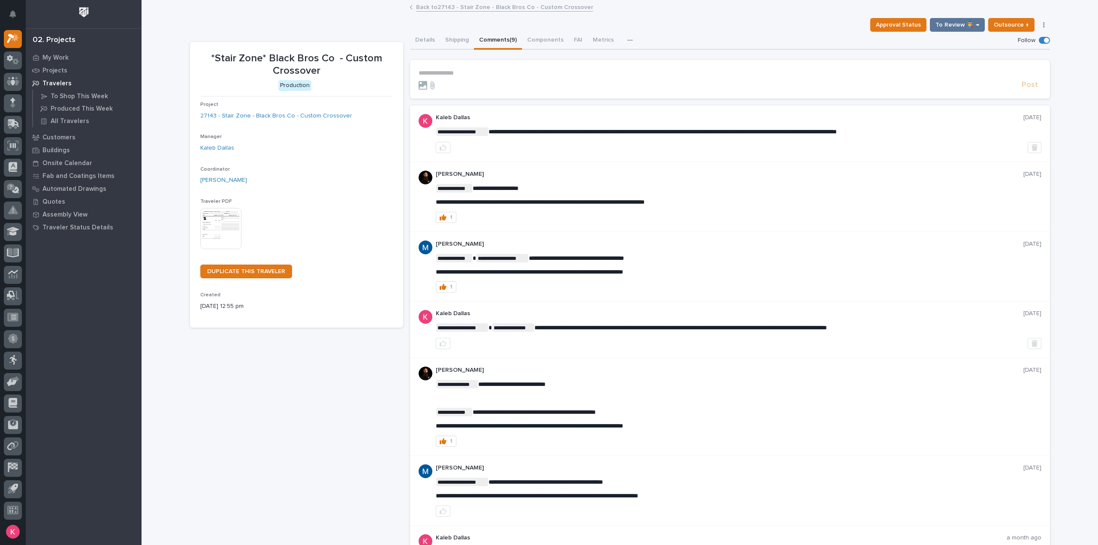
click at [499, 70] on p "**********" at bounding box center [730, 73] width 623 height 7
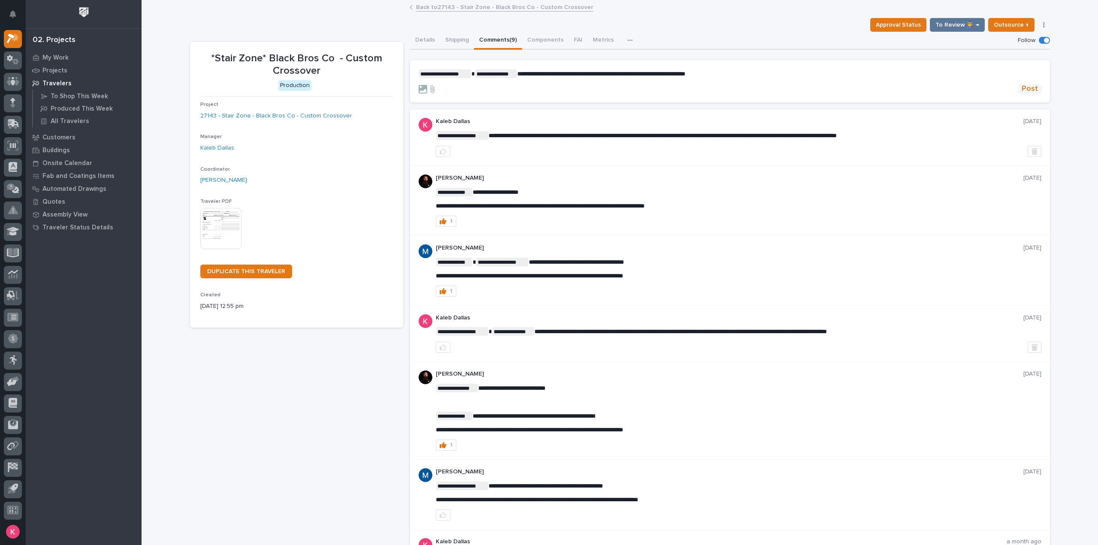
click at [1025, 88] on span "Post" at bounding box center [1030, 89] width 16 height 10
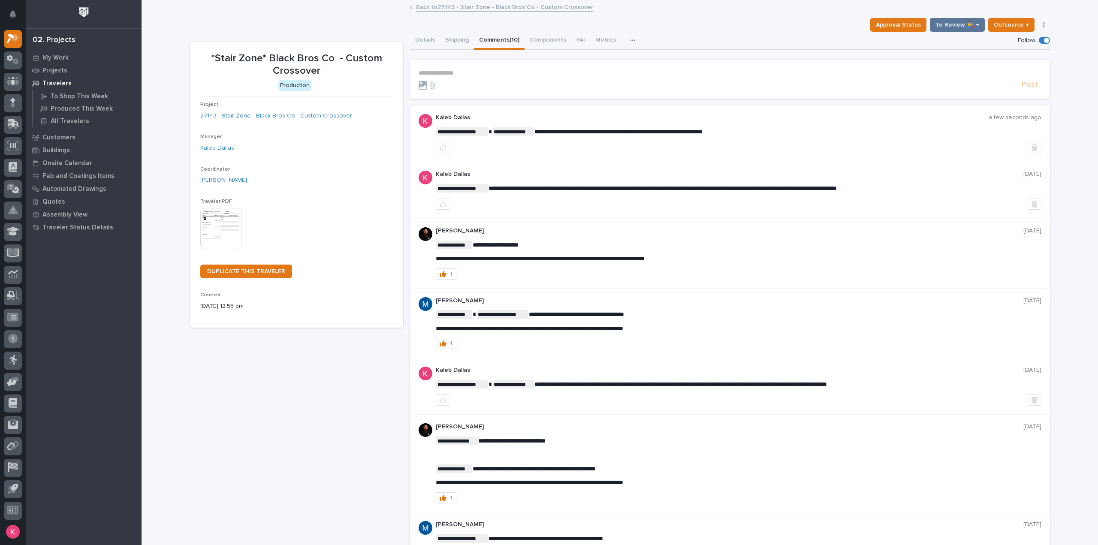
click at [445, 12] on div "Back to 27143 - Stair Zone - Black Bros Co - Custom Crossover" at bounding box center [619, 8] width 429 height 12
click at [446, 8] on link "Back to 27143 - Stair Zone - Black Bros Co - Custom Crossover" at bounding box center [504, 7] width 177 height 10
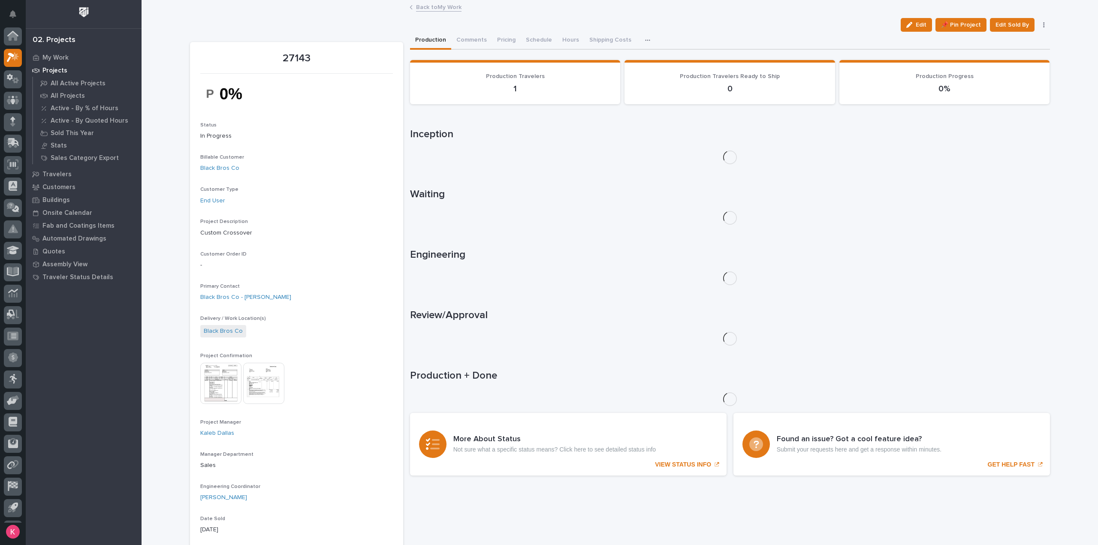
scroll to position [19, 0]
